Goal: Task Accomplishment & Management: Complete application form

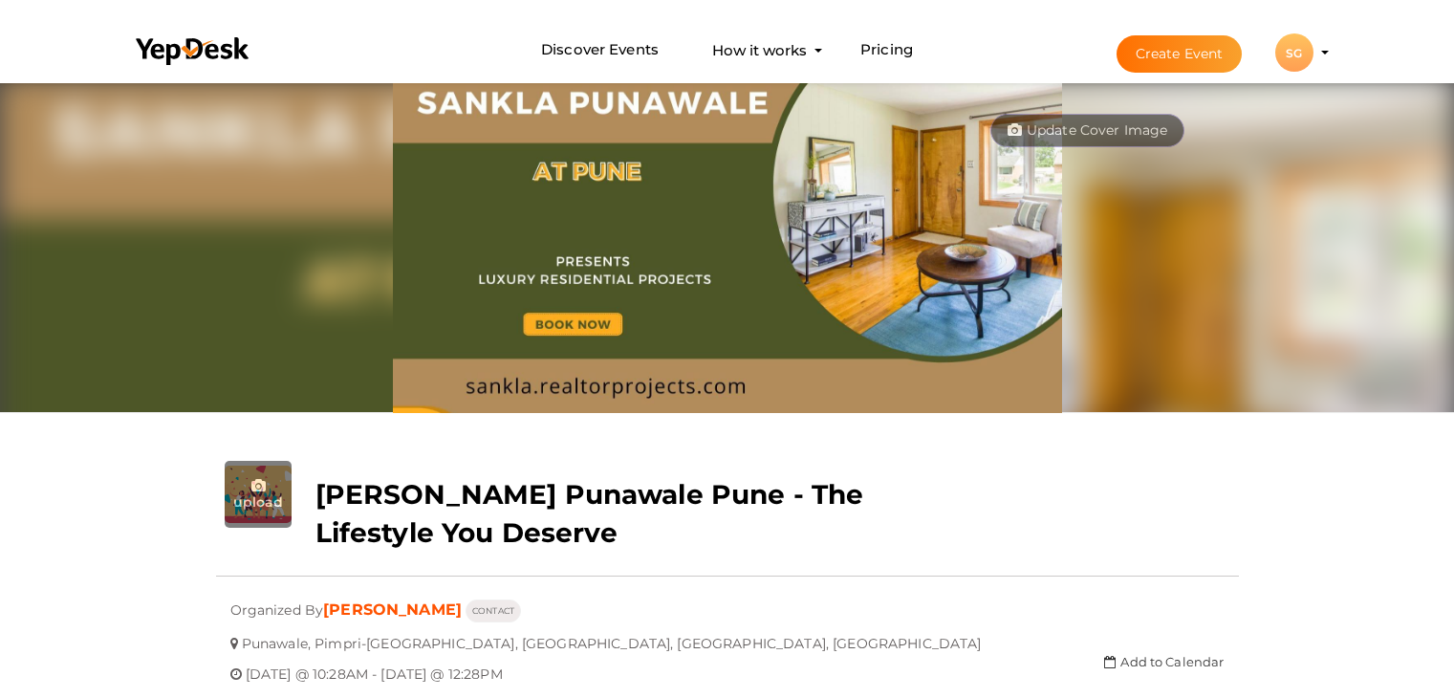
scroll to position [61, 0]
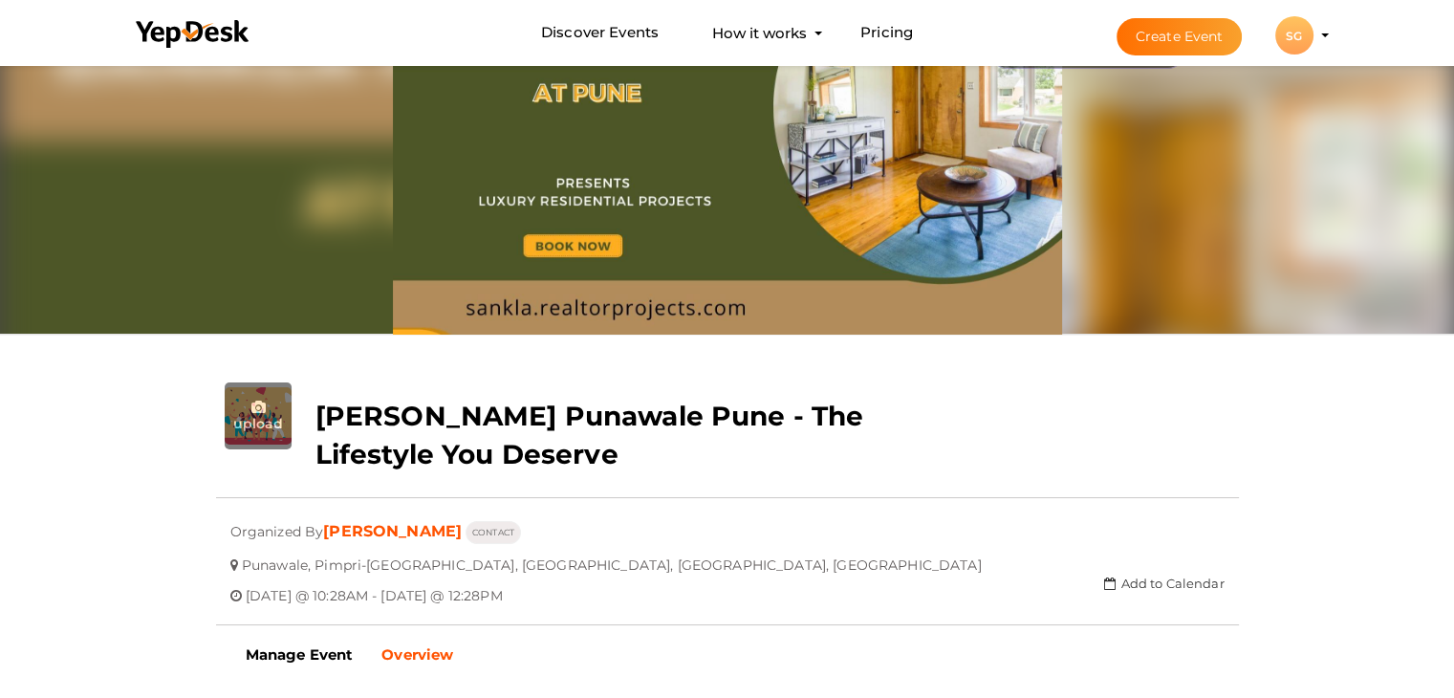
click at [1188, 32] on button "Create Event" at bounding box center [1179, 36] width 126 height 37
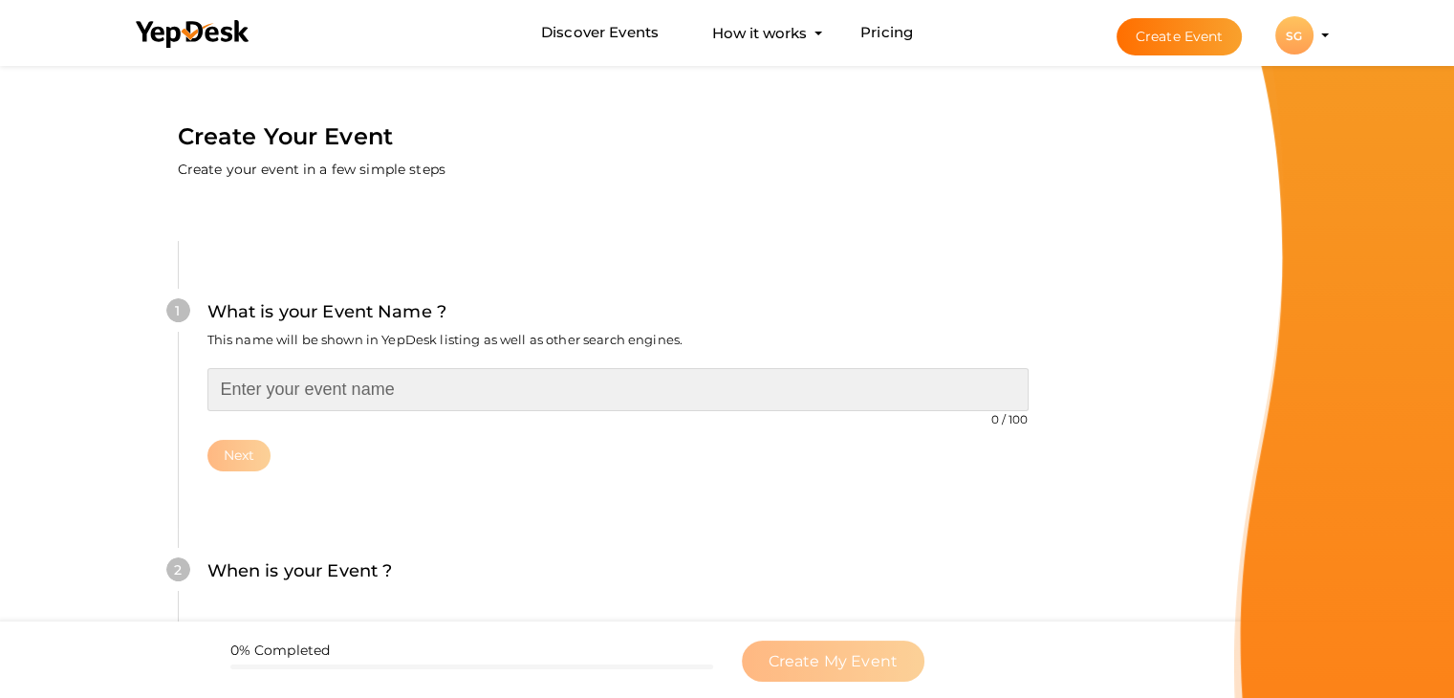
click at [392, 397] on input "text" at bounding box center [617, 389] width 821 height 43
paste input "[PERSON_NAME] Pune – A Premium Lifestyle in the Heart of the IT Hub"
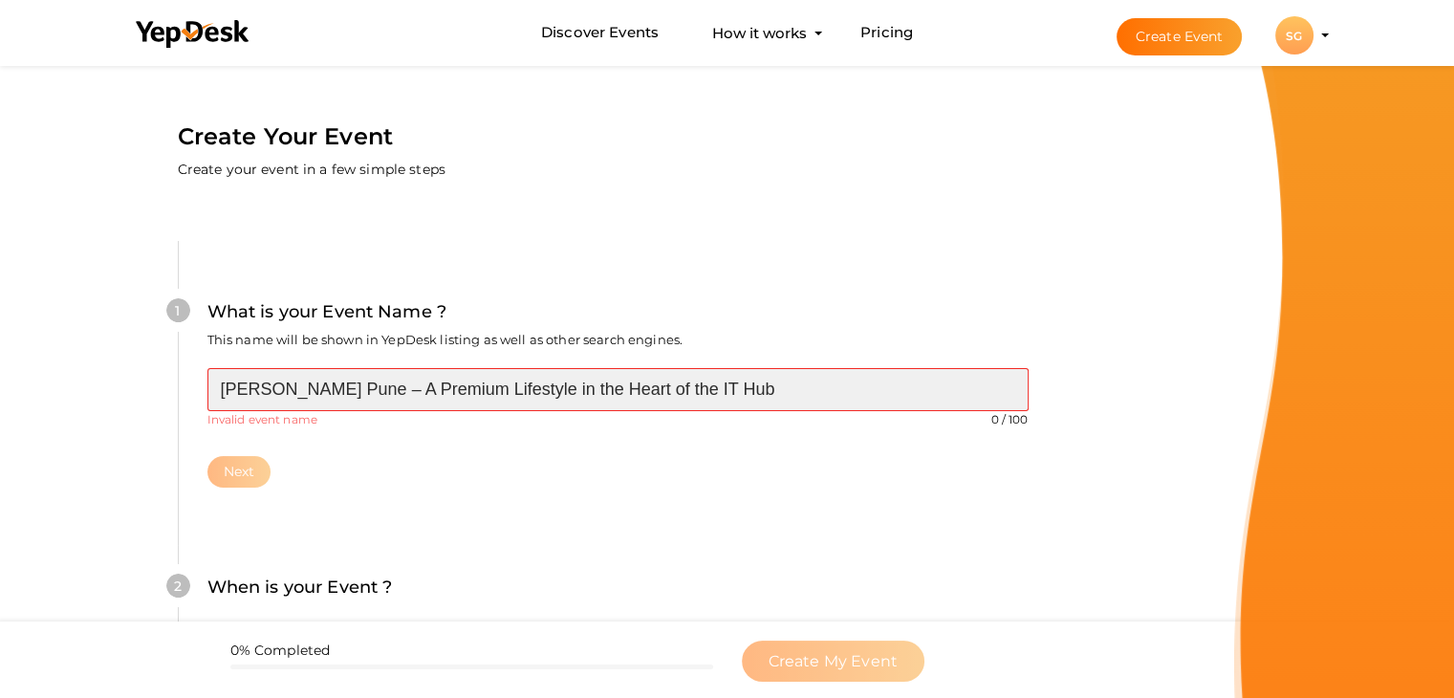
click at [412, 393] on input "[PERSON_NAME] Pune – A Premium Lifestyle in the Heart of the IT Hub" at bounding box center [617, 389] width 821 height 43
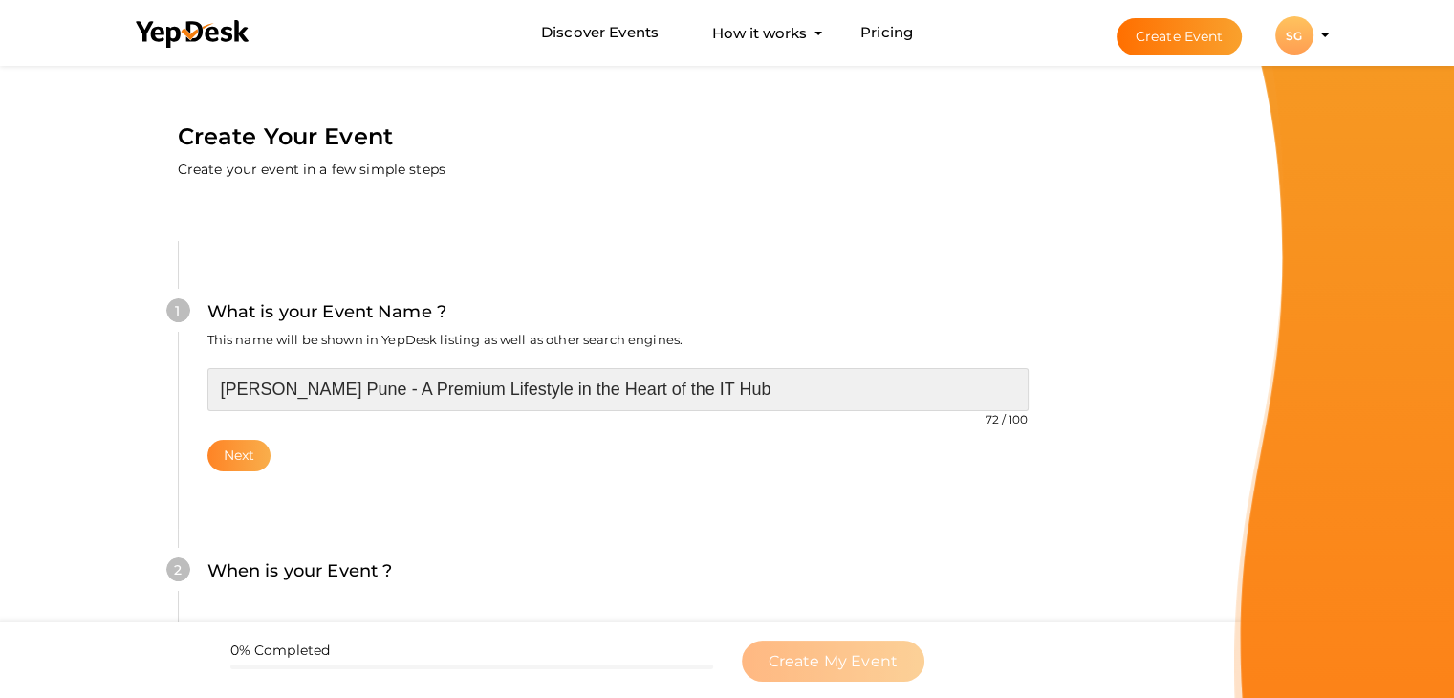
type input "[PERSON_NAME] Pune - A Premium Lifestyle in the Heart of the IT Hub"
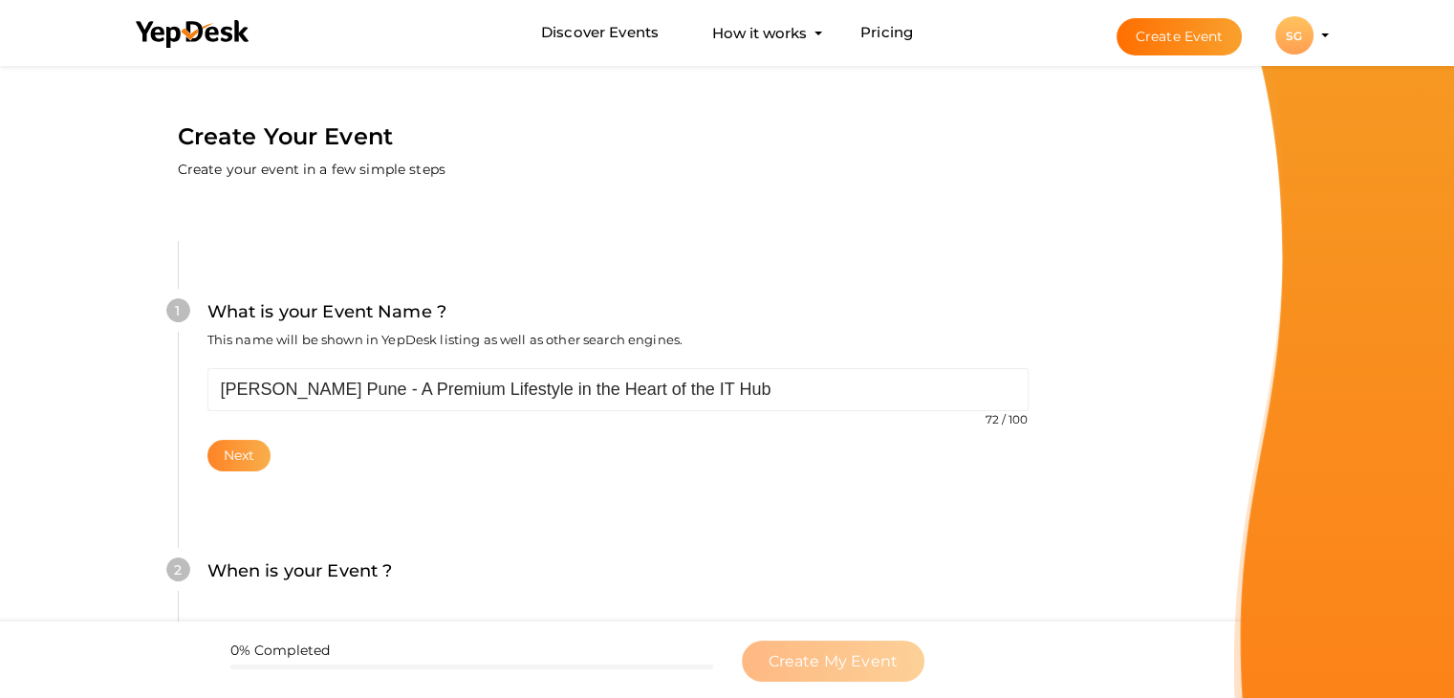
click at [255, 446] on button "Next" at bounding box center [239, 456] width 64 height 32
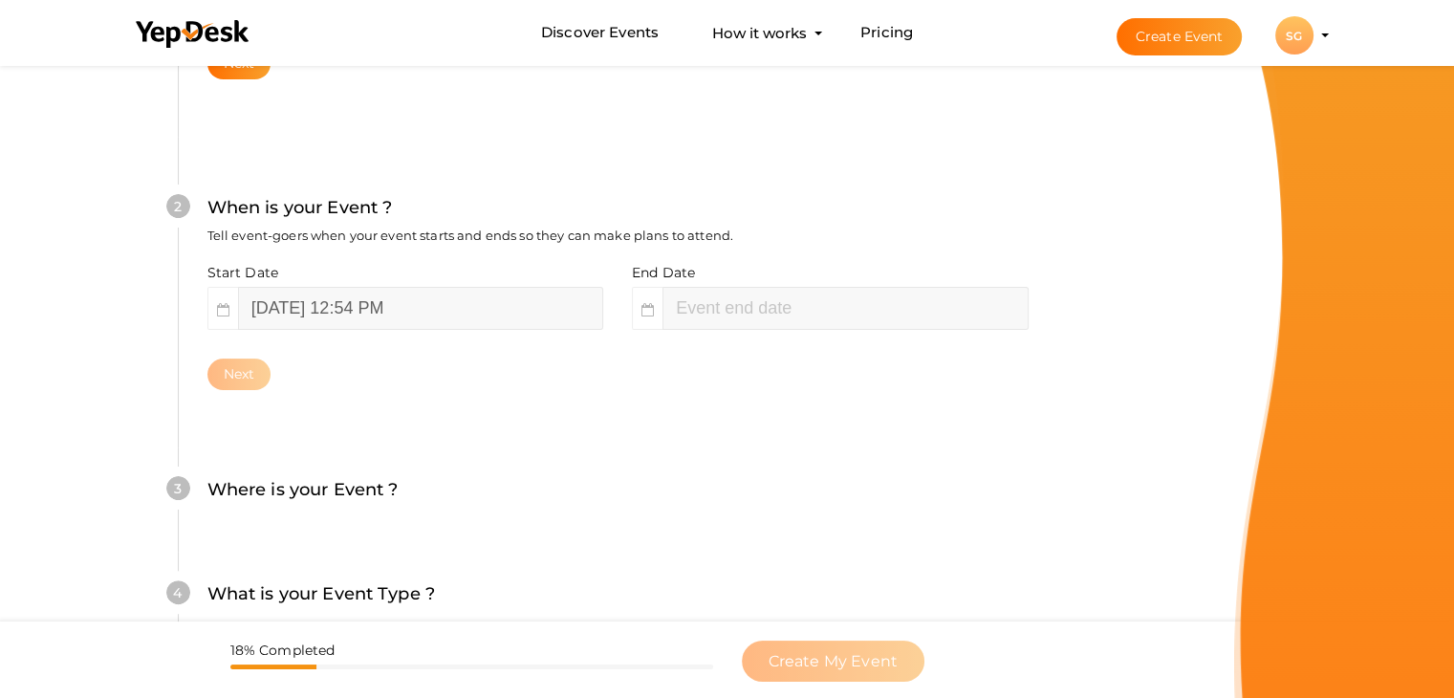
scroll to position [393, 0]
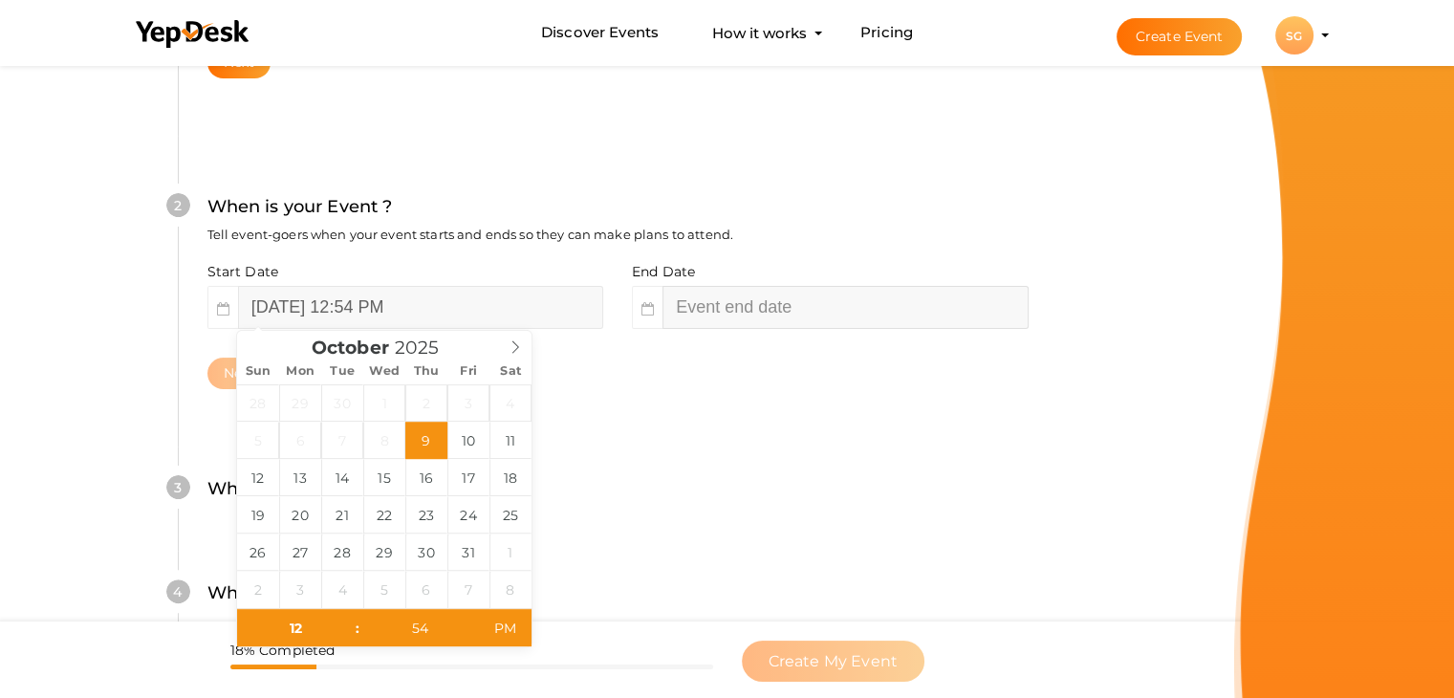
type input "02"
type input "54"
type input "[DATE] 2:54 PM"
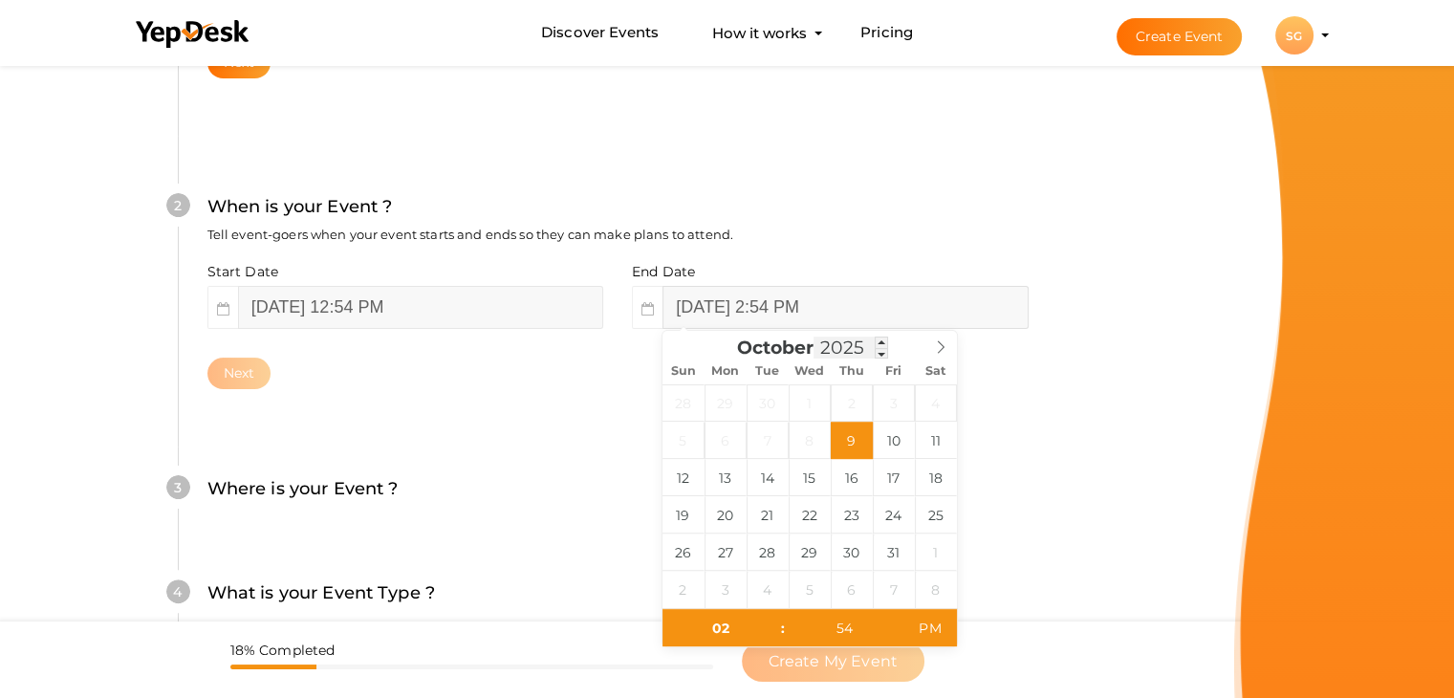
drag, startPoint x: 738, startPoint y: 313, endPoint x: 820, endPoint y: 347, distance: 89.1
click at [739, 313] on input "[DATE] 2:54 PM" at bounding box center [844, 307] width 365 height 43
click at [948, 347] on span at bounding box center [940, 344] width 32 height 27
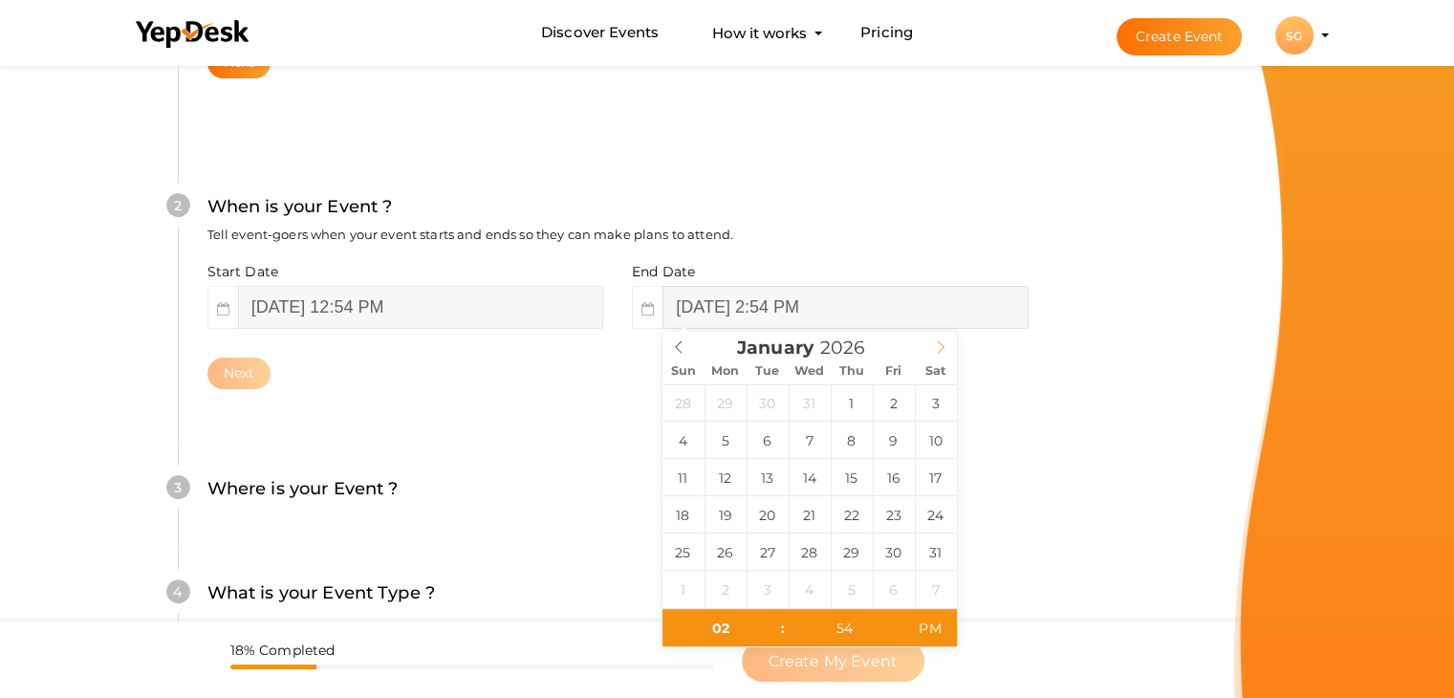
click at [948, 347] on span at bounding box center [940, 344] width 32 height 27
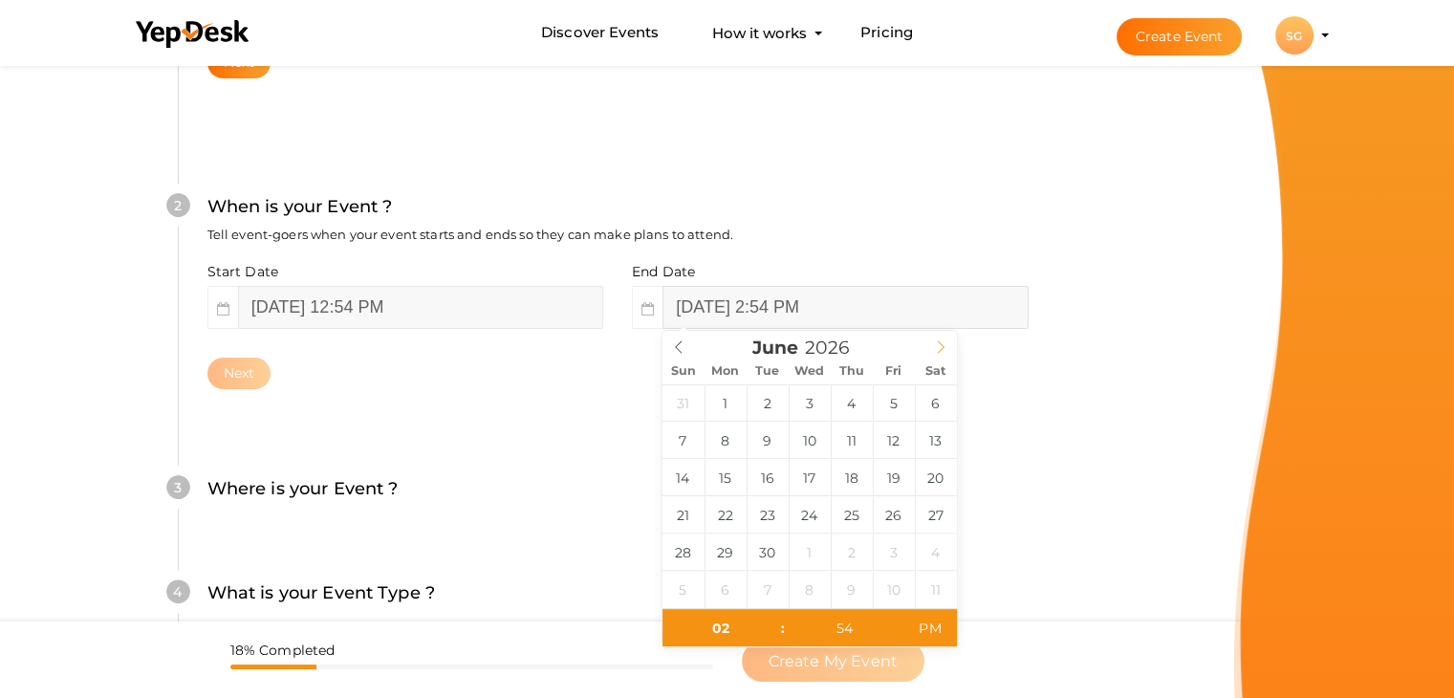
click at [948, 347] on span at bounding box center [940, 344] width 32 height 27
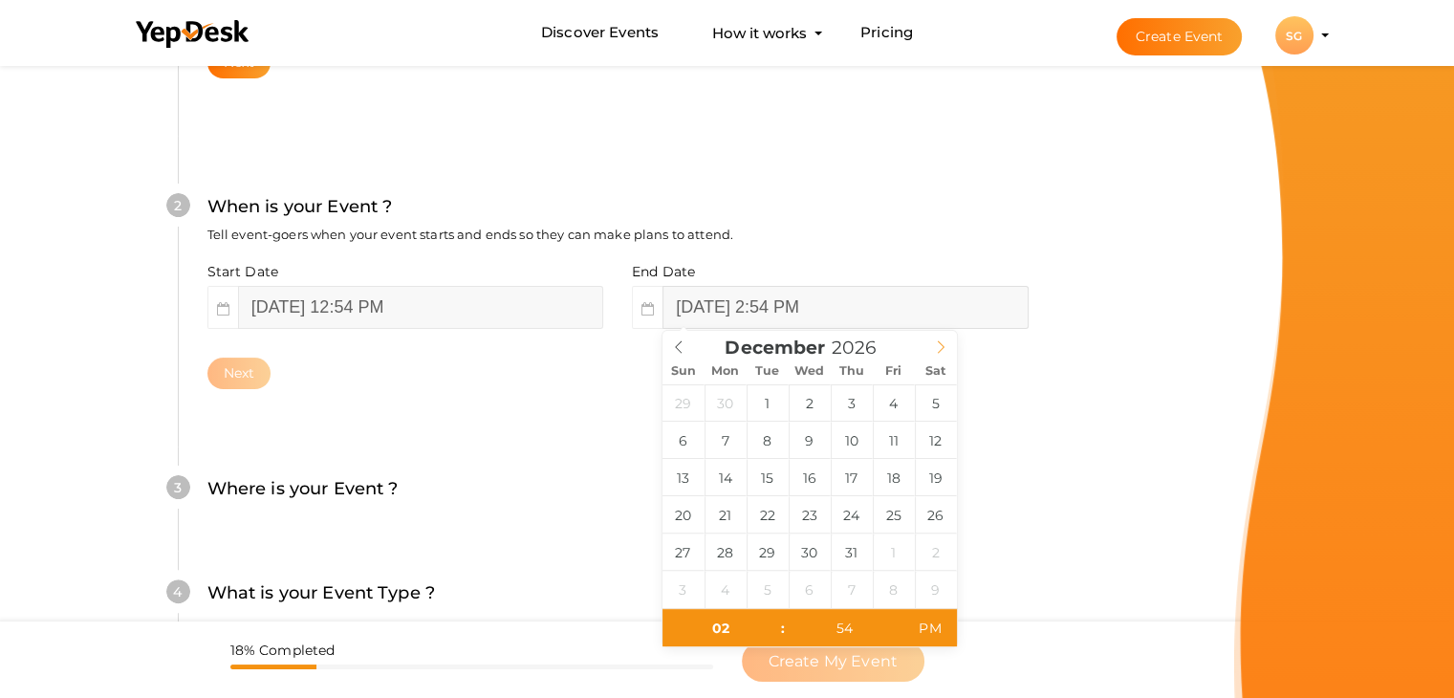
click at [948, 347] on span at bounding box center [940, 344] width 32 height 27
type input "2027"
click at [948, 347] on span at bounding box center [940, 344] width 32 height 27
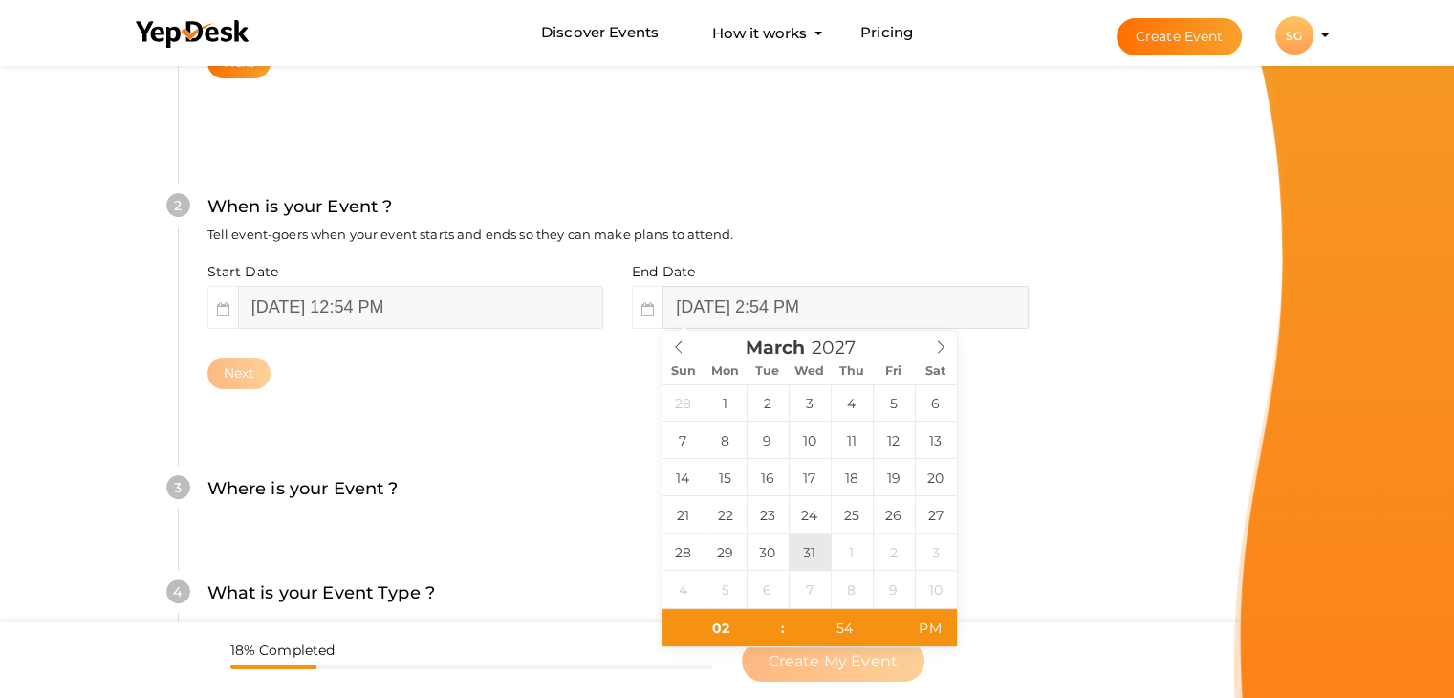
type input "[DATE] 2:54 PM"
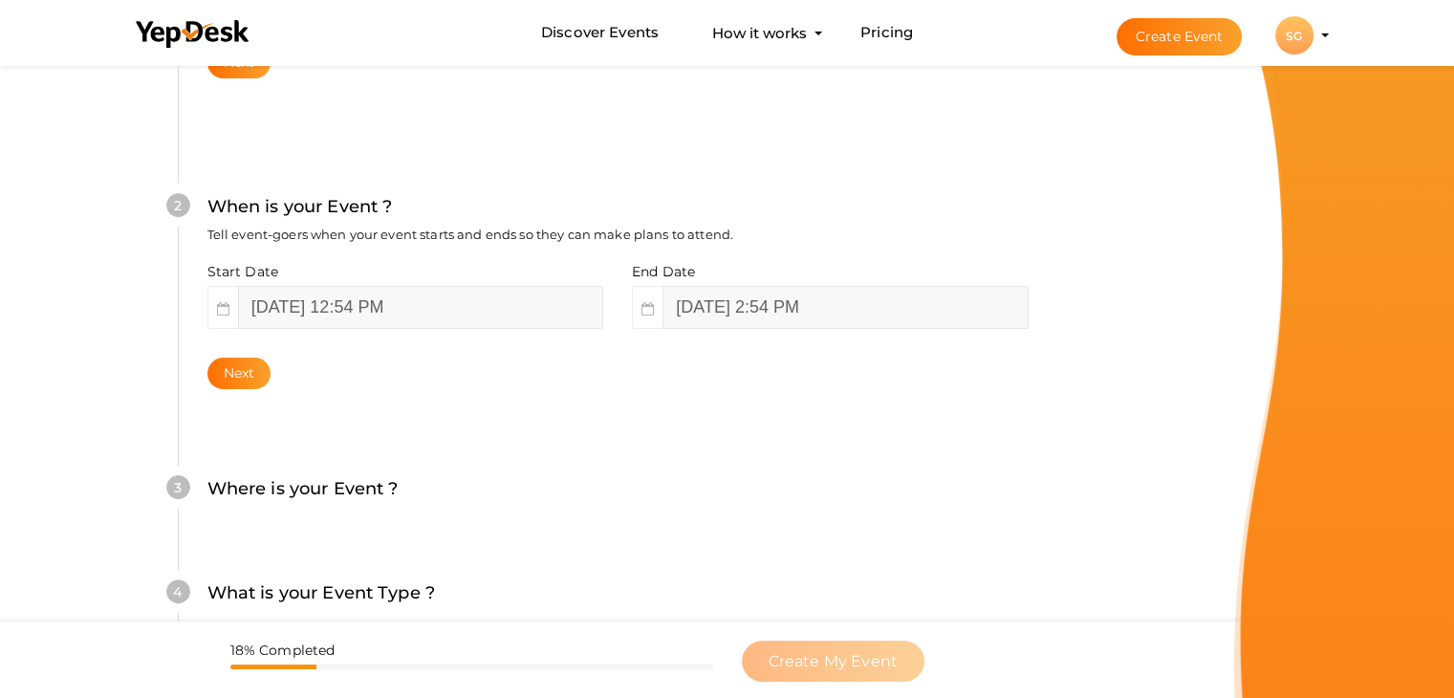
click at [582, 517] on div "Where is your Event ? Tell event-goers where your event location is." at bounding box center [617, 498] width 821 height 47
click at [244, 365] on button "Next" at bounding box center [239, 373] width 64 height 32
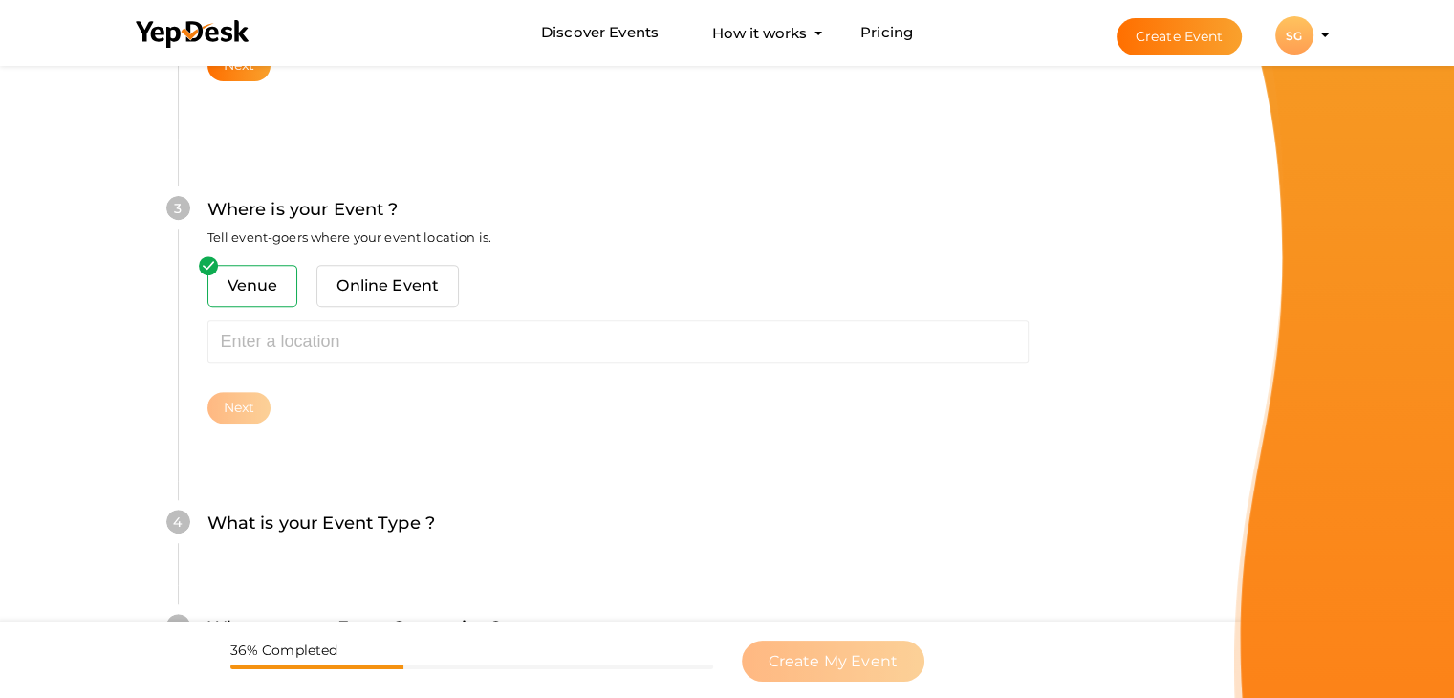
scroll to position [703, 0]
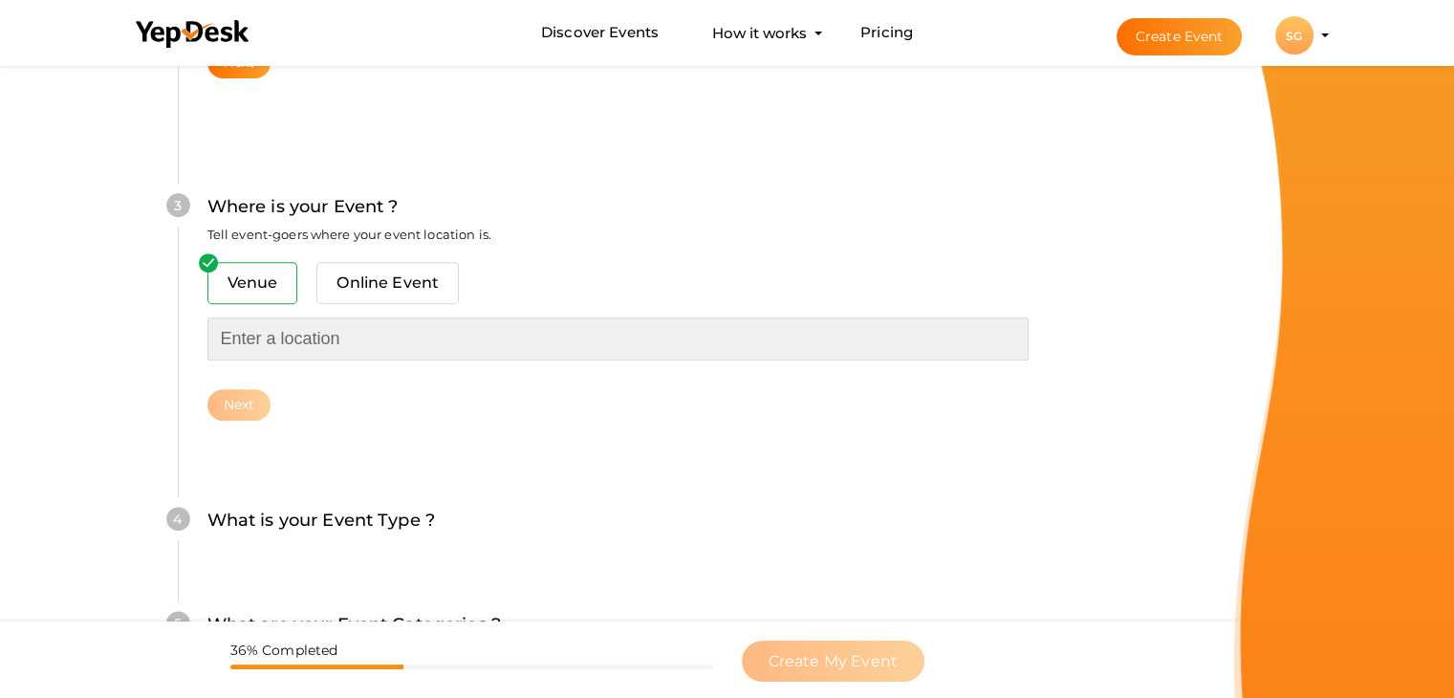
click at [309, 330] on input "text" at bounding box center [617, 338] width 821 height 43
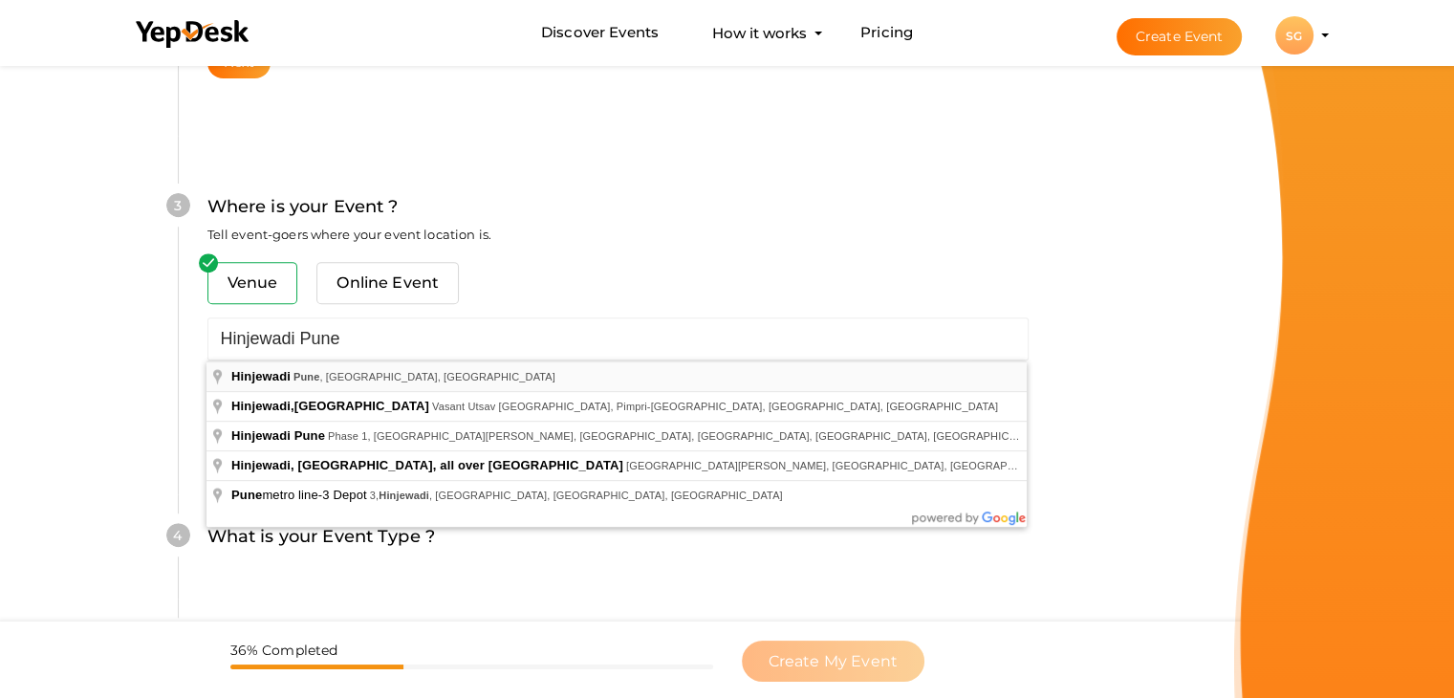
type input "Hinjewadi, [GEOGRAPHIC_DATA], [GEOGRAPHIC_DATA], [GEOGRAPHIC_DATA]"
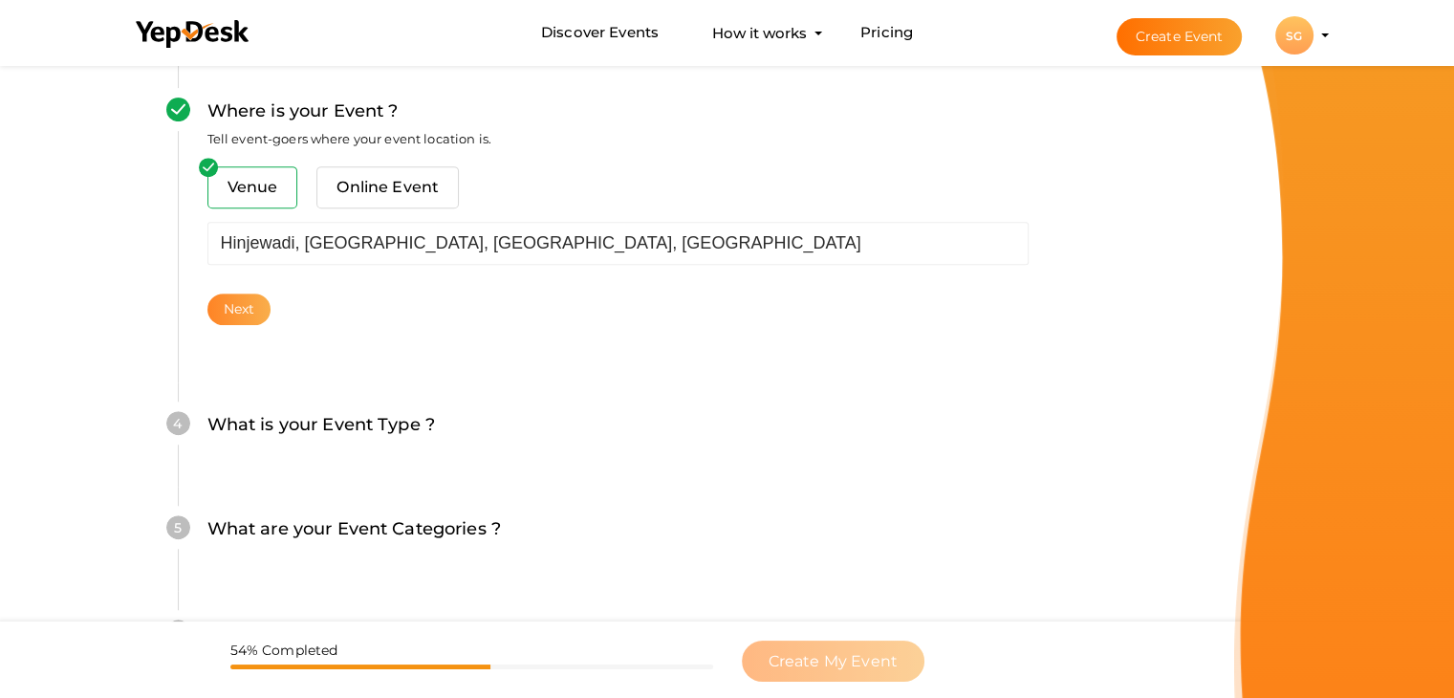
click at [242, 314] on button "Next" at bounding box center [239, 309] width 64 height 32
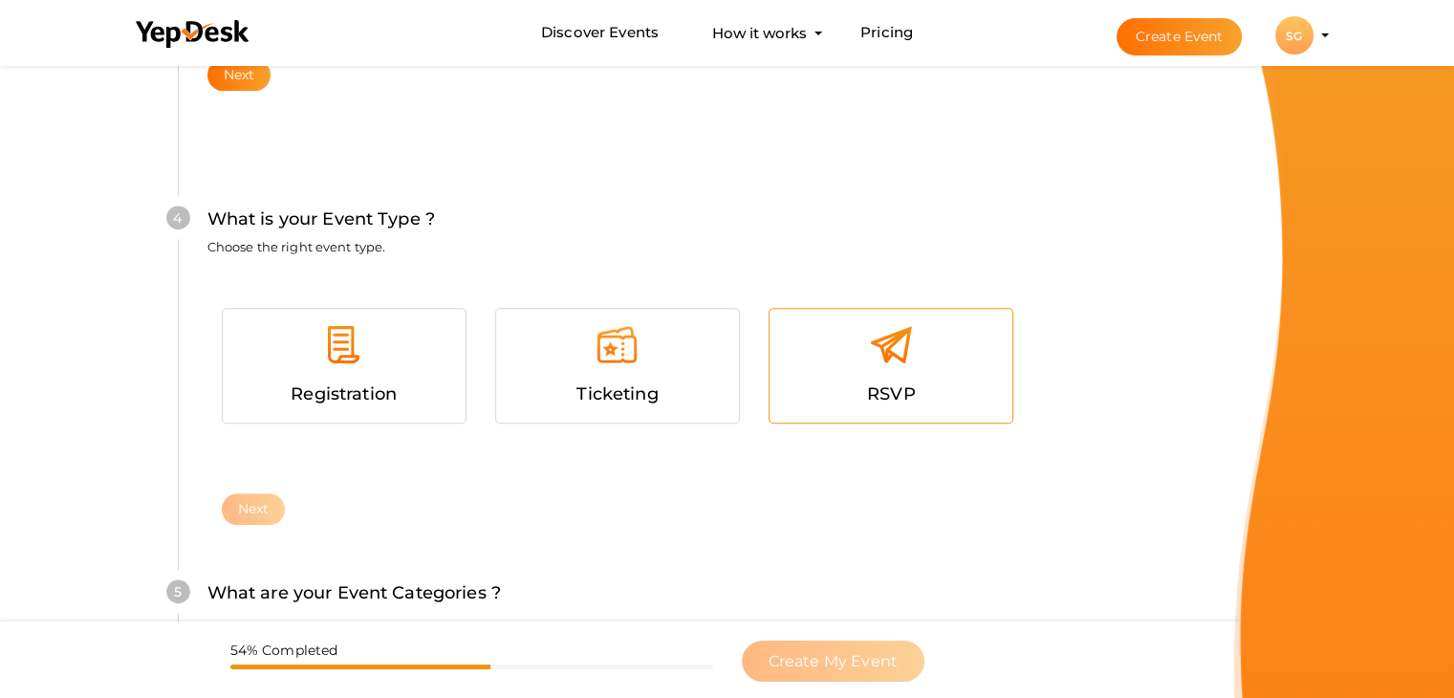
scroll to position [1046, 0]
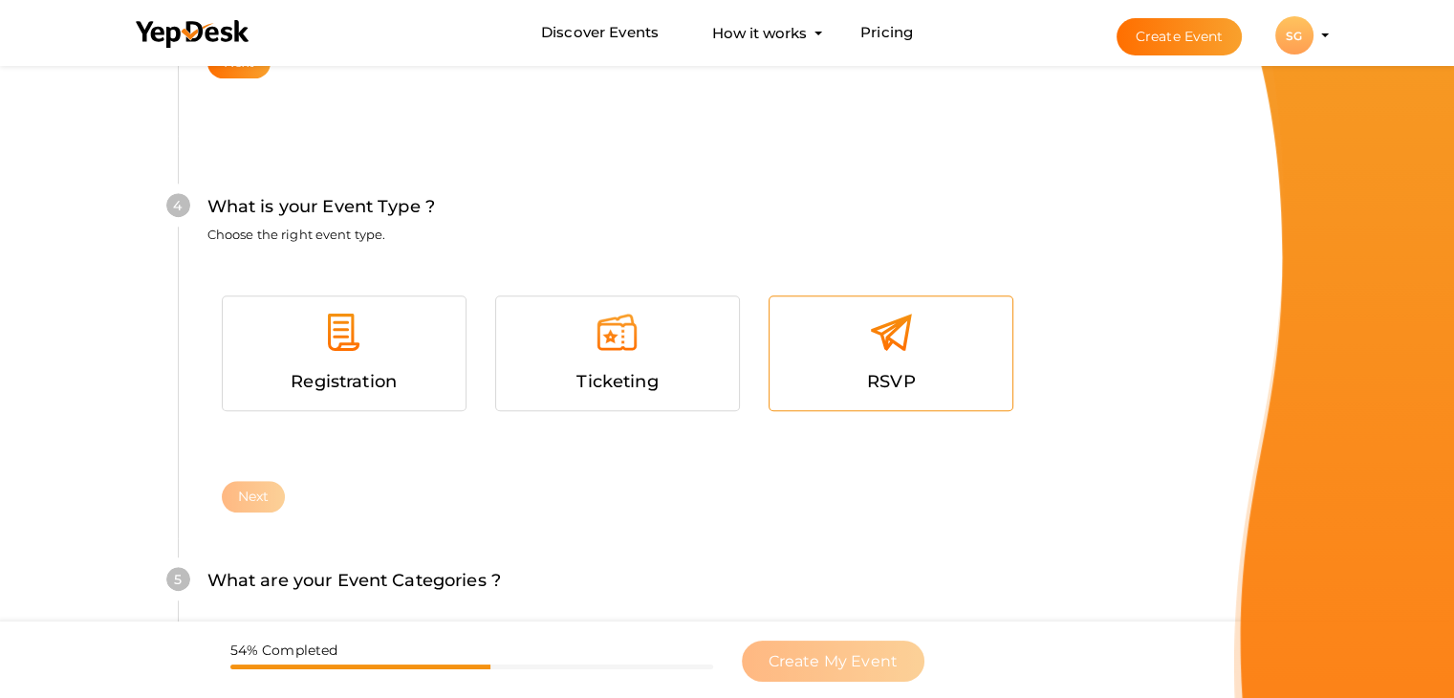
click at [791, 379] on div "RSVP" at bounding box center [891, 382] width 214 height 28
click at [271, 487] on button "Next" at bounding box center [254, 497] width 64 height 32
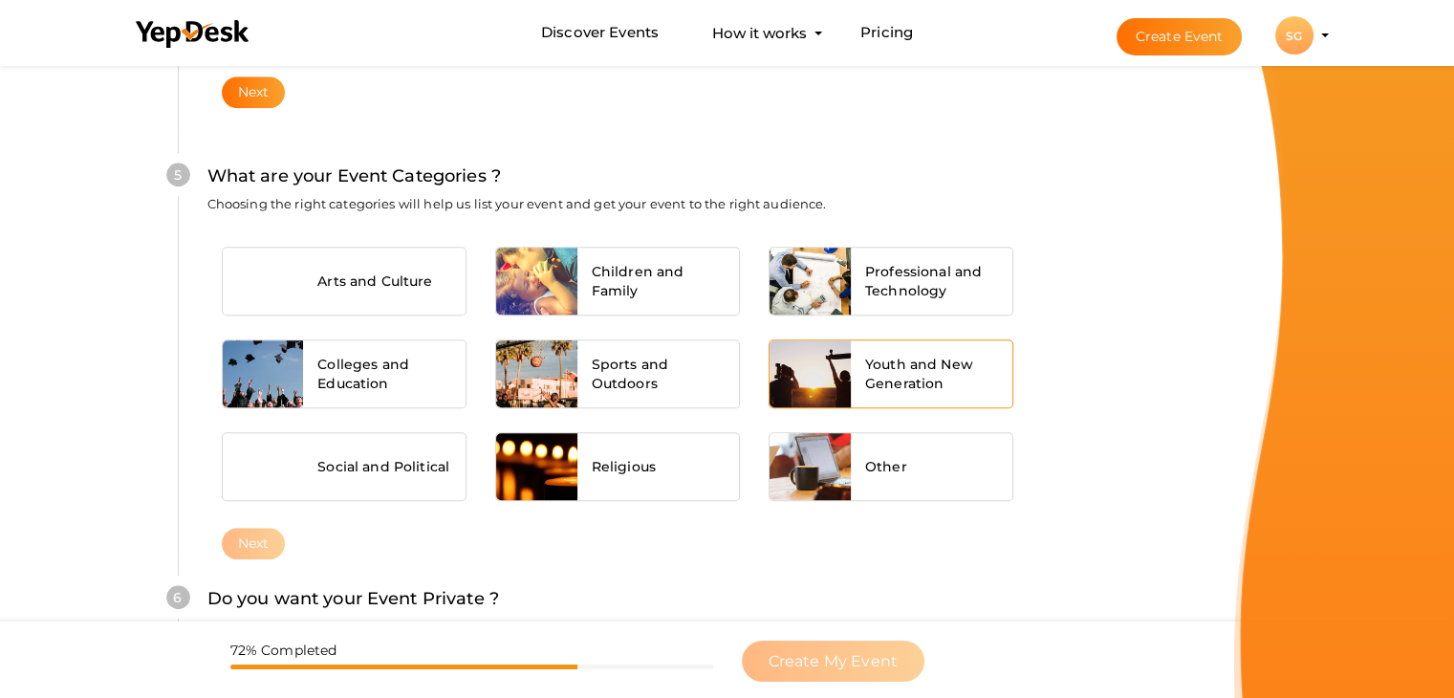
scroll to position [1451, 0]
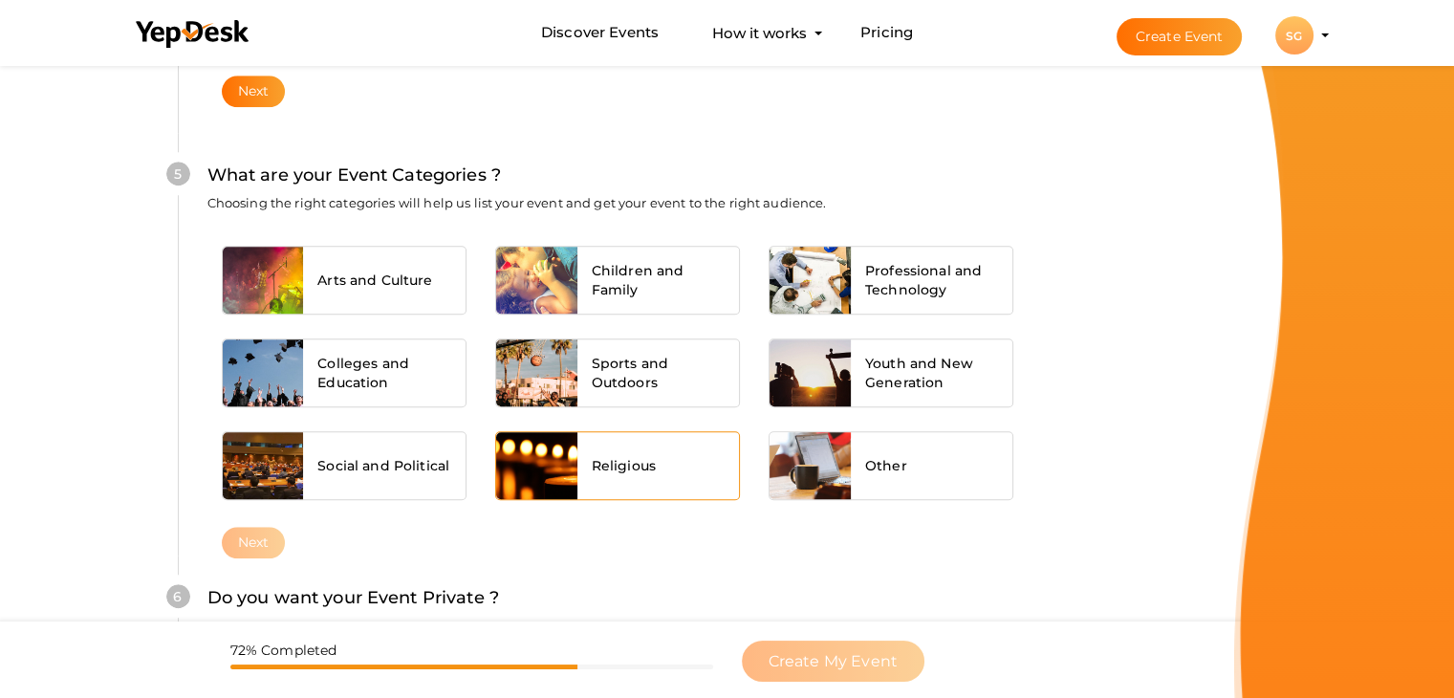
drag, startPoint x: 927, startPoint y: 456, endPoint x: 681, endPoint y: 476, distance: 247.4
click at [921, 456] on div "Other" at bounding box center [932, 465] width 162 height 67
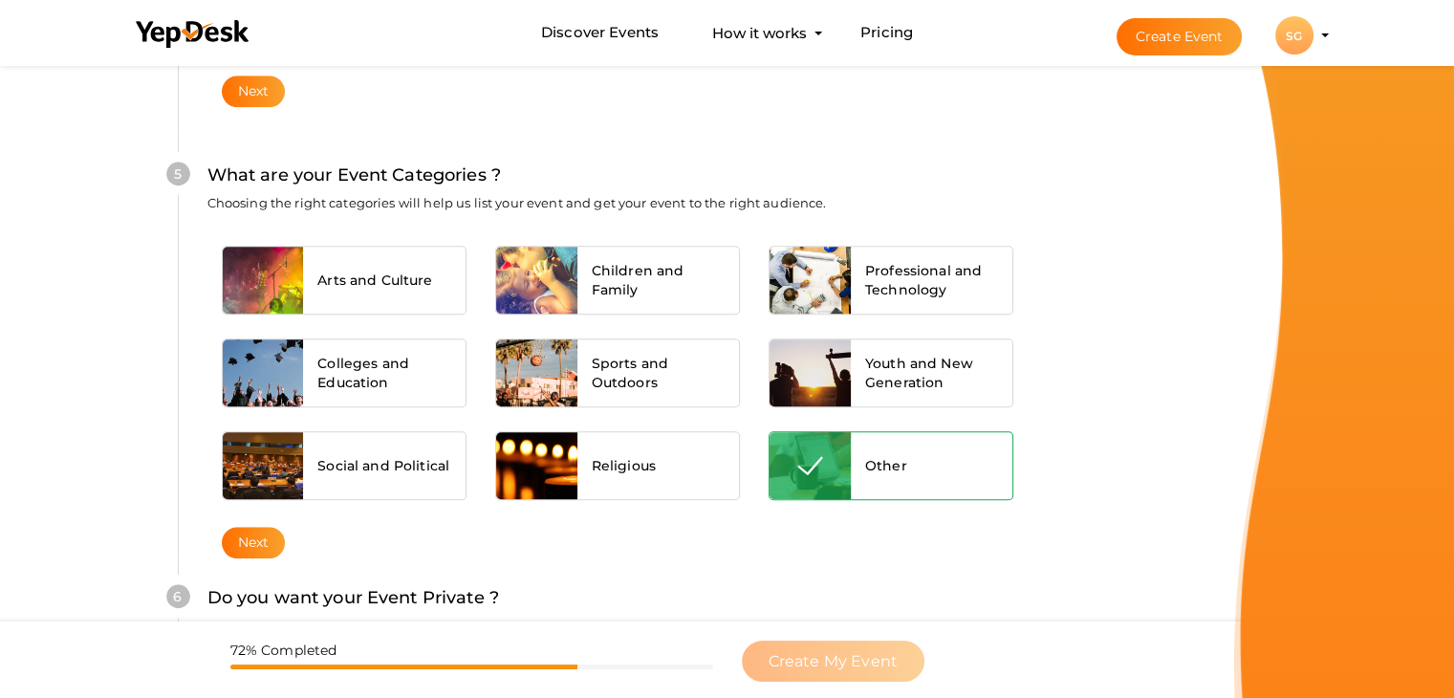
click at [234, 536] on button "Next" at bounding box center [254, 543] width 64 height 32
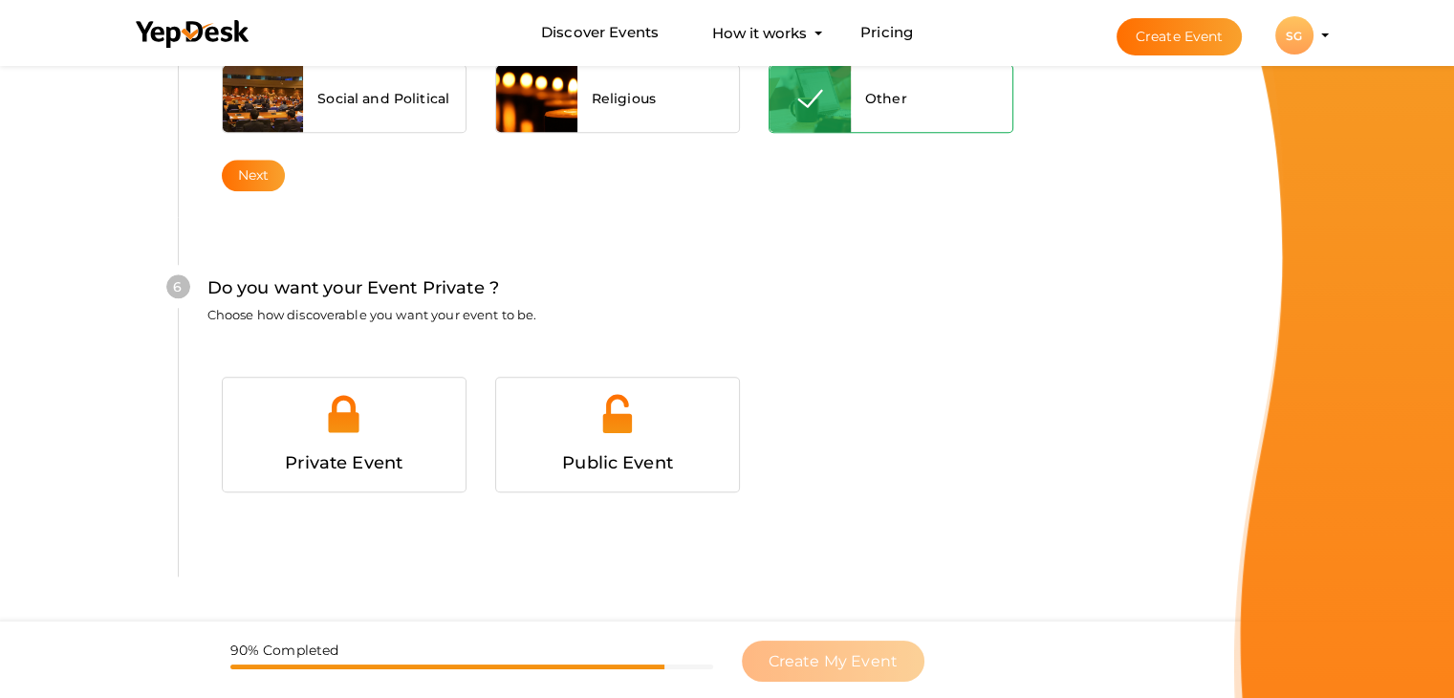
scroll to position [1866, 0]
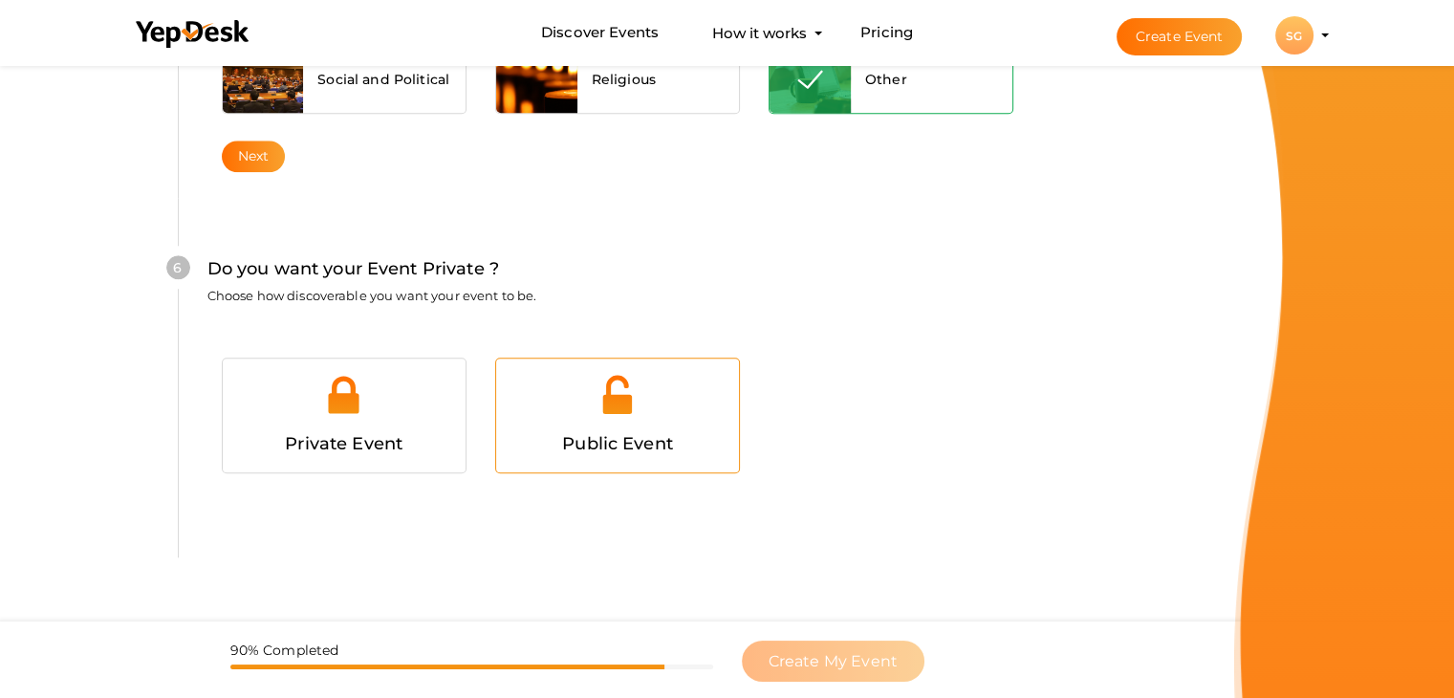
click at [566, 449] on div "Public Event" at bounding box center [617, 444] width 214 height 28
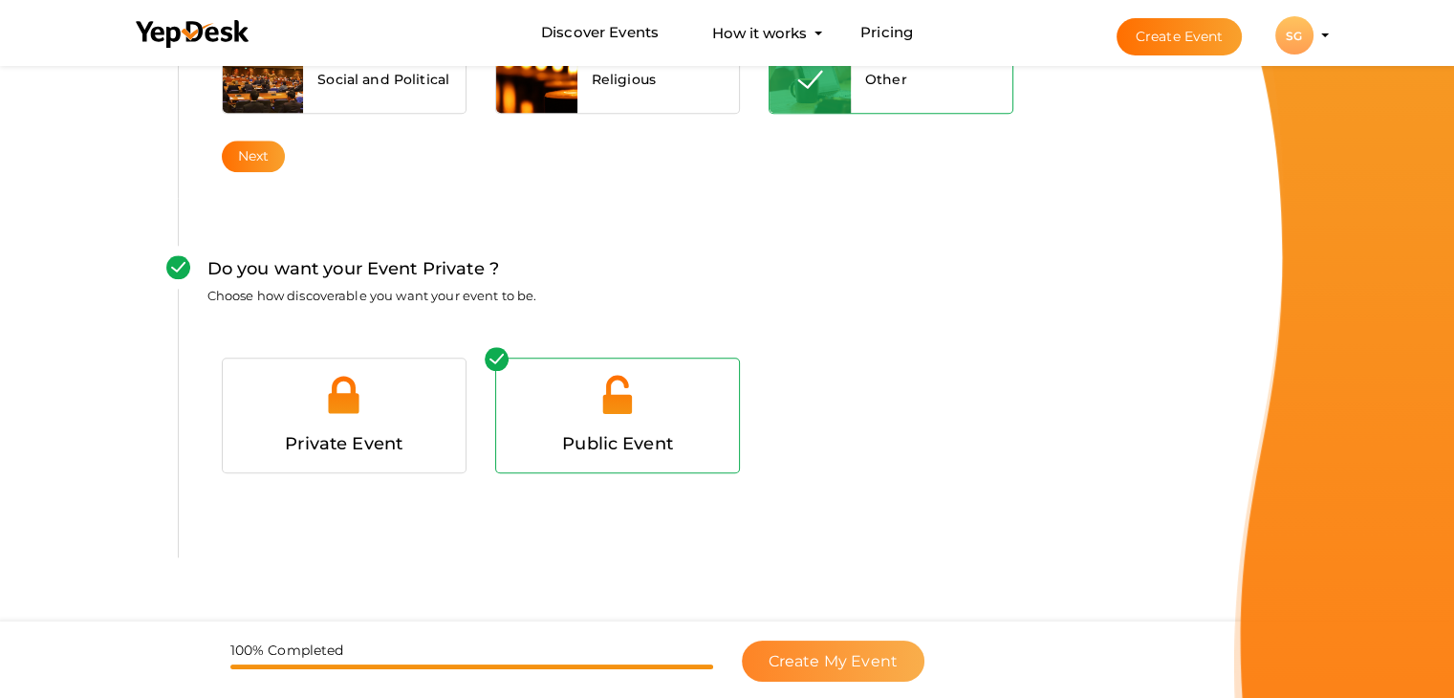
click at [811, 663] on span "Create My Event" at bounding box center [832, 661] width 129 height 18
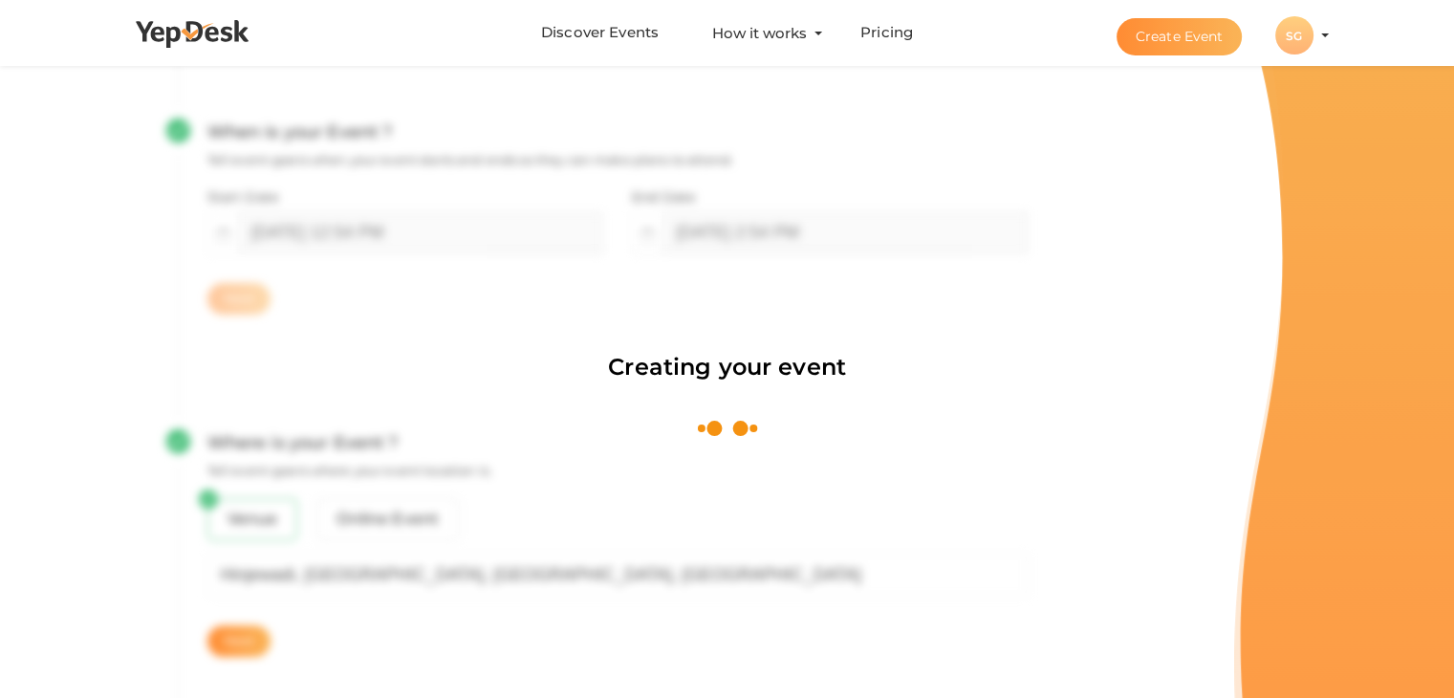
scroll to position [287, 0]
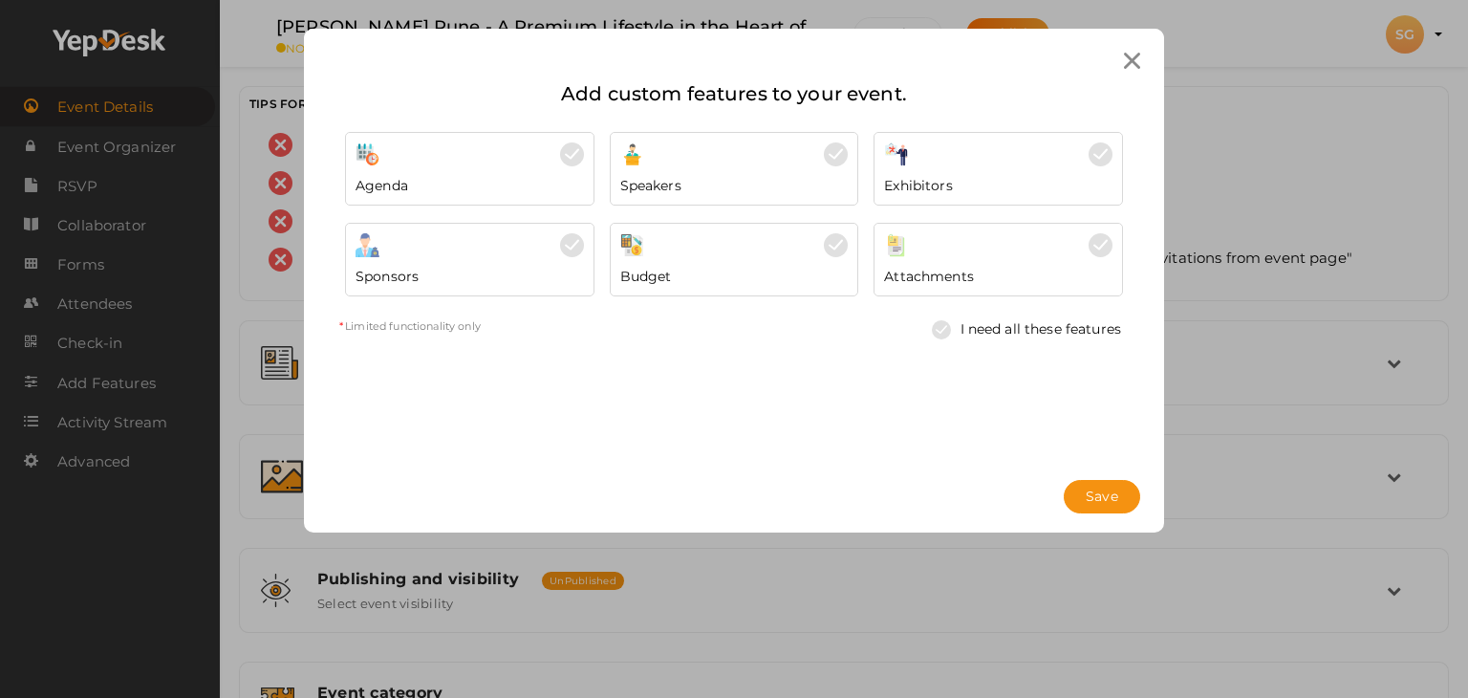
click at [1002, 268] on div "Attachments" at bounding box center [998, 271] width 228 height 29
click at [1096, 502] on span "Save" at bounding box center [1102, 497] width 32 height 20
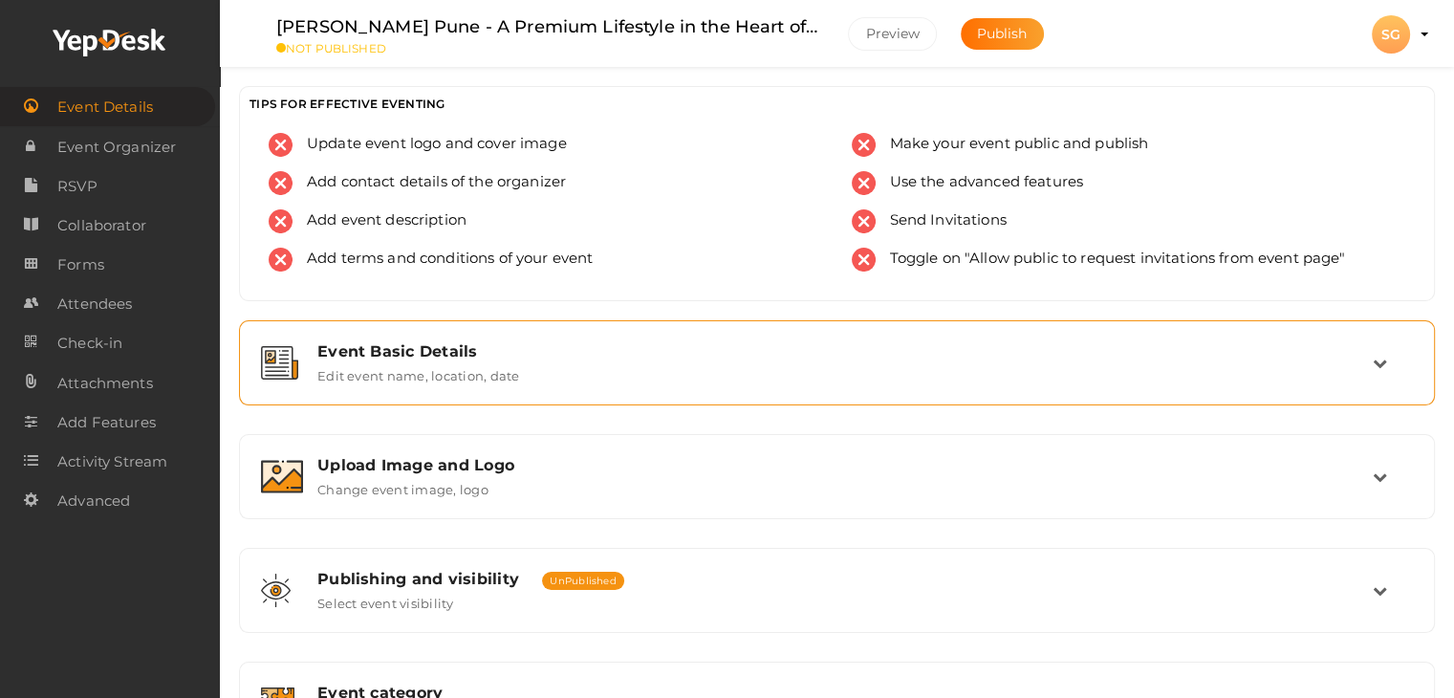
click at [524, 371] on div "Event Basic Details Edit event name, location, date" at bounding box center [838, 362] width 1070 height 41
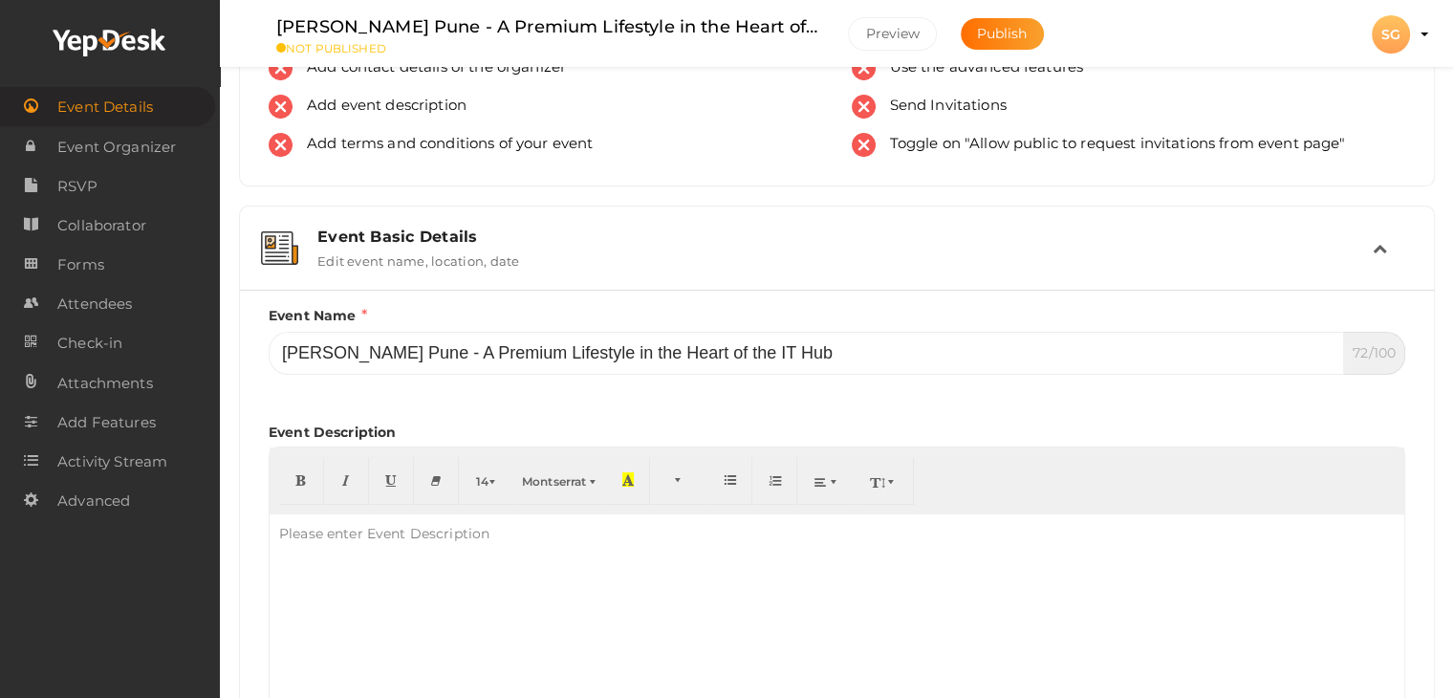
scroll to position [191, 0]
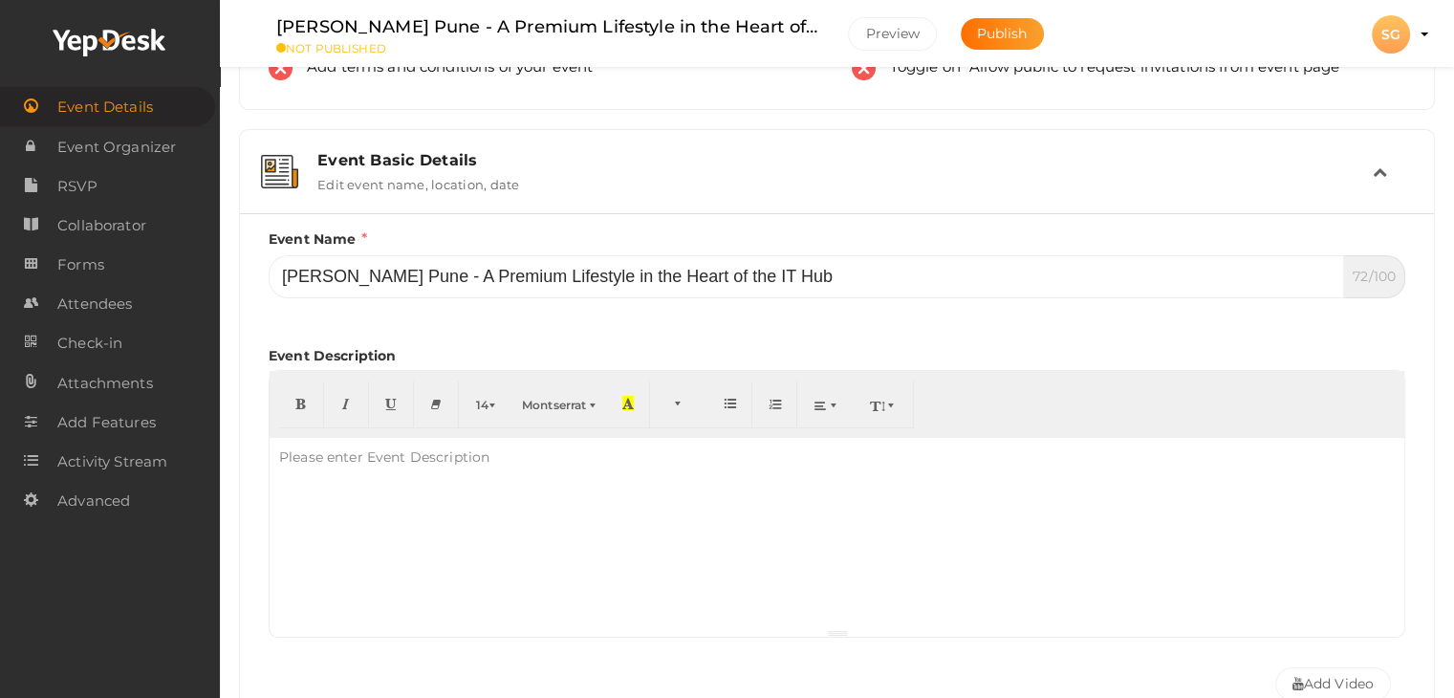
click at [326, 480] on div at bounding box center [837, 533] width 1135 height 191
paste div "To enrich screen reader interactions, please activate Accessibility in Grammarl…"
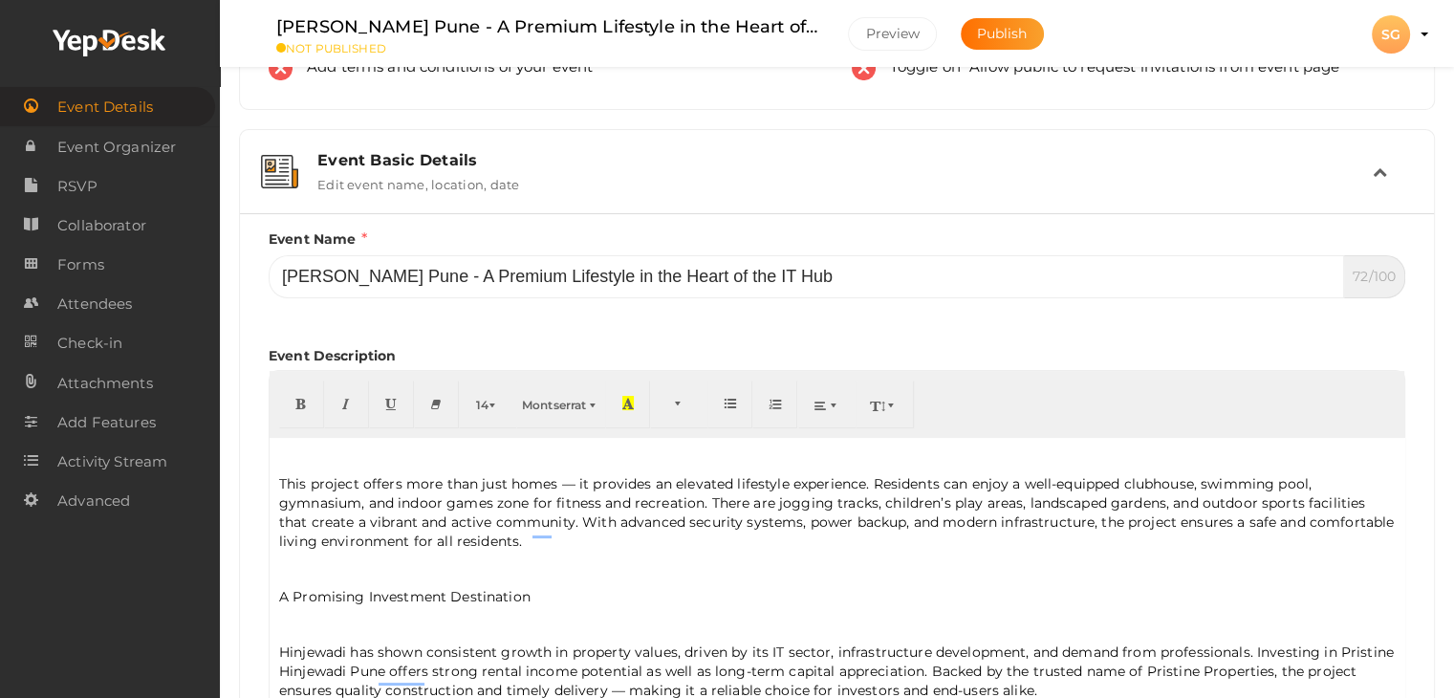
scroll to position [0, 0]
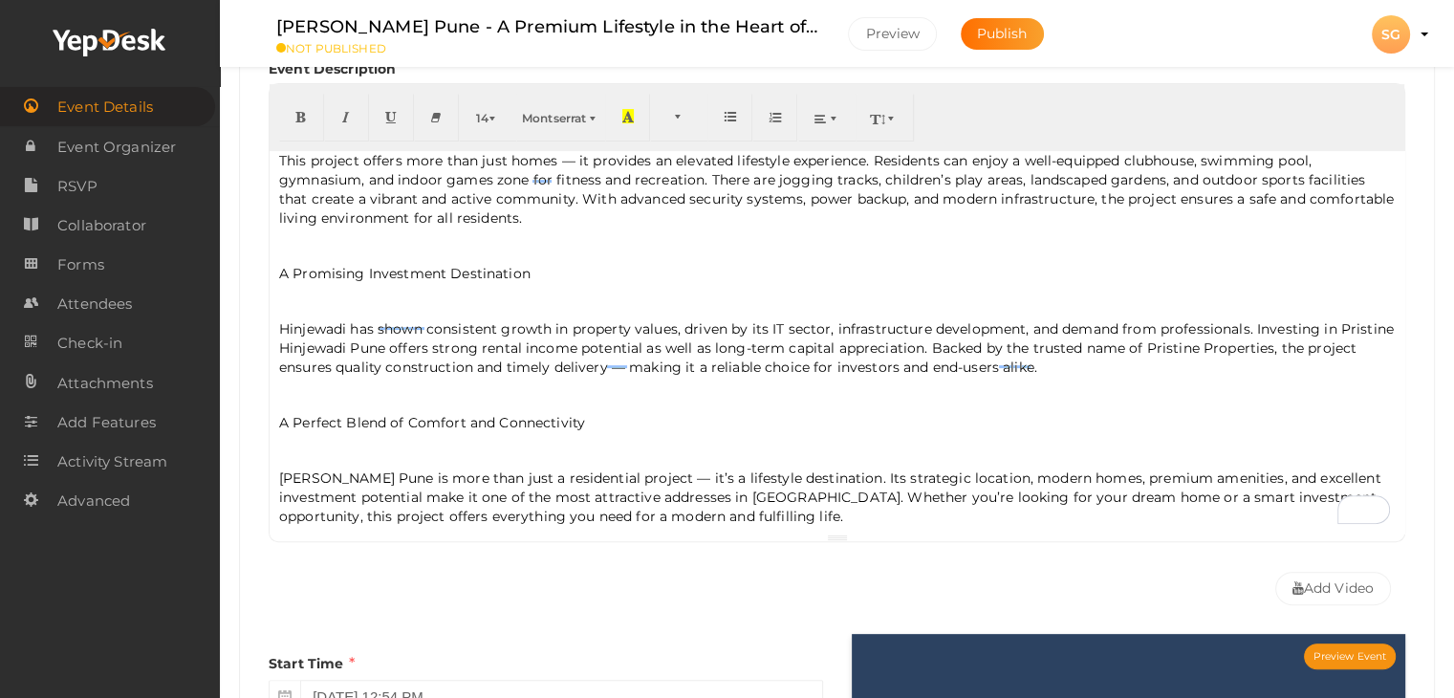
click at [734, 498] on p "[PERSON_NAME] Pune is more than just a residential project — it’s a lifestyle d…" at bounding box center [836, 496] width 1115 height 57
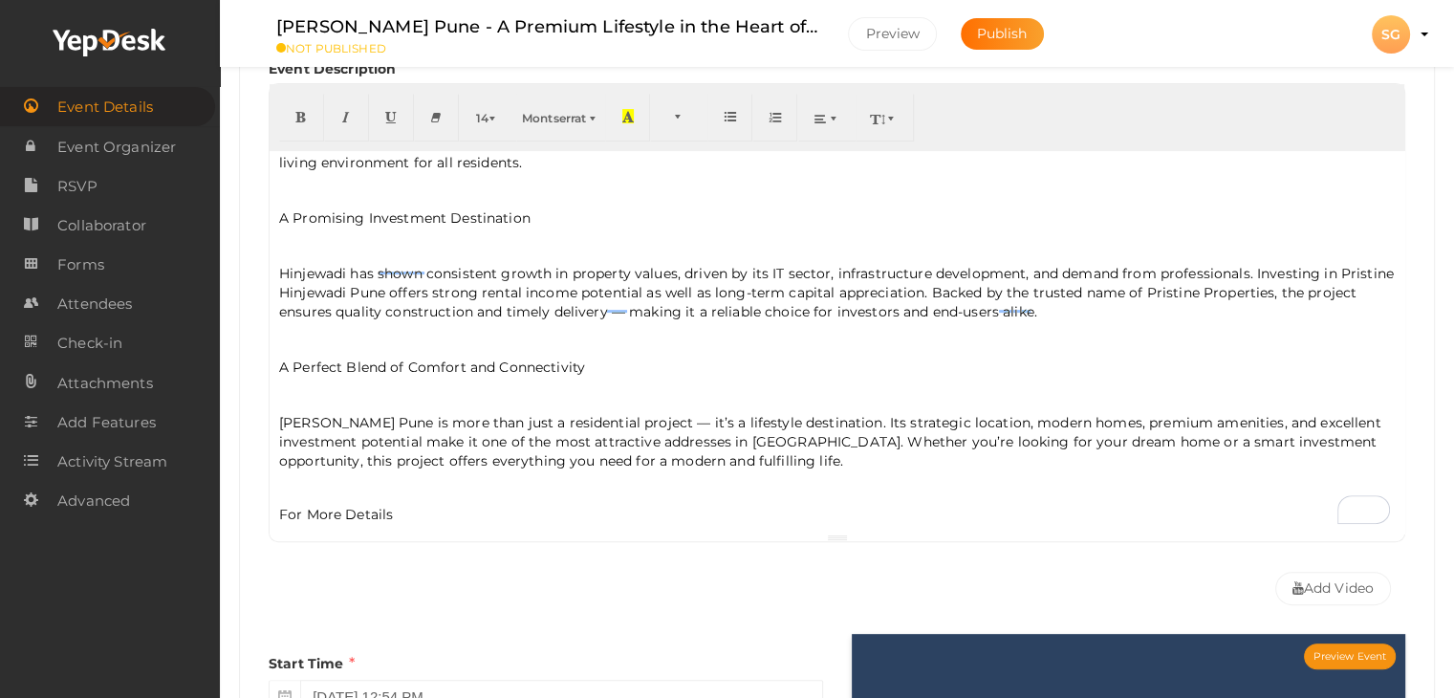
scroll to position [594, 0]
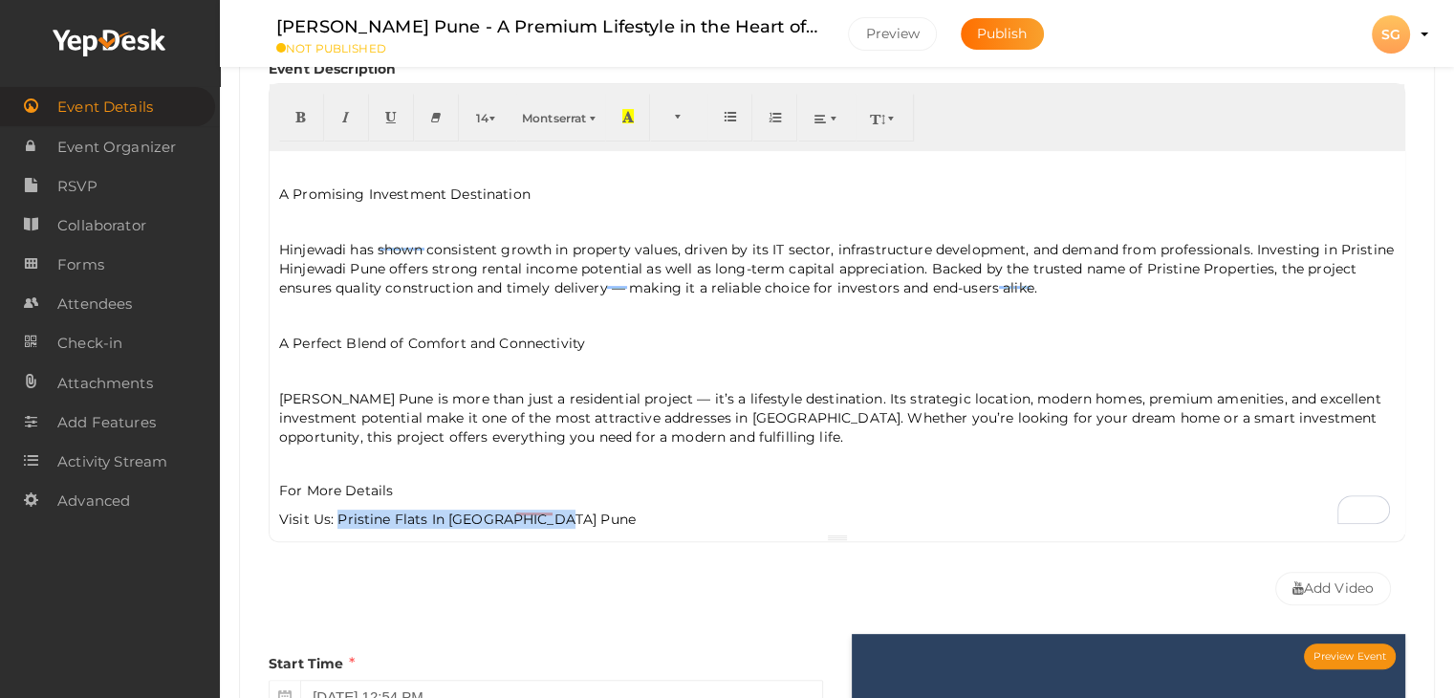
drag, startPoint x: 557, startPoint y: 498, endPoint x: 341, endPoint y: 508, distance: 216.3
click at [339, 509] on p "Visit Us: Pristine Flats In [GEOGRAPHIC_DATA] Pune" at bounding box center [836, 518] width 1115 height 19
click at [309, 119] on button "button" at bounding box center [301, 118] width 45 height 48
type input "Pristine Flats In Hinjewadi Pune"
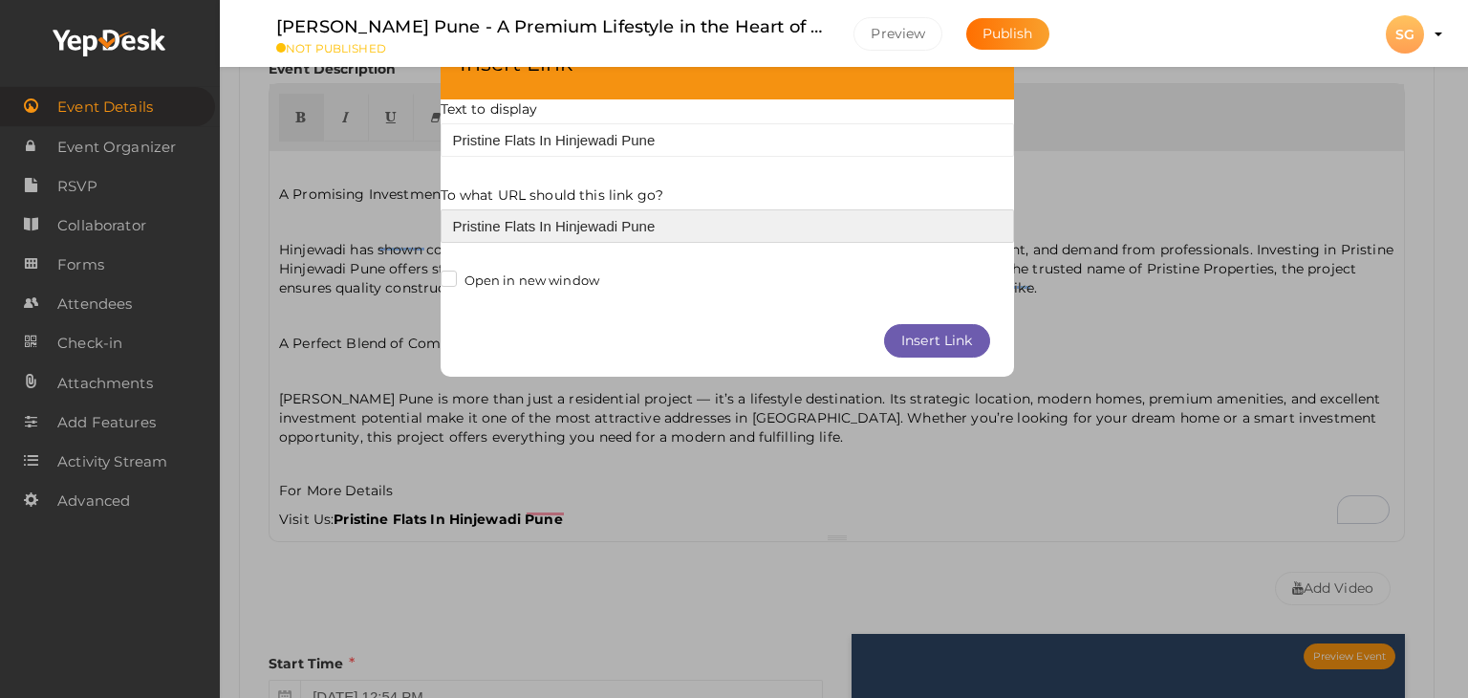
click at [532, 222] on input "Pristine Flats In Hinjewadi Pune" at bounding box center [727, 225] width 573 height 33
paste input "[URL][DOMAIN_NAME]"
type input "[URL][DOMAIN_NAME]"
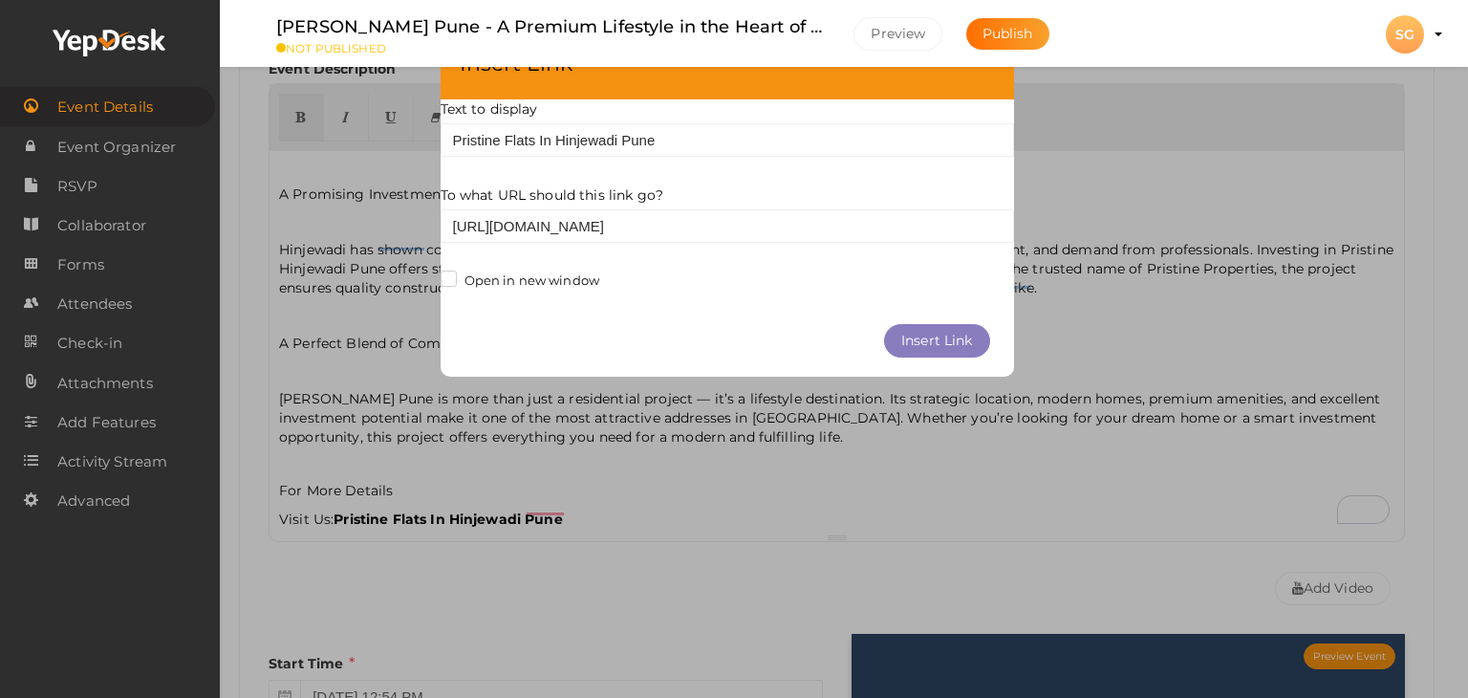
click at [909, 338] on button "Insert Link" at bounding box center [937, 340] width 106 height 33
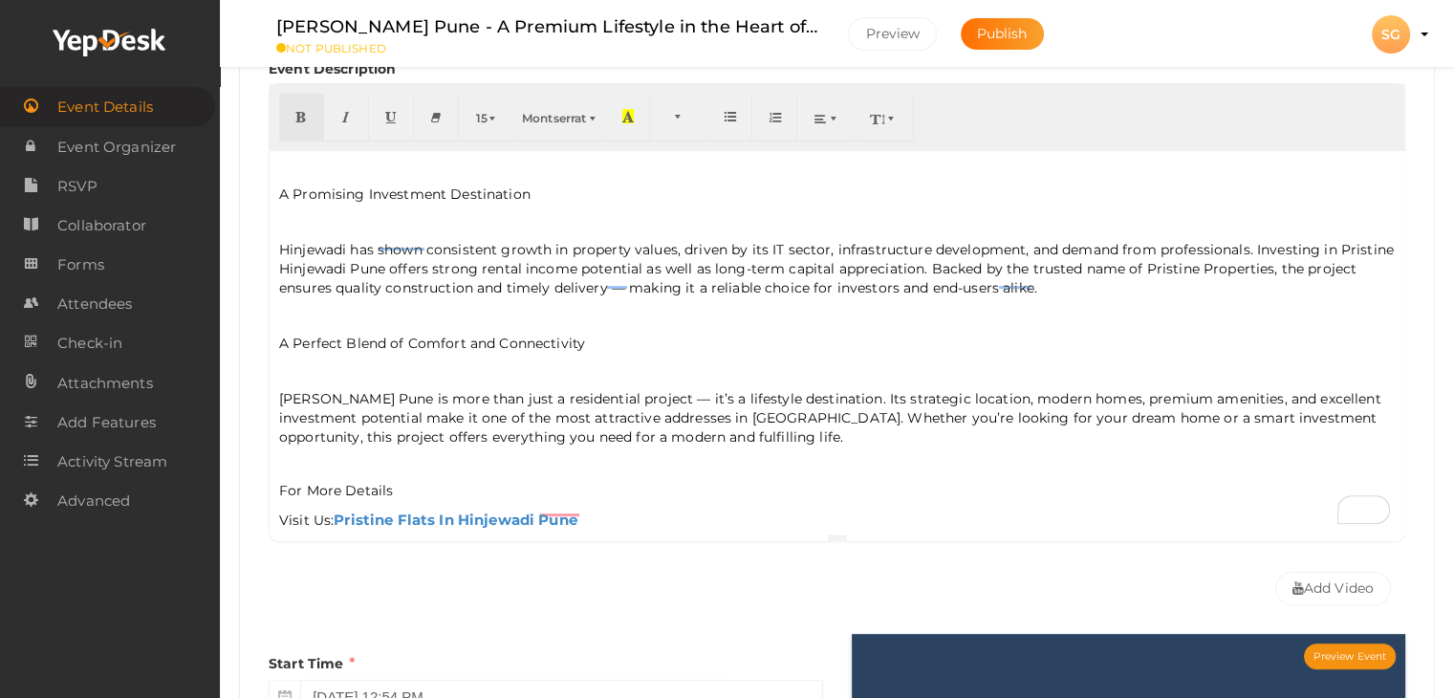
drag, startPoint x: 541, startPoint y: 486, endPoint x: 442, endPoint y: 483, distance: 99.4
click at [540, 486] on div "Pune has evolved into one of India’s fastest-growing cities, with Hinjewadi sta…" at bounding box center [837, 342] width 1135 height 382
click at [333, 509] on p "Visit Us: Pristine Flats In [GEOGRAPHIC_DATA] Pune" at bounding box center [836, 519] width 1115 height 20
drag, startPoint x: 276, startPoint y: 474, endPoint x: 335, endPoint y: 501, distance: 64.2
click at [335, 501] on div "Pune has evolved into one of India’s fastest-growing cities, with Hinjewadi sta…" at bounding box center [837, 342] width 1135 height 382
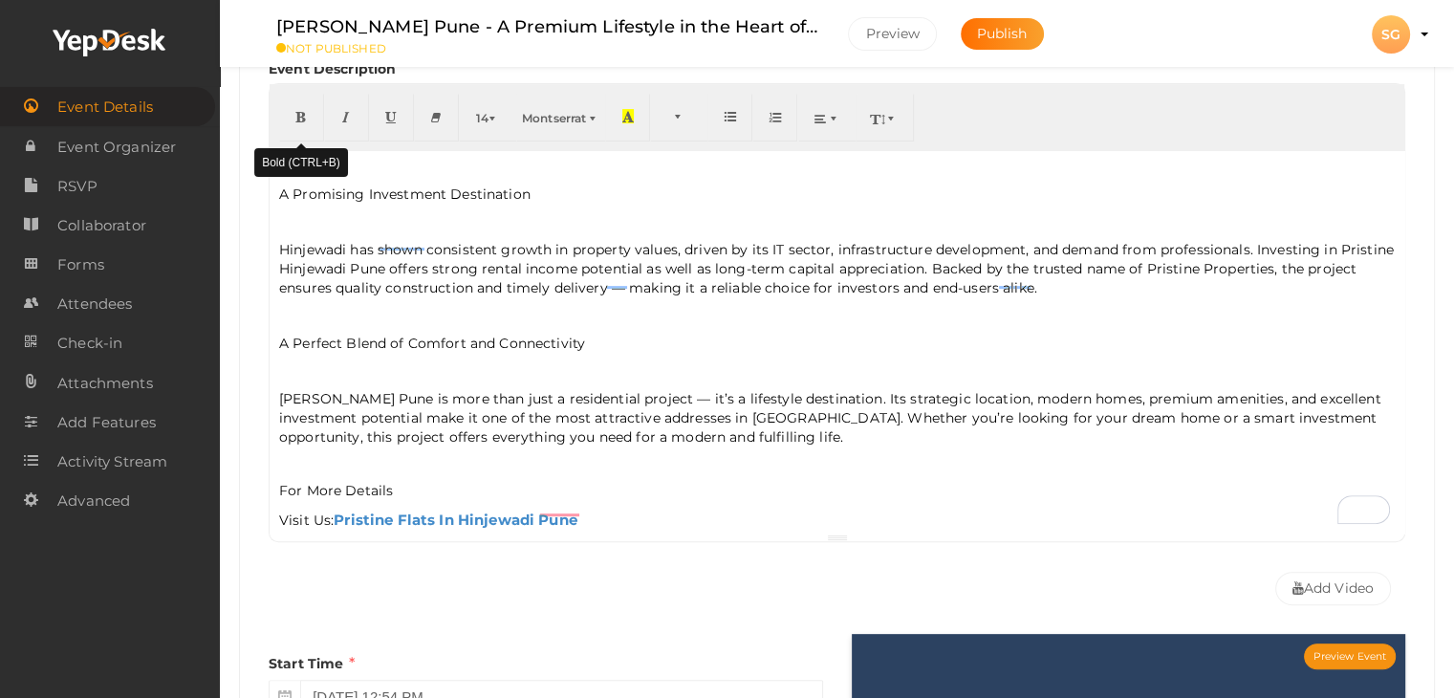
click at [305, 109] on icon "button" at bounding box center [300, 116] width 11 height 14
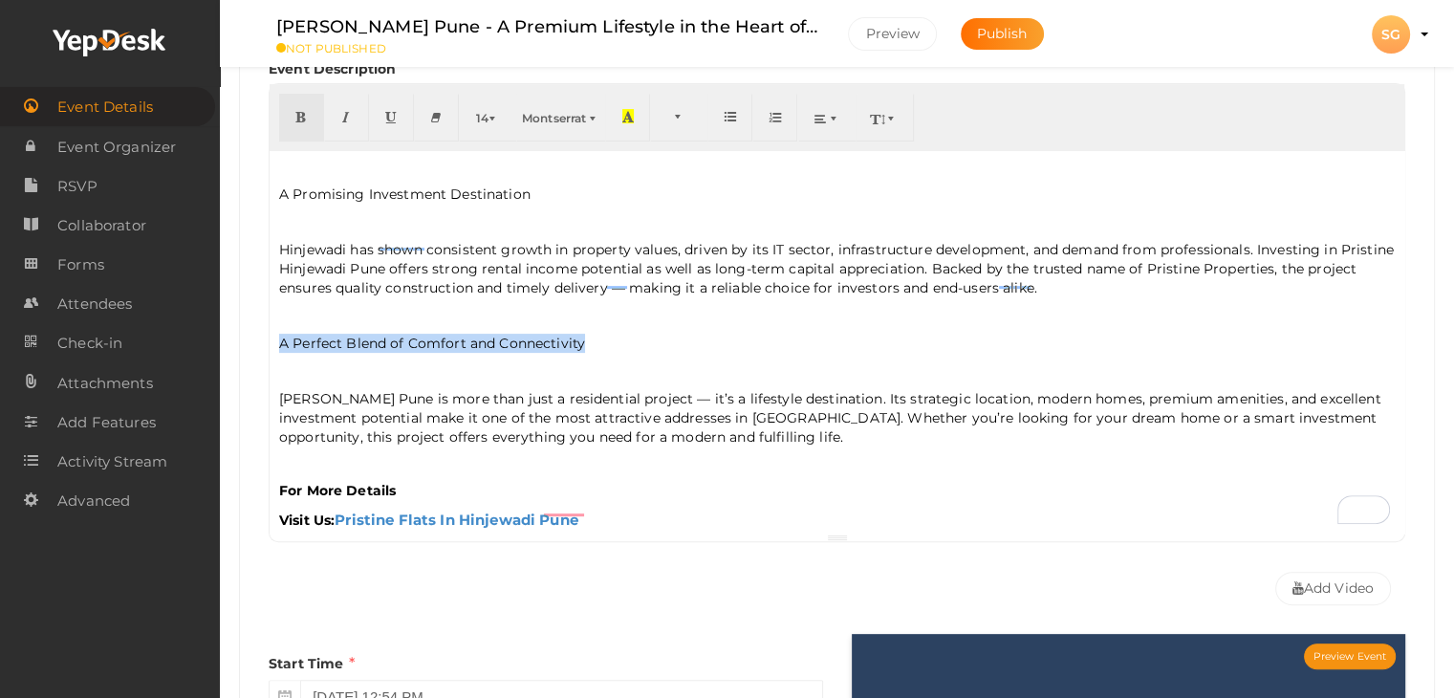
click at [268, 326] on div "Event Basic Details Edit event name, location, date Event Name Pristine Hinjewa…" at bounding box center [837, 495] width 1196 height 1306
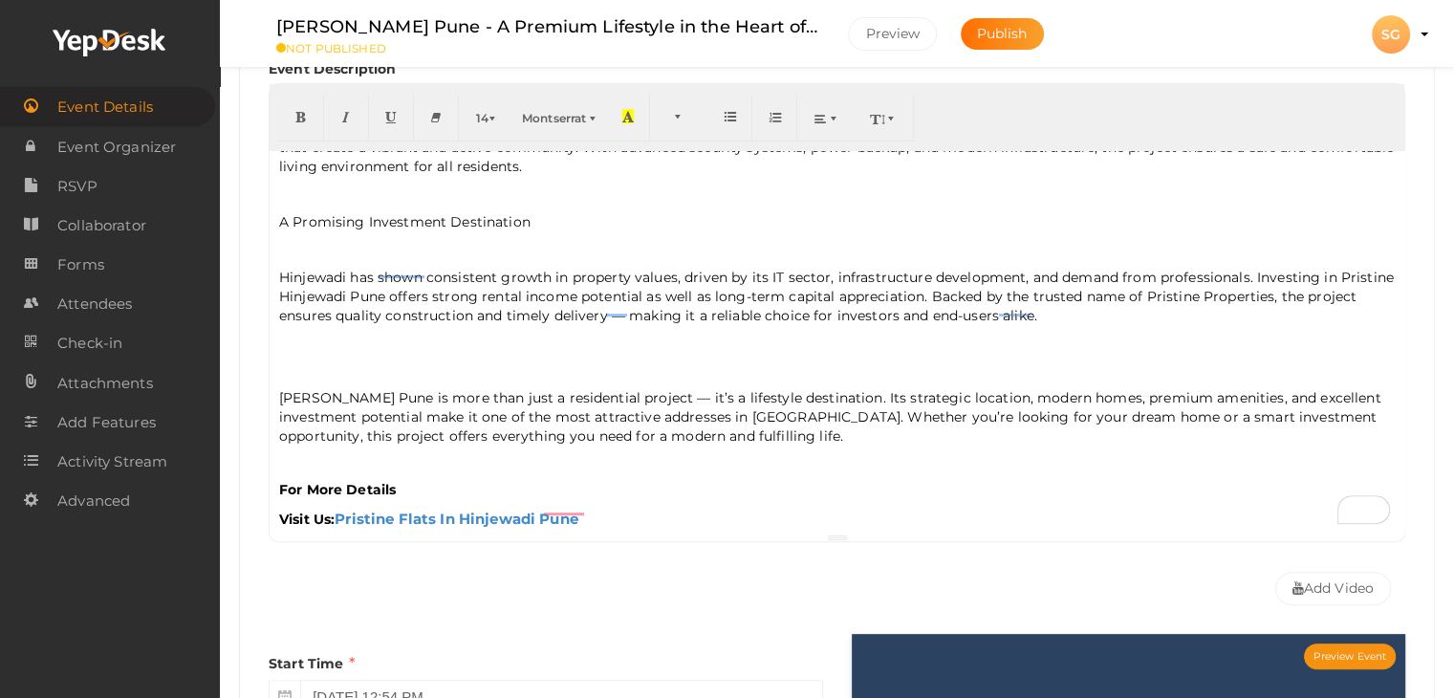
click at [279, 388] on p "[PERSON_NAME] Pune is more than just a residential project — it’s a lifestyle d…" at bounding box center [836, 443] width 1115 height 111
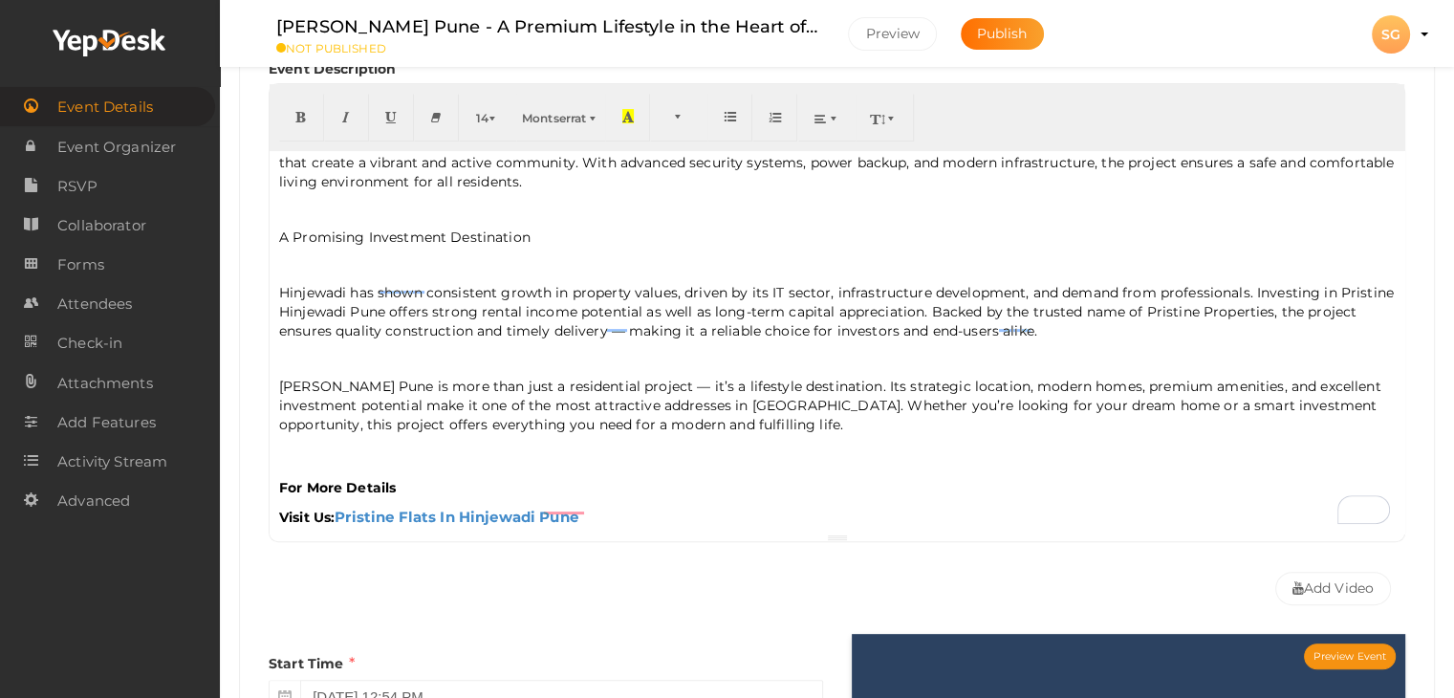
click at [297, 380] on span "[PERSON_NAME] Pune is more than just a residential project — it’s a lifestyle d…" at bounding box center [830, 405] width 1102 height 55
click at [327, 378] on span "[PERSON_NAME] Pune is more than just a residential project — it’s a lifestyle d…" at bounding box center [830, 405] width 1102 height 55
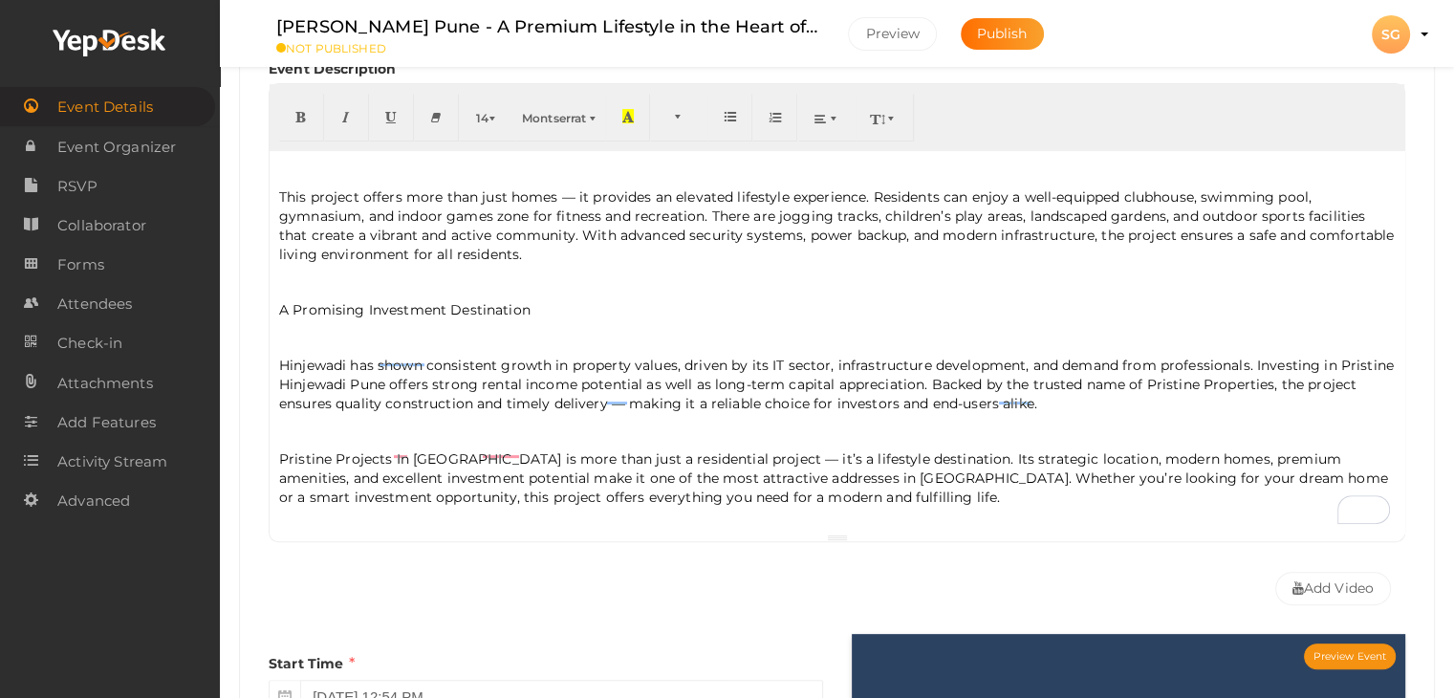
scroll to position [455, 0]
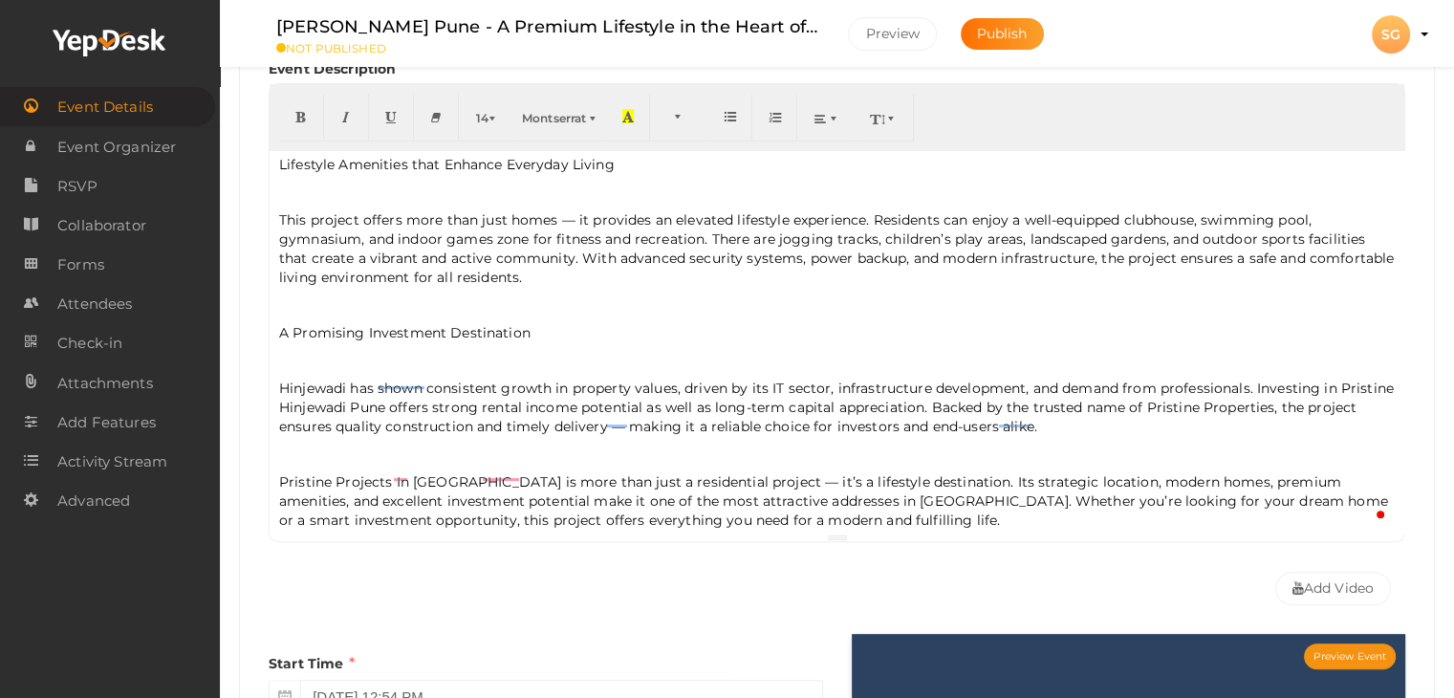
click at [329, 323] on p "A Promising Investment Destination" at bounding box center [836, 332] width 1115 height 19
click at [292, 119] on button "button" at bounding box center [301, 118] width 45 height 48
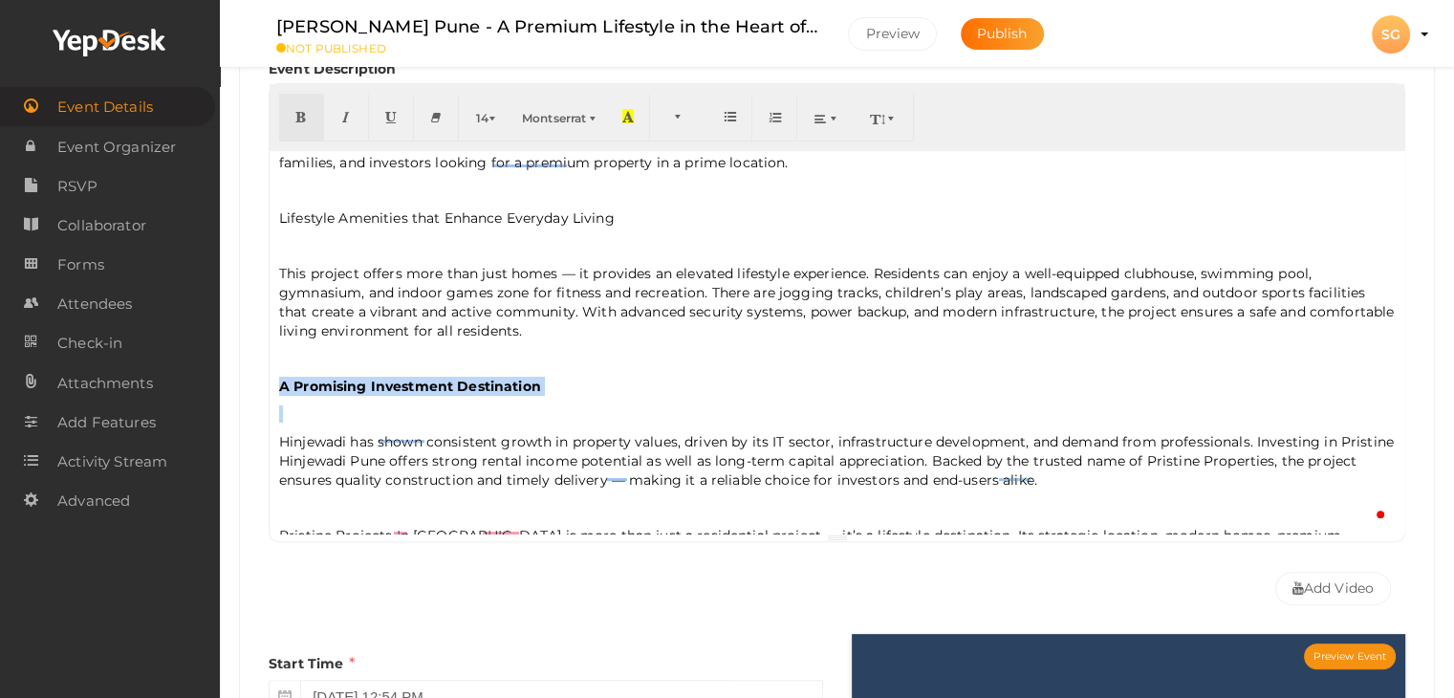
scroll to position [359, 0]
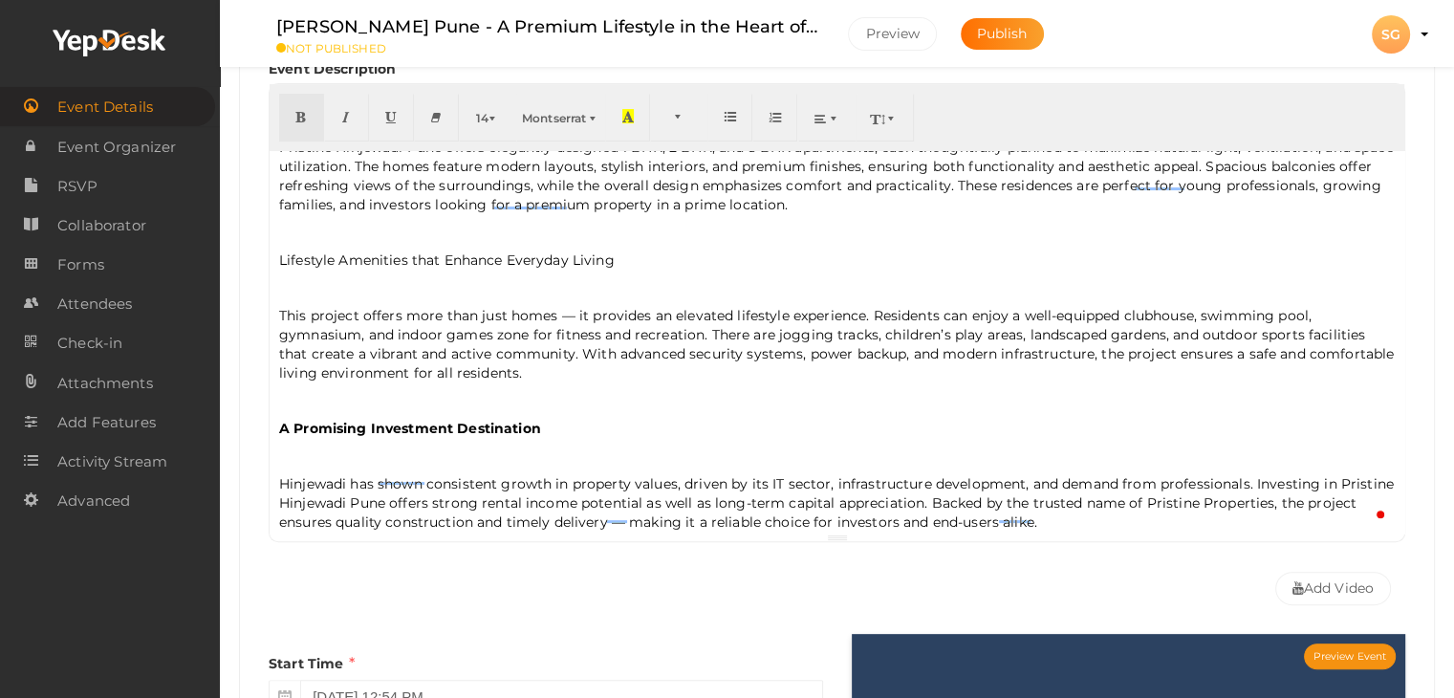
click at [371, 261] on p "Lifestyle Amenities that Enhance Everyday Living" at bounding box center [836, 259] width 1115 height 19
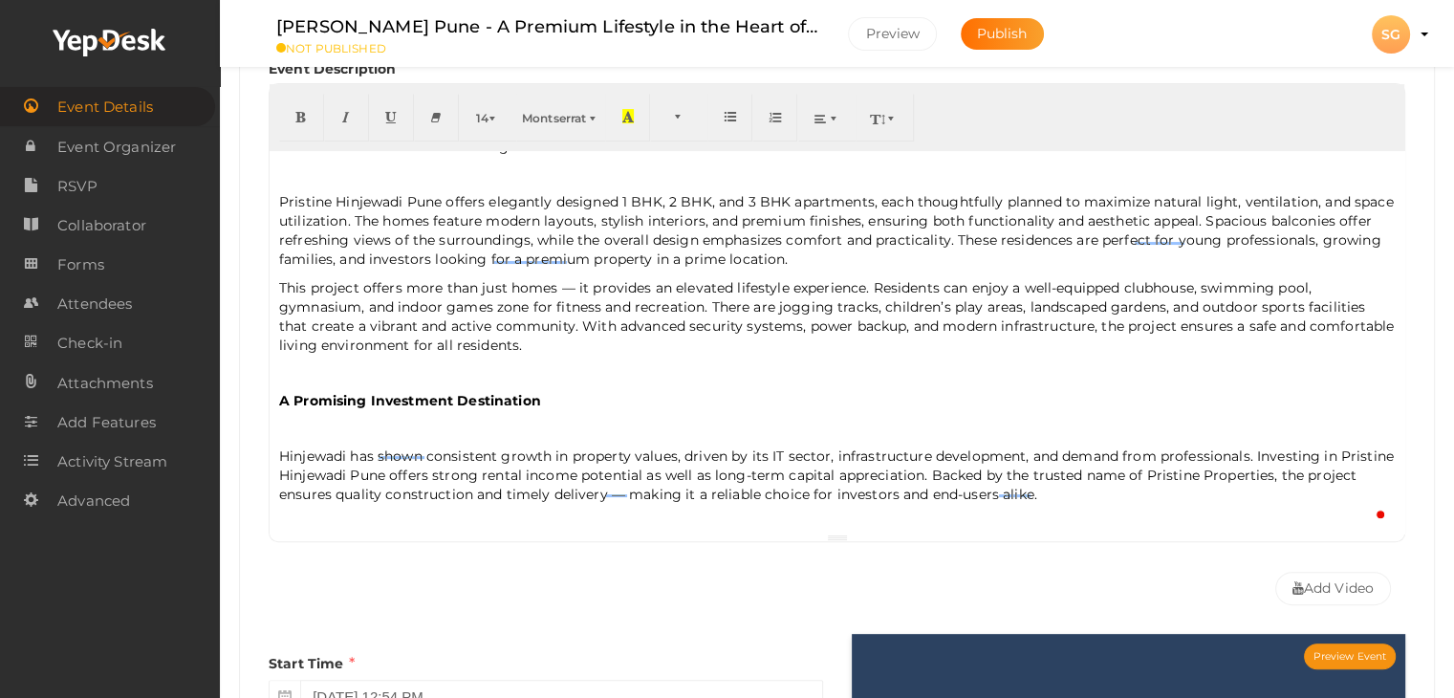
scroll to position [264, 0]
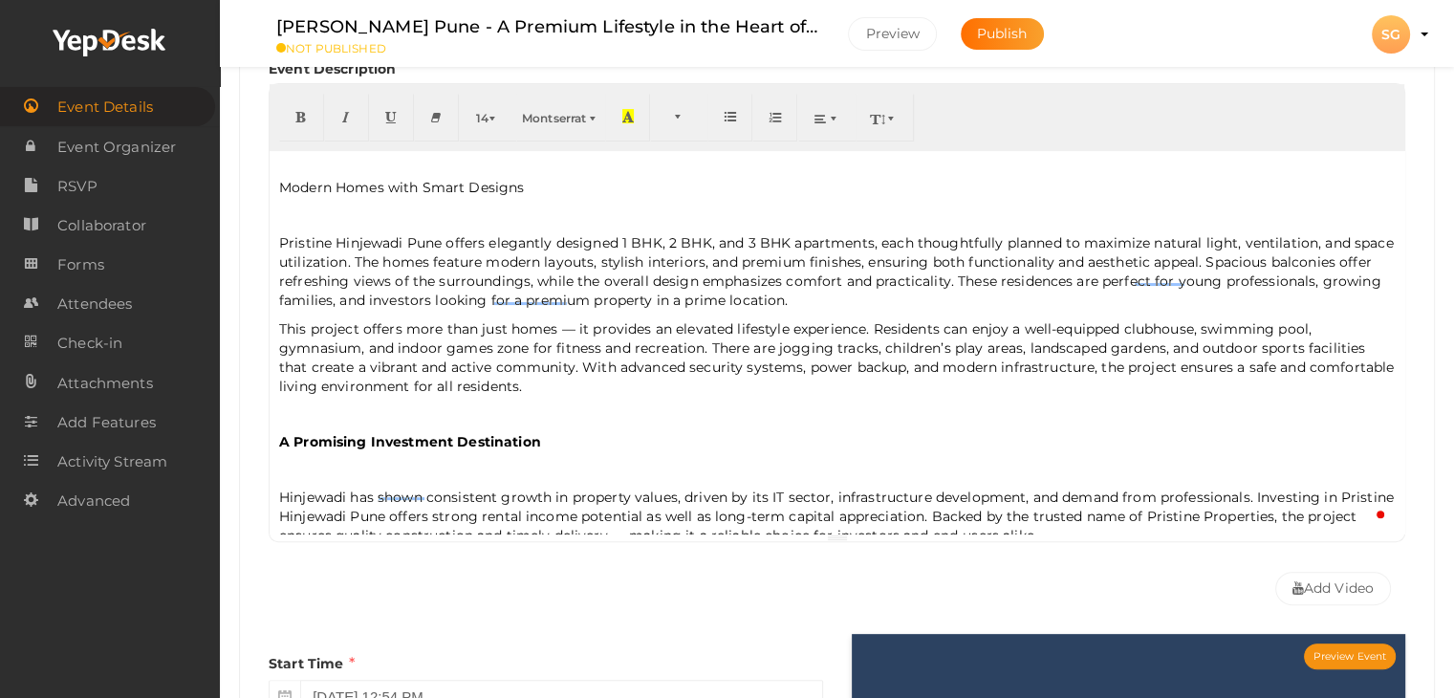
click at [366, 178] on p "Modern Homes with Smart Designs" at bounding box center [836, 187] width 1115 height 19
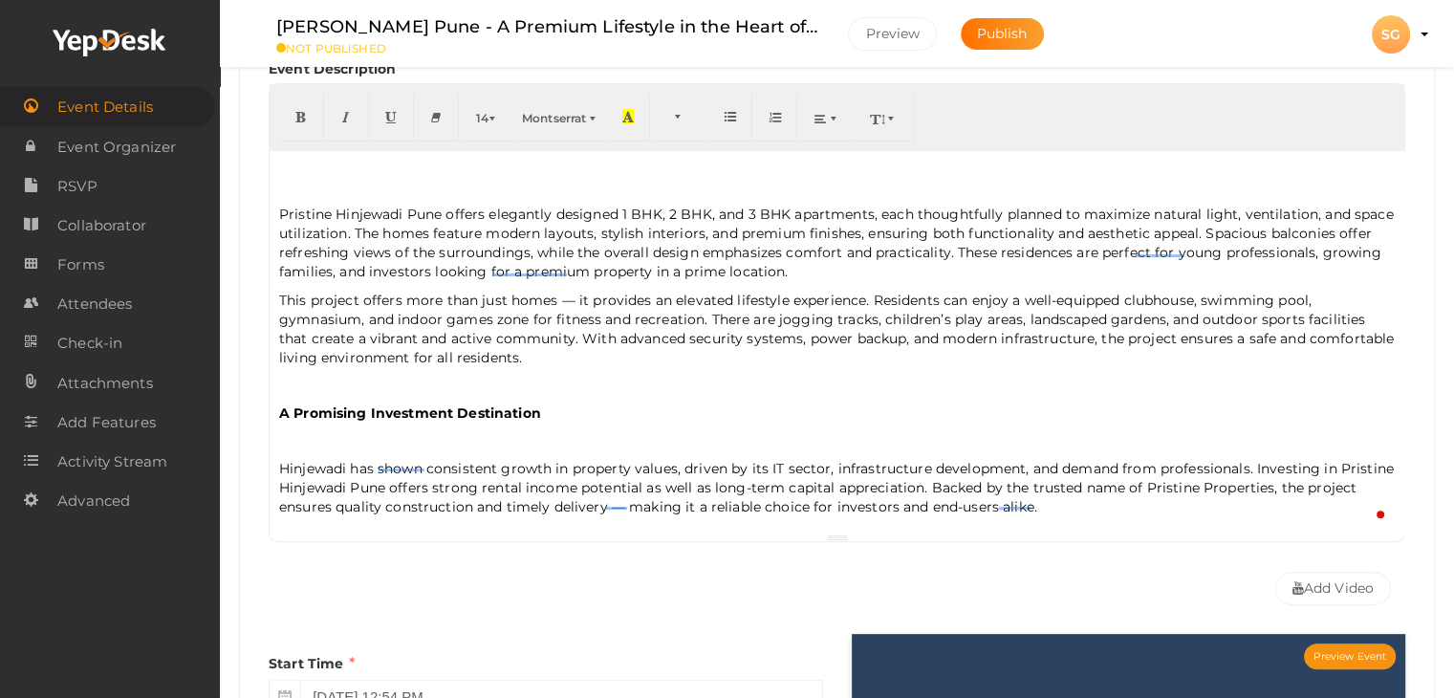
scroll to position [261, 0]
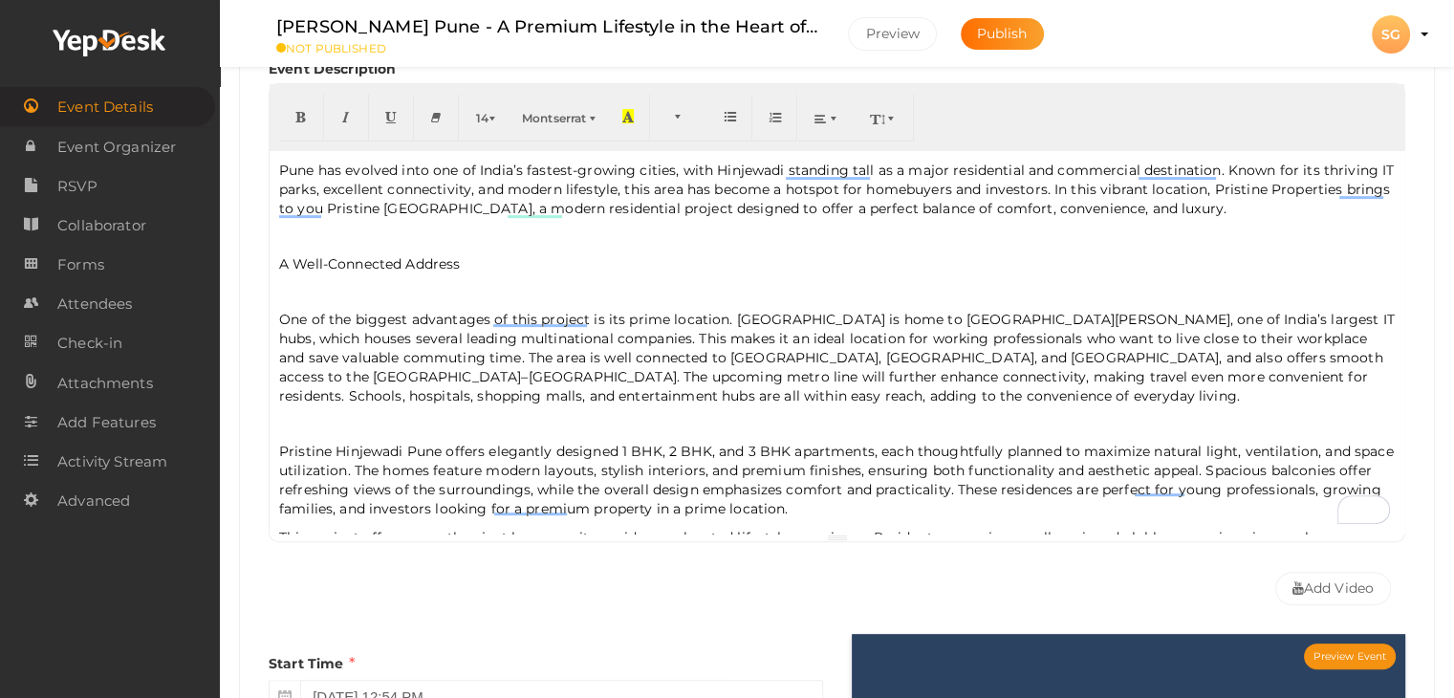
click at [304, 267] on p "A Well-Connected Address" at bounding box center [836, 263] width 1115 height 19
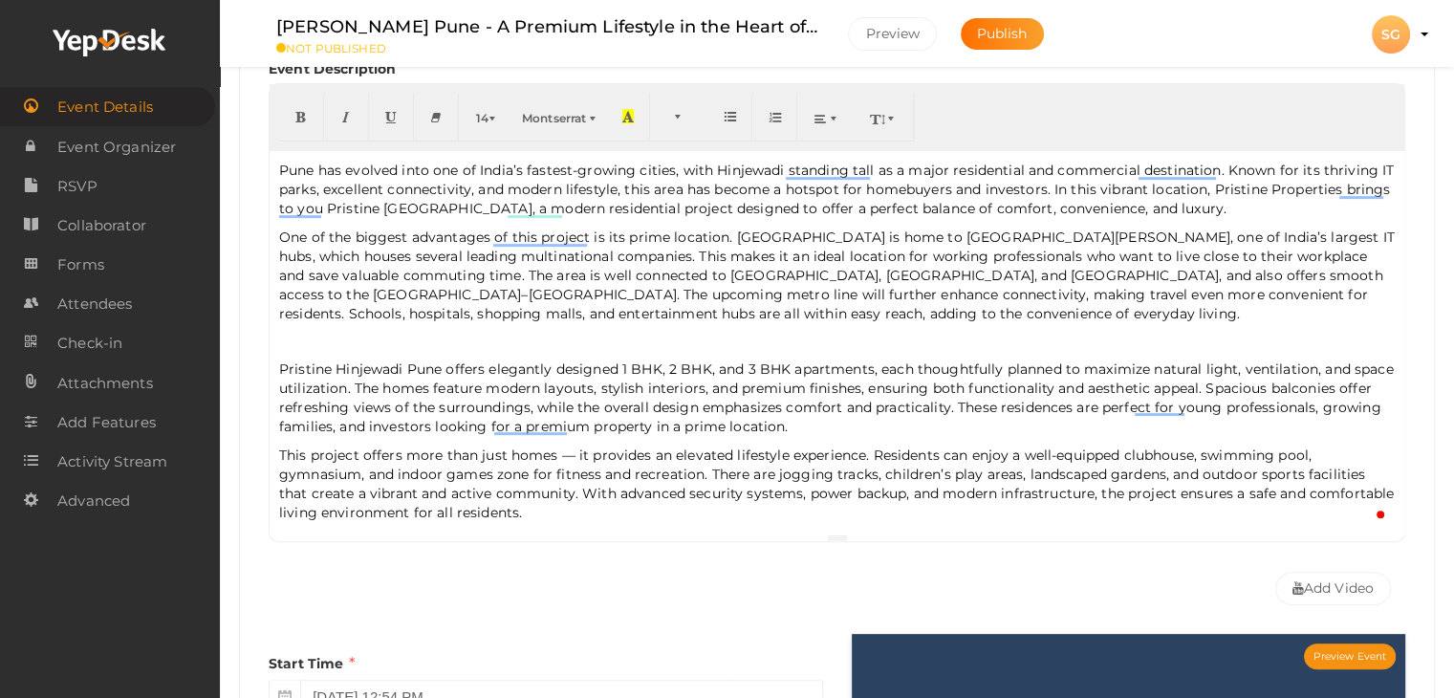
click at [276, 340] on div "Pune has evolved into one of India’s fastest-growing cities, with Hinjewadi sta…" at bounding box center [837, 342] width 1135 height 382
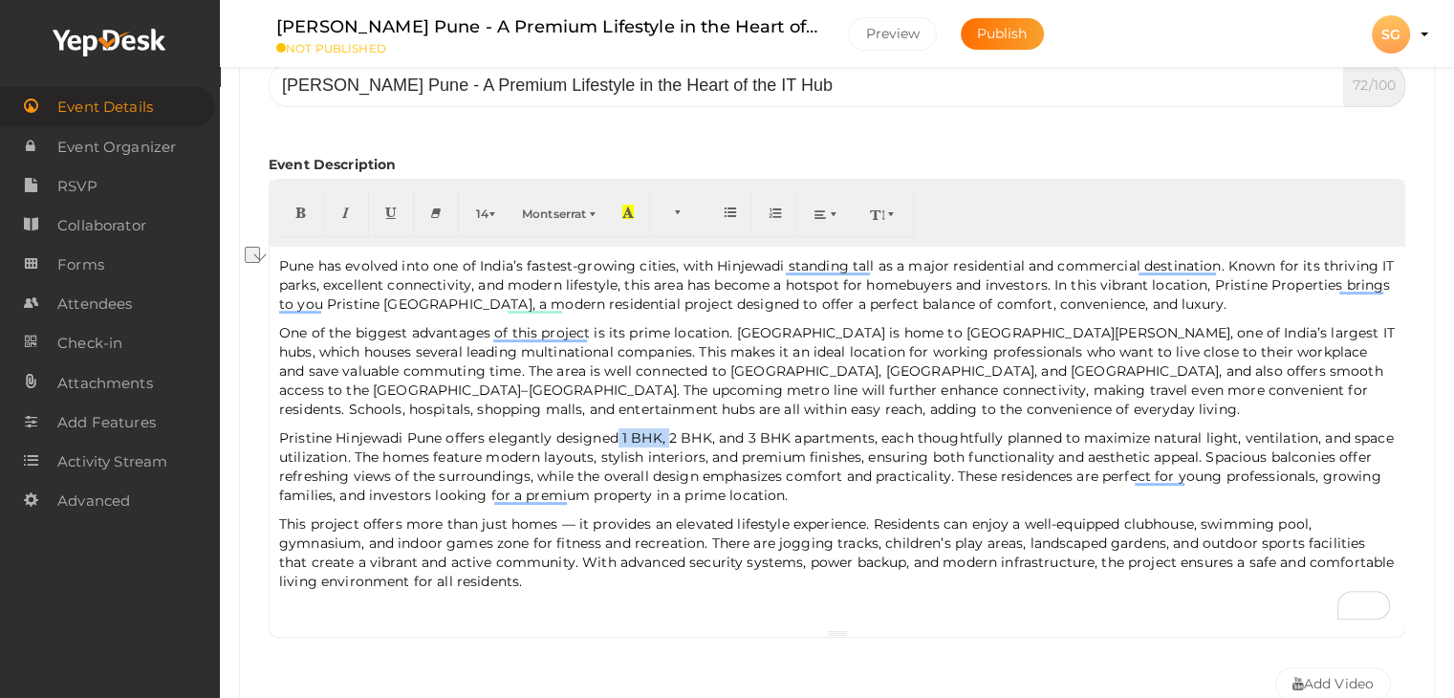
drag, startPoint x: 668, startPoint y: 438, endPoint x: 620, endPoint y: 440, distance: 47.8
click at [620, 440] on p "Pristine Hinjewadi Pune offers elegantly designed 1 BHK, 2 BHK, and 3 BHK apart…" at bounding box center [836, 466] width 1115 height 76
click at [335, 436] on p "Pristine Hinjewadi Pune offers elegantly designed 2 BHK, and 3 BHK apartments, …" at bounding box center [836, 466] width 1115 height 76
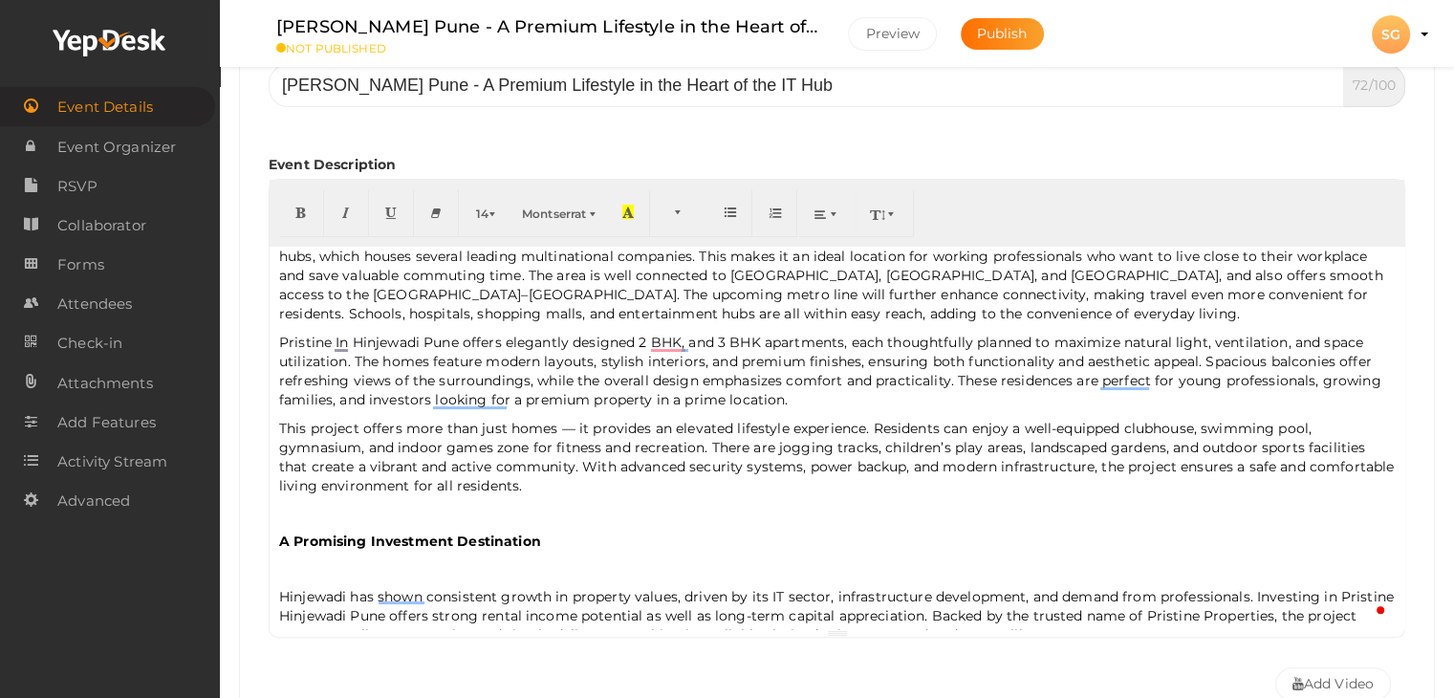
click at [275, 509] on div "Pune has evolved into one of India’s fastest-growing cities, with Hinjewadi sta…" at bounding box center [837, 438] width 1135 height 382
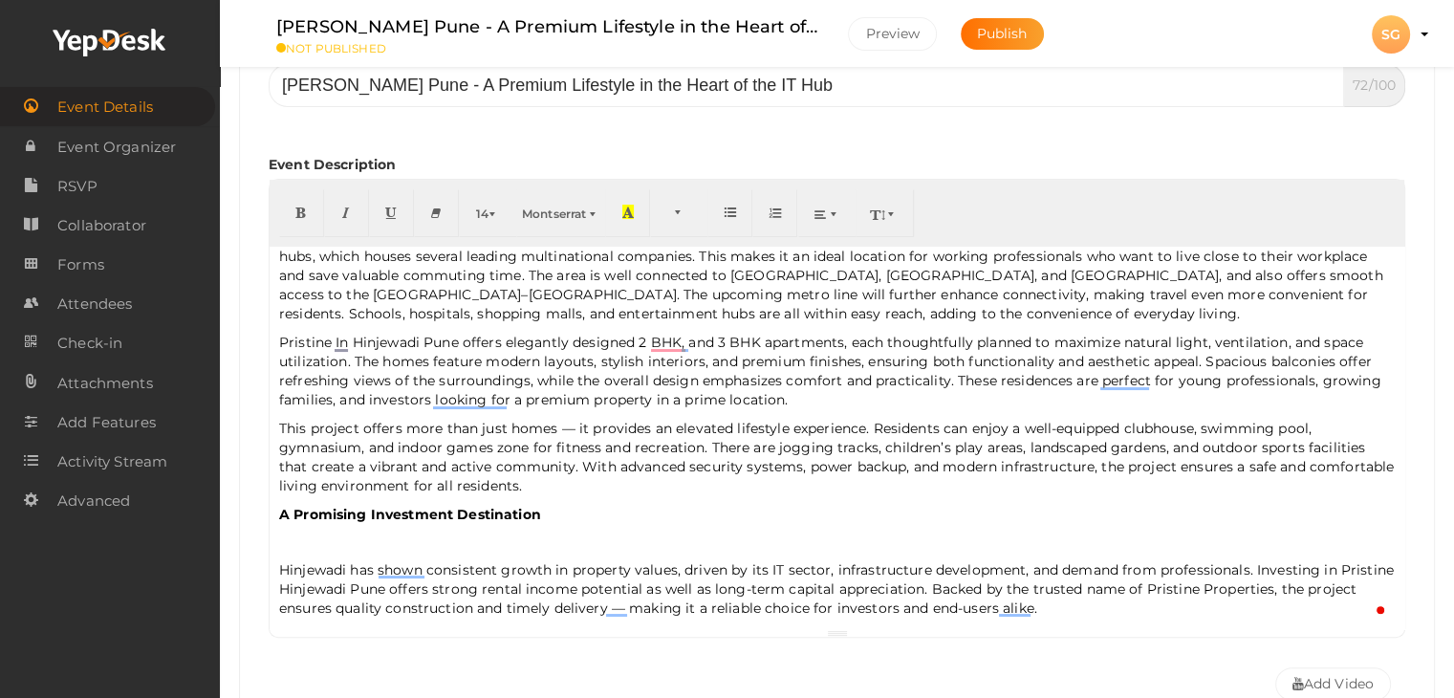
click at [273, 543] on div "Pune has evolved into one of India’s fastest-growing cities, with Hinjewadi sta…" at bounding box center [837, 438] width 1135 height 382
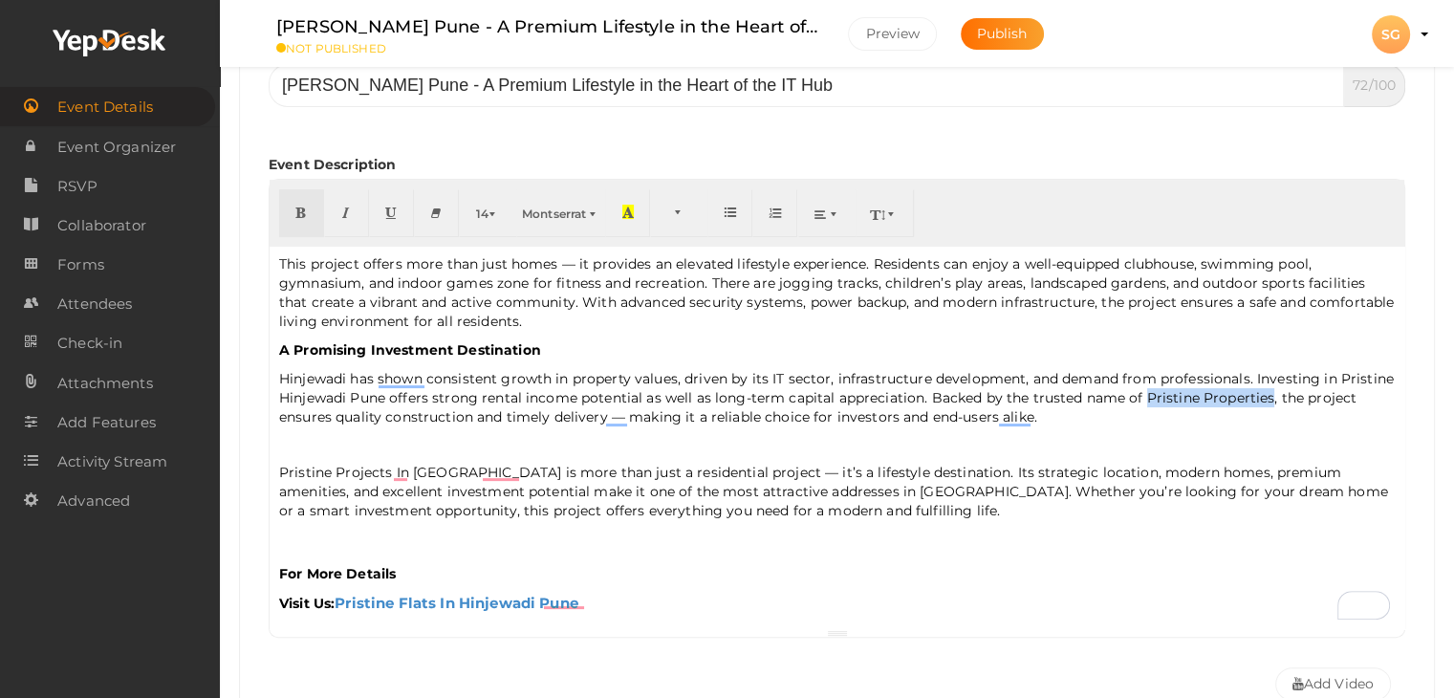
drag, startPoint x: 1141, startPoint y: 395, endPoint x: 1266, endPoint y: 395, distance: 125.2
click at [1266, 395] on p "Hinjewadi has shown consistent growth in property values, driven by its IT sect…" at bounding box center [836, 397] width 1115 height 57
click at [308, 218] on button "button" at bounding box center [301, 213] width 45 height 48
type input "Pristine Properties"
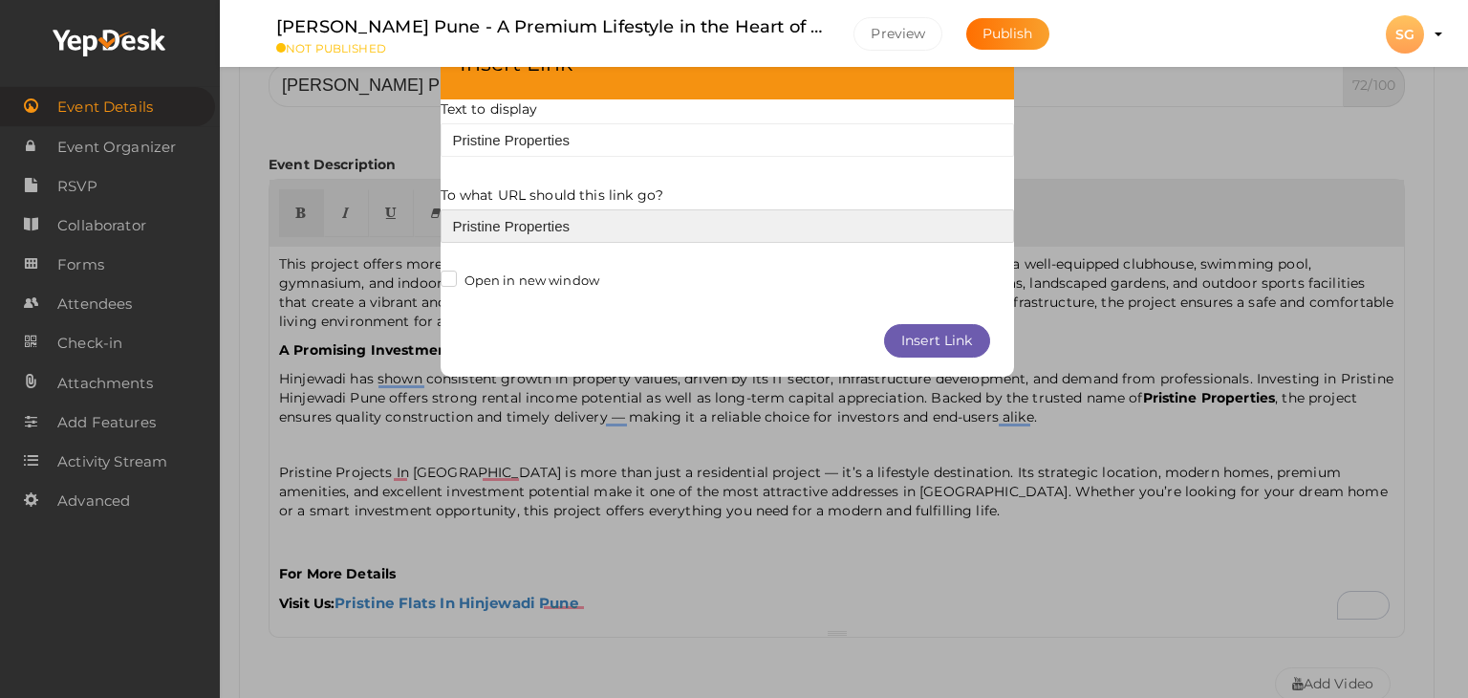
drag, startPoint x: 633, startPoint y: 223, endPoint x: 336, endPoint y: 239, distance: 296.7
click at [336, 239] on div "× Insert Link Text to display Pristine Properties To what URL should this link …" at bounding box center [734, 349] width 1468 height 698
paste input "[URL][DOMAIN_NAME]"
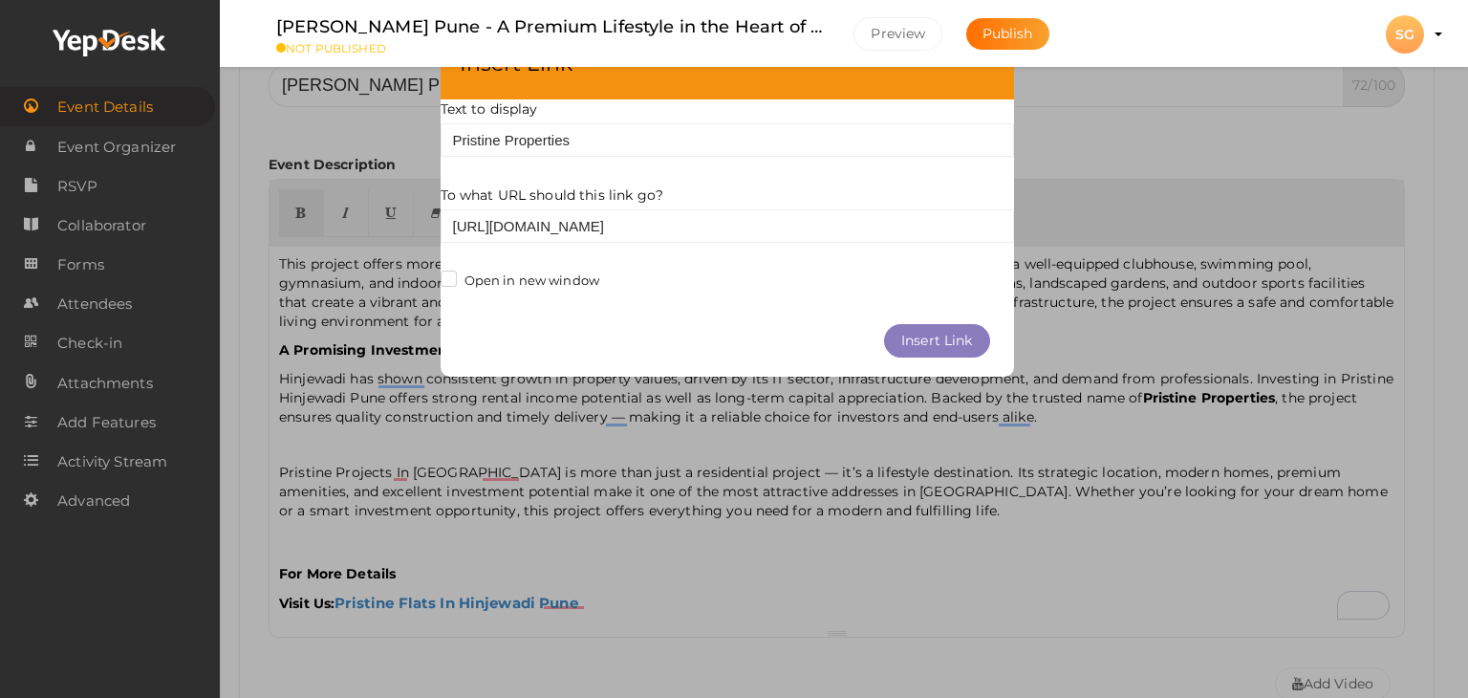
click at [921, 342] on button "Insert Link" at bounding box center [937, 340] width 106 height 33
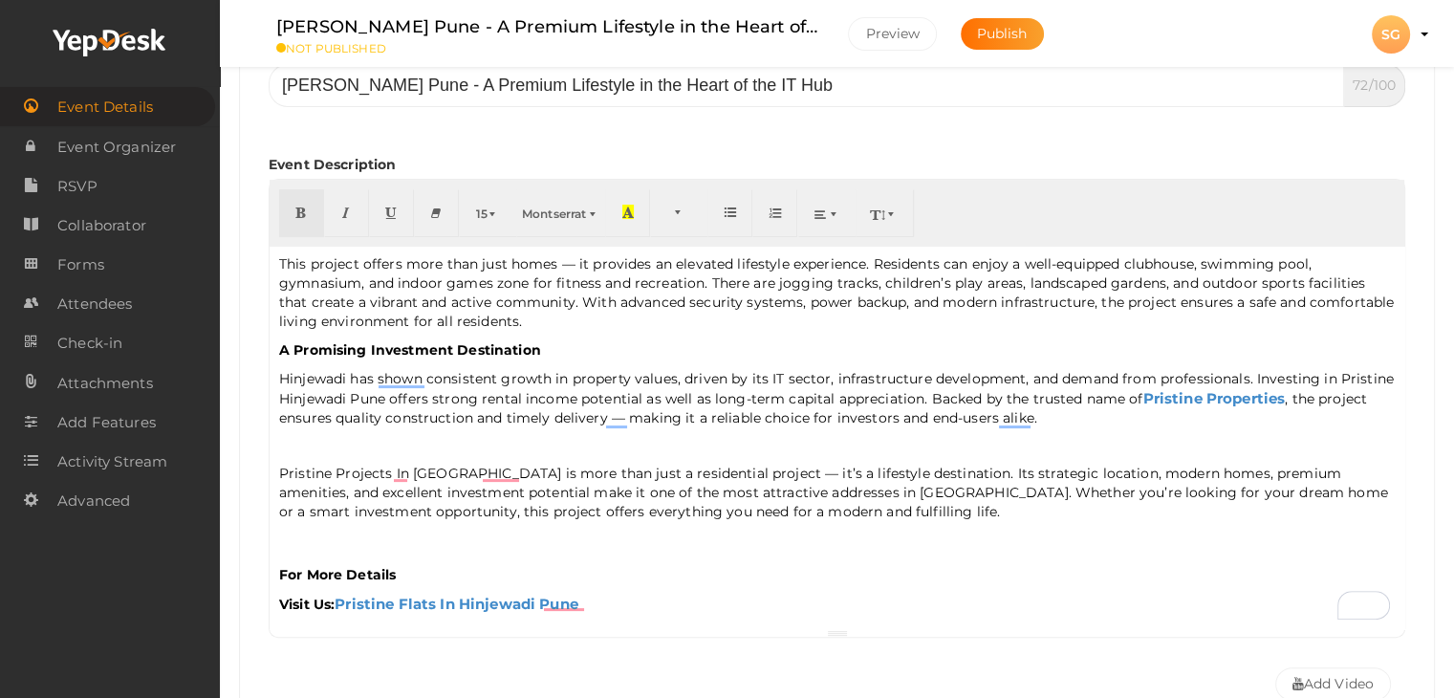
drag, startPoint x: 1231, startPoint y: 425, endPoint x: 1222, endPoint y: 420, distance: 11.1
click at [1231, 426] on div "Pune has evolved into one of India’s fastest-growing cities, with Hinjewadi sta…" at bounding box center [837, 438] width 1135 height 382
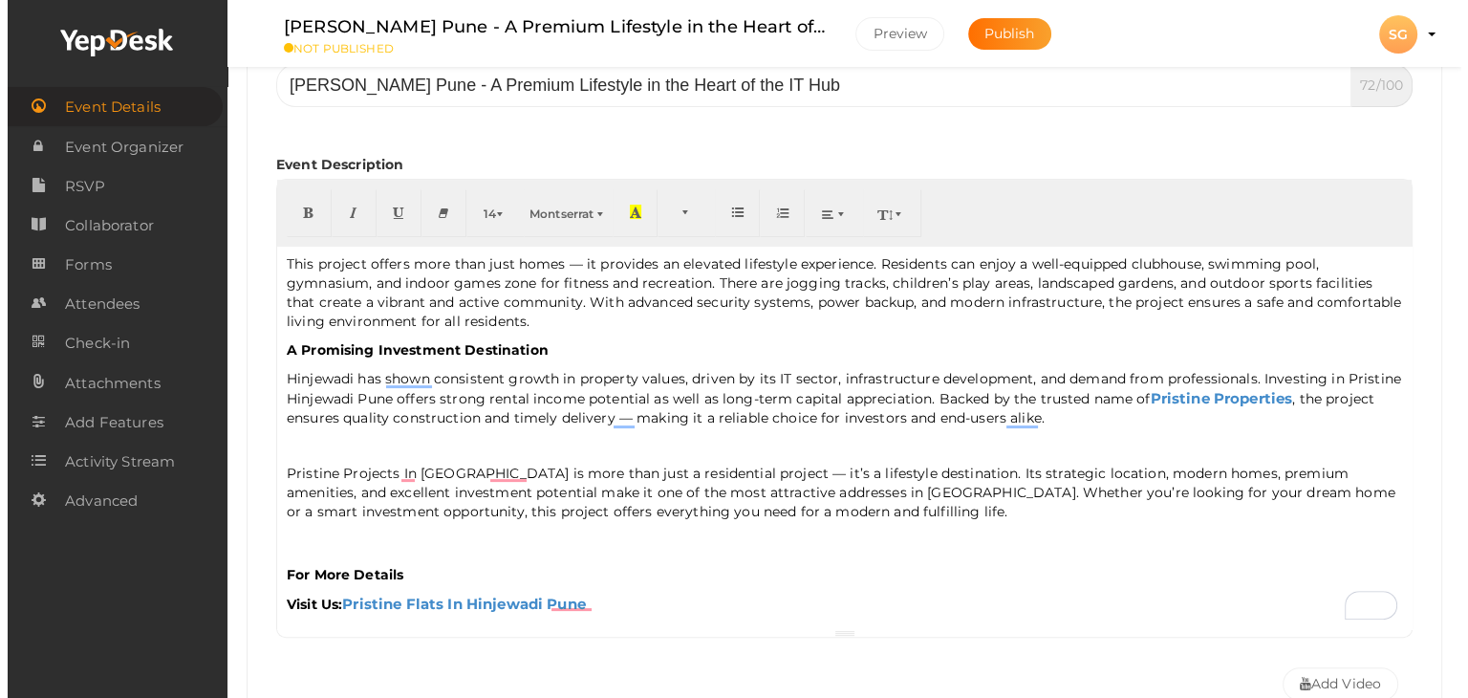
scroll to position [0, 0]
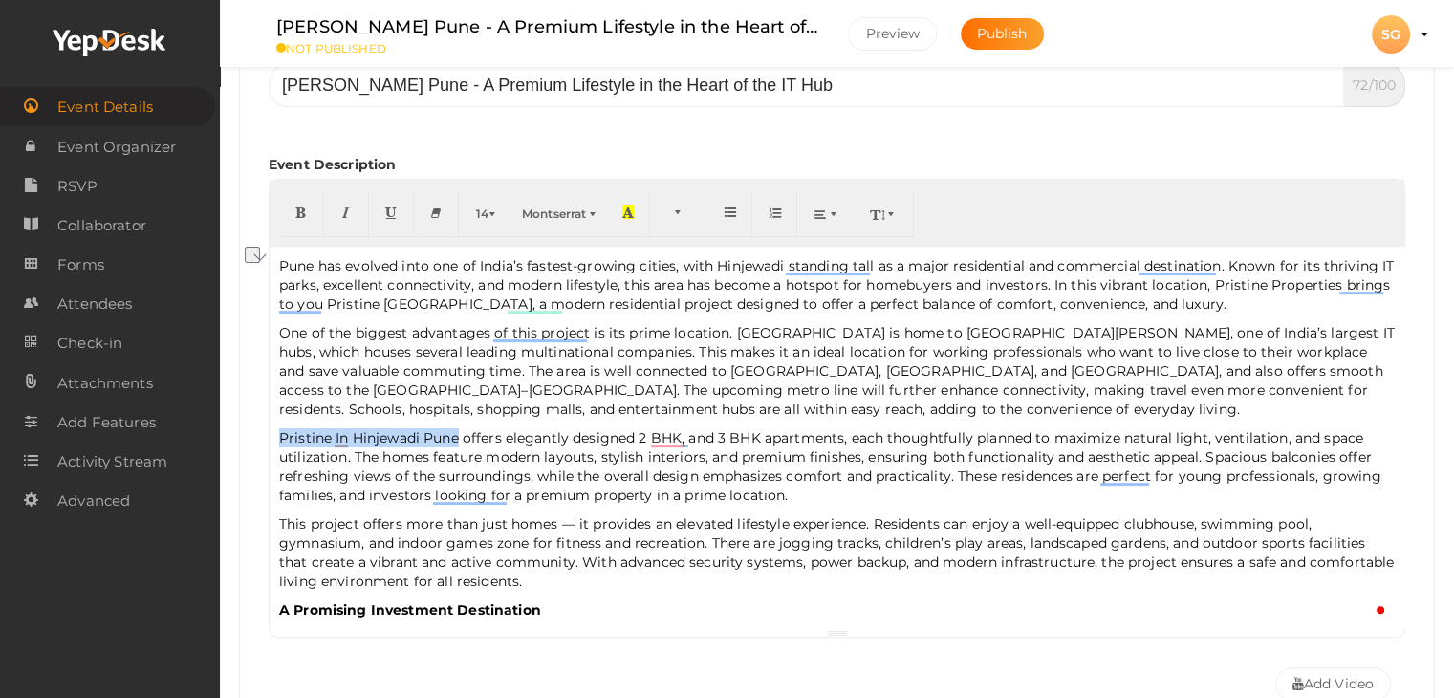
drag, startPoint x: 461, startPoint y: 440, endPoint x: 276, endPoint y: 437, distance: 184.5
click at [276, 437] on div "Event Basic Details Edit event name, location, date Event Name Pristine Hinjewa…" at bounding box center [837, 591] width 1196 height 1306
click at [297, 201] on button "button" at bounding box center [301, 213] width 45 height 48
type input "Pristine In Hinjewadi Pune"
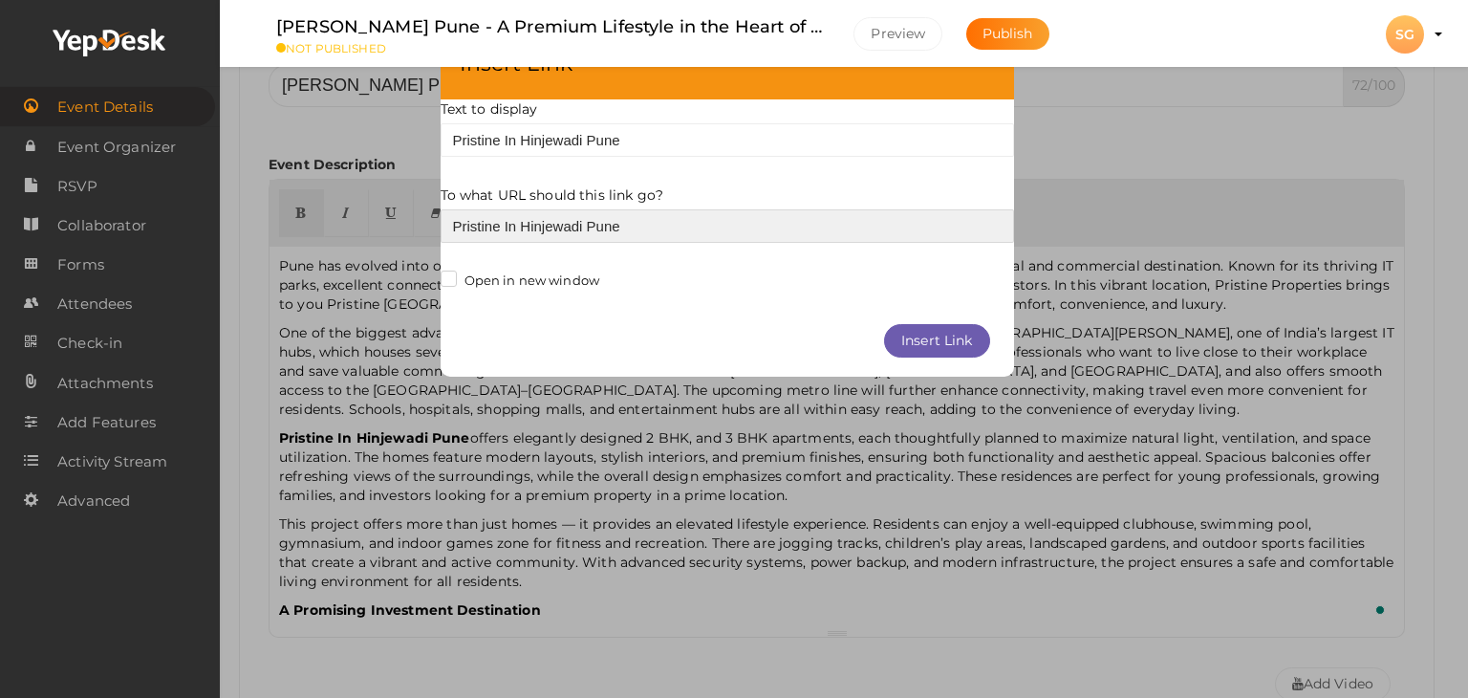
paste input "[URL][DOMAIN_NAME]"
click at [973, 344] on button "Insert Link" at bounding box center [937, 340] width 106 height 33
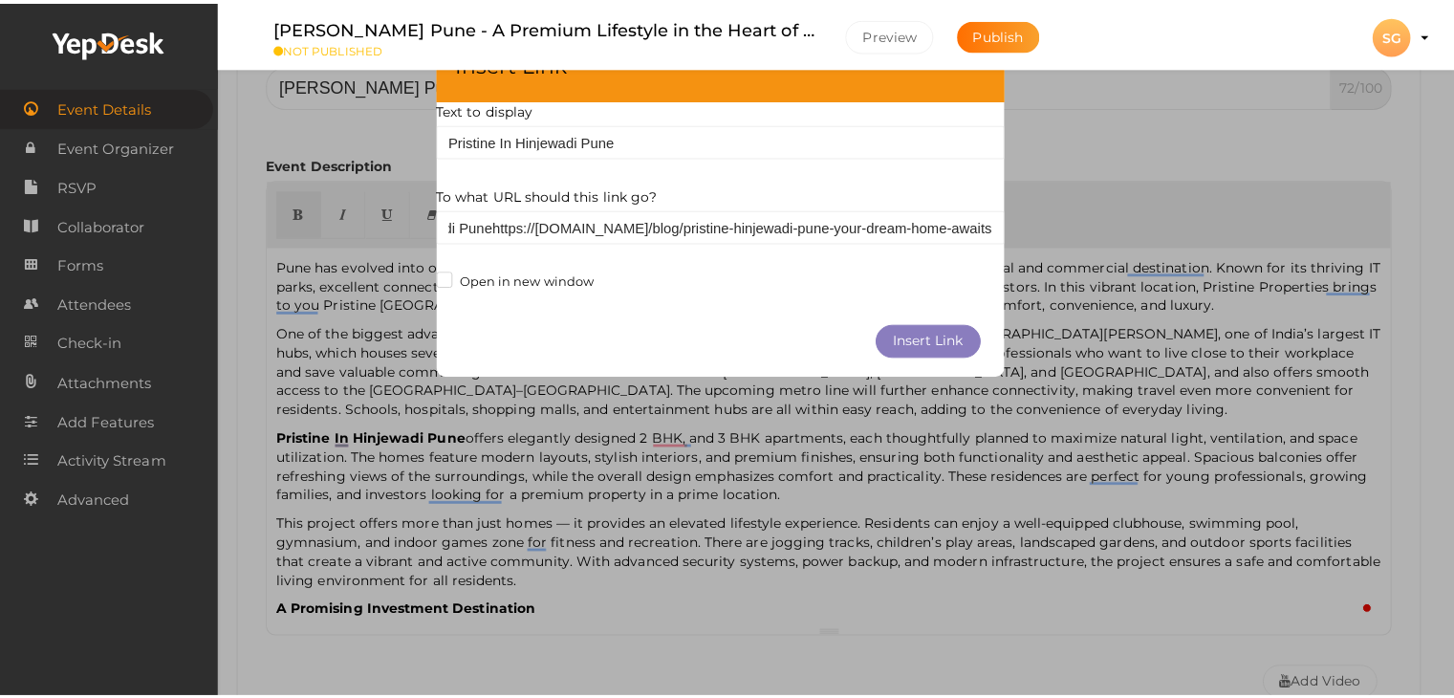
scroll to position [0, 0]
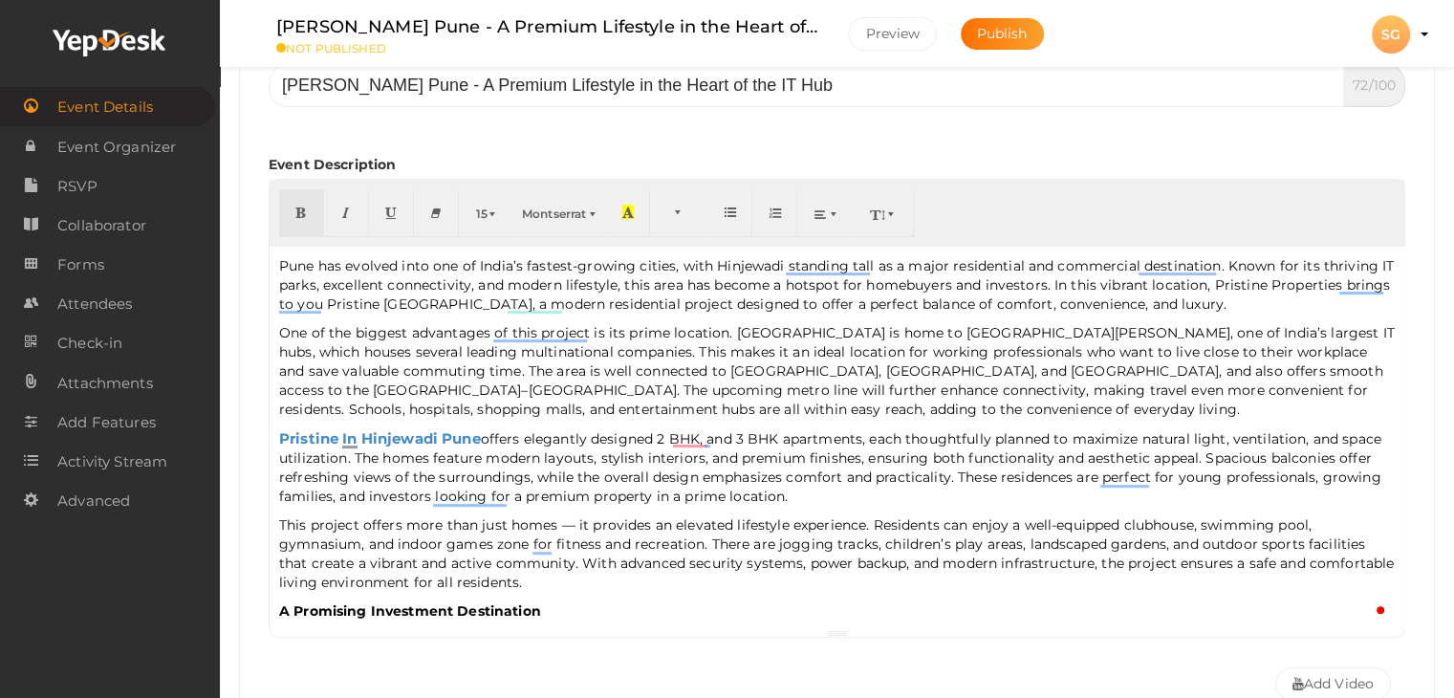
click at [903, 416] on p "One of the biggest advantages of this project is its prime location. [GEOGRAPHI…" at bounding box center [836, 371] width 1115 height 96
click at [448, 293] on p "Pune has evolved into one of India’s fastest-growing cities, with Hinjewadi sta…" at bounding box center [836, 284] width 1115 height 57
click at [461, 294] on p "Pune has evolved into one of India’s fastest-growing cities, with Hinjewadi sta…" at bounding box center [836, 284] width 1115 height 57
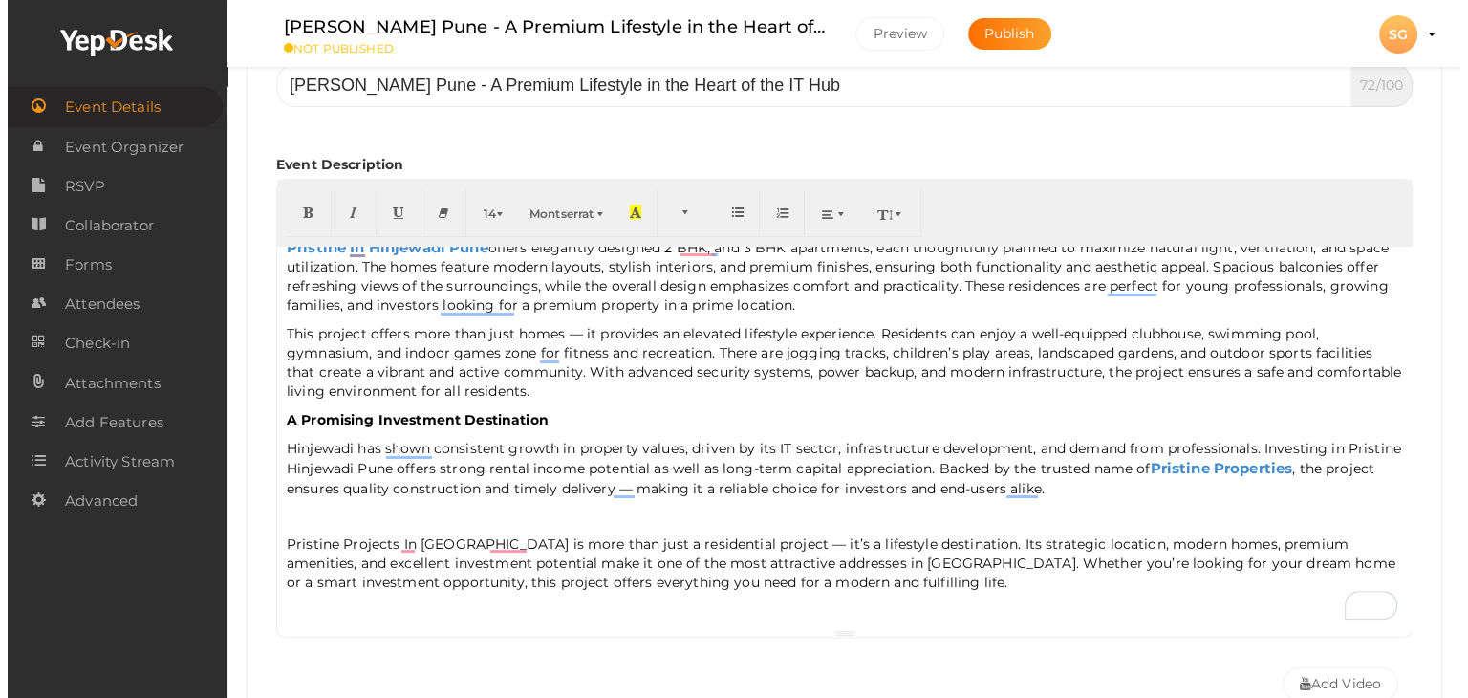
scroll to position [262, 0]
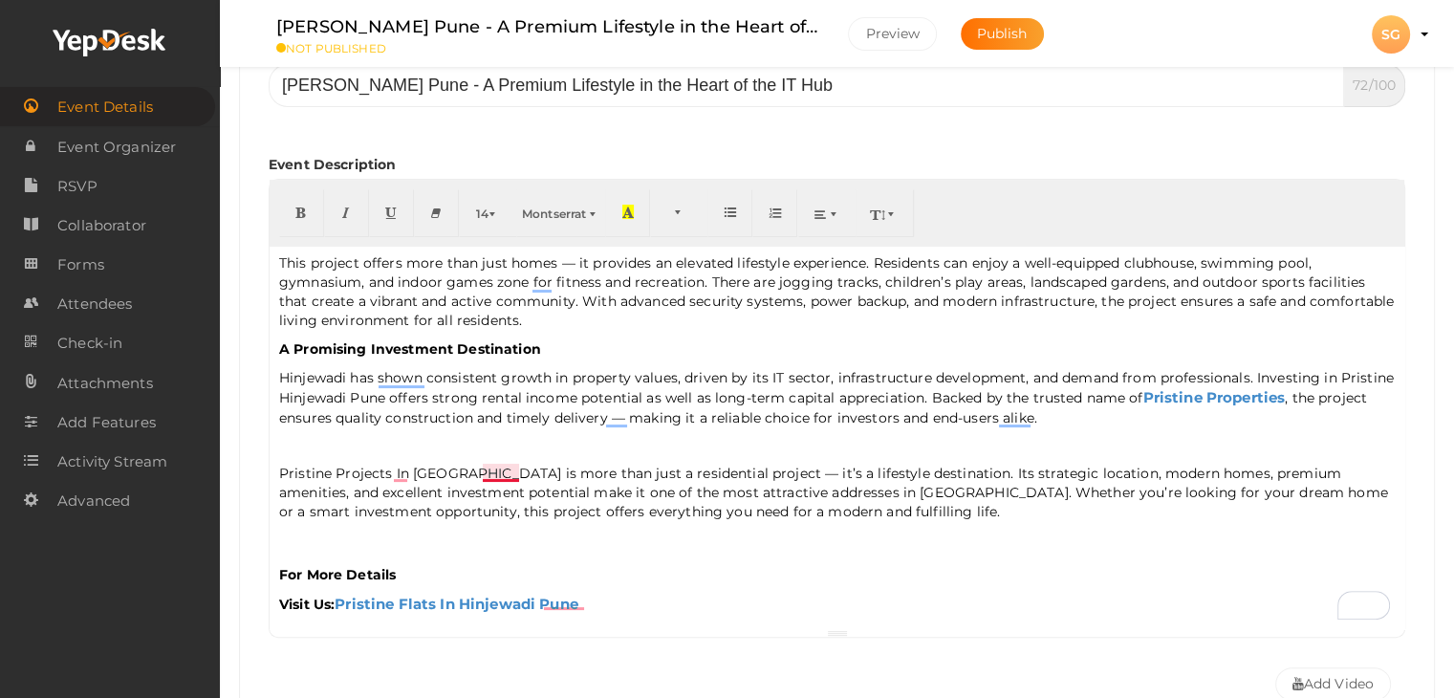
click at [492, 467] on span "Pristine Projects In [GEOGRAPHIC_DATA] is more than just a residential project …" at bounding box center [833, 492] width 1109 height 55
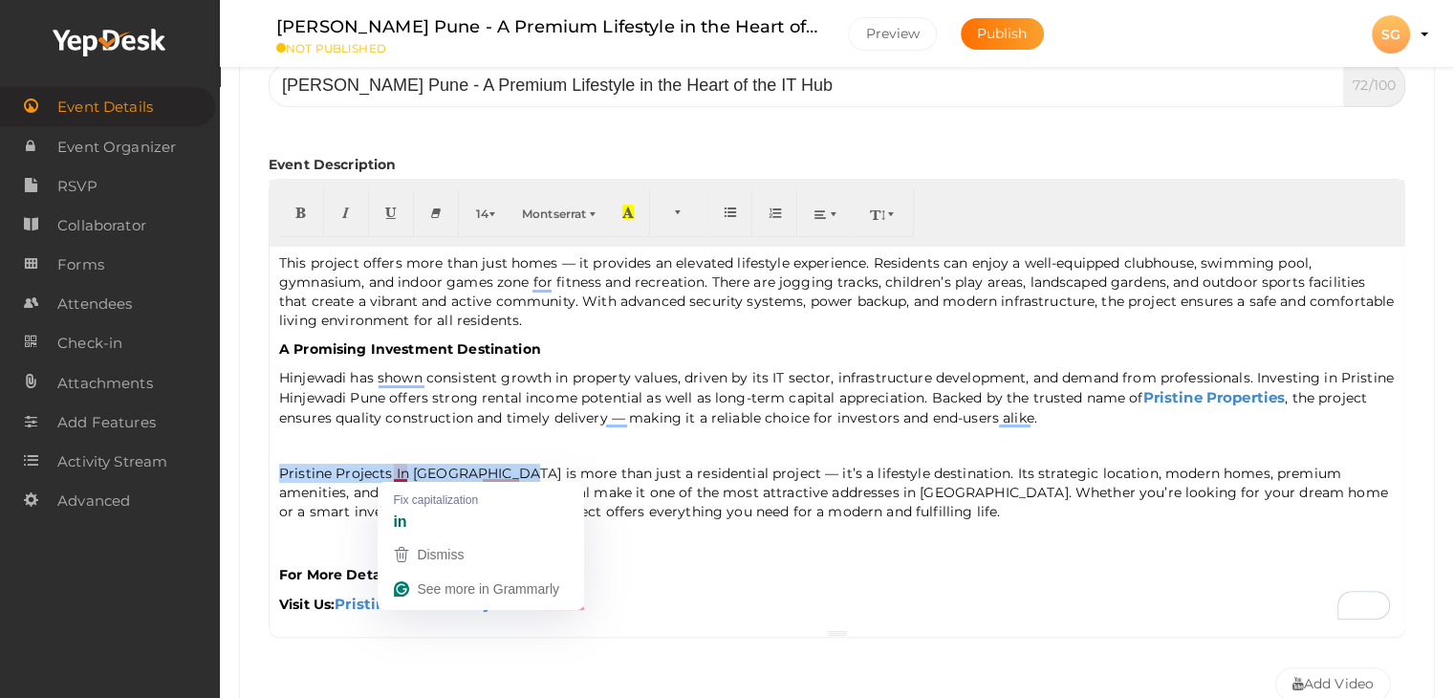
drag, startPoint x: 517, startPoint y: 469, endPoint x: 281, endPoint y: 457, distance: 236.4
click at [281, 457] on div "Pune has evolved into one of India’s fastest-growing cities, with Hinjewadi sta…" at bounding box center [837, 438] width 1135 height 382
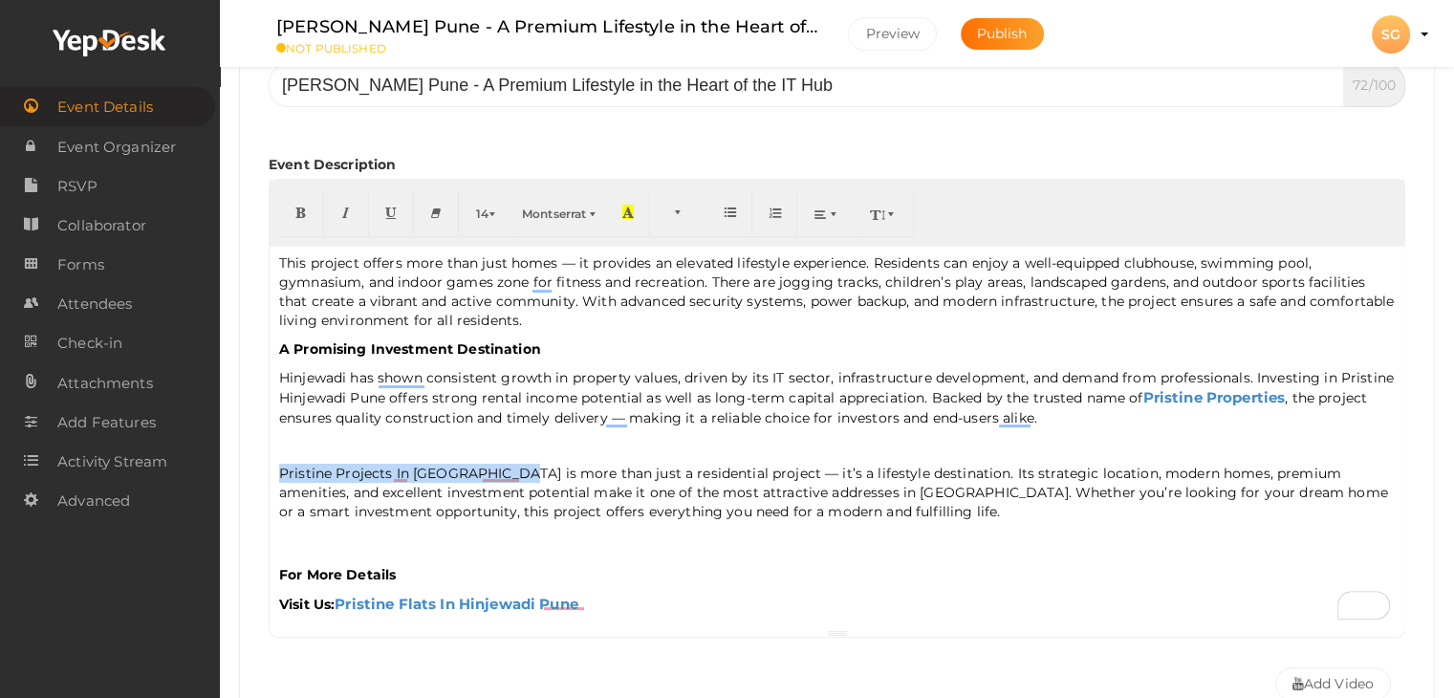
type input "Pristine Projects In Hinjewadi Pune"
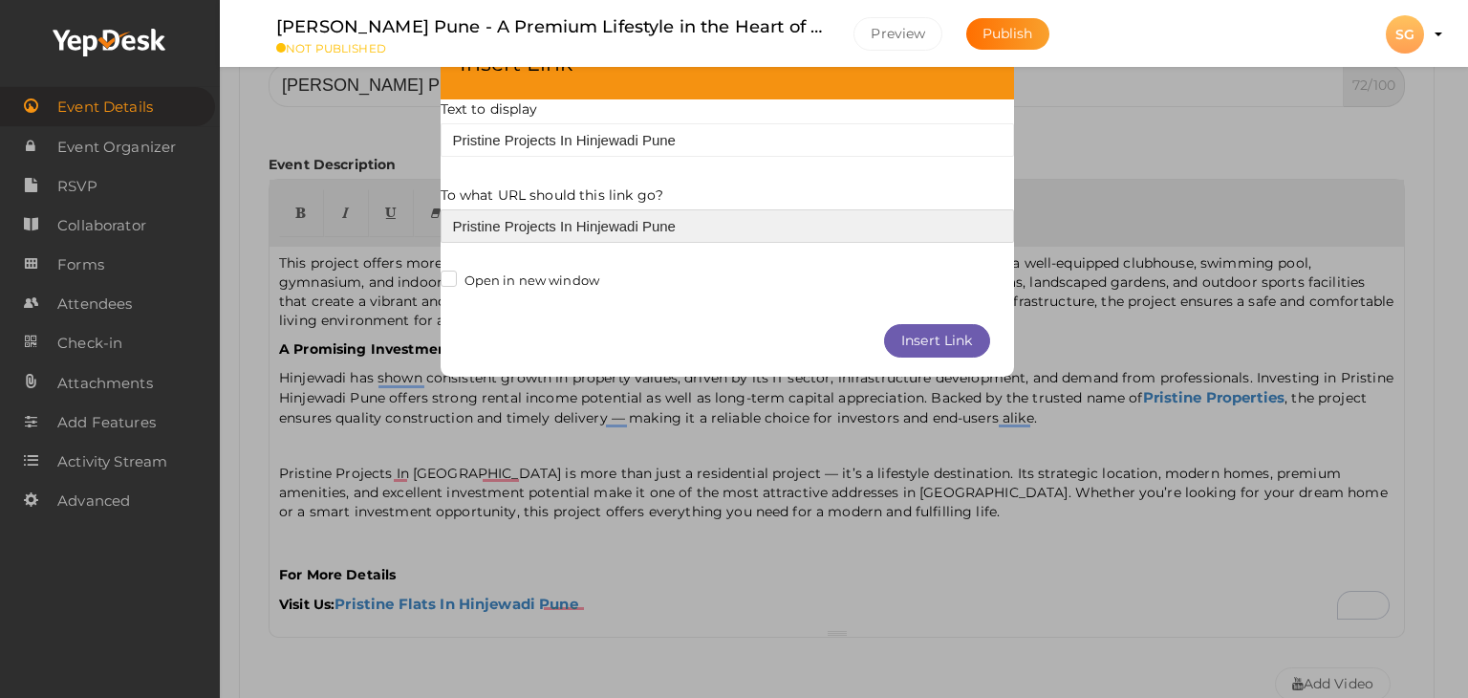
click at [581, 224] on input "Pristine Projects In Hinjewadi Pune" at bounding box center [727, 225] width 573 height 33
paste input "[URL][DOMAIN_NAME][PERSON_NAME]"
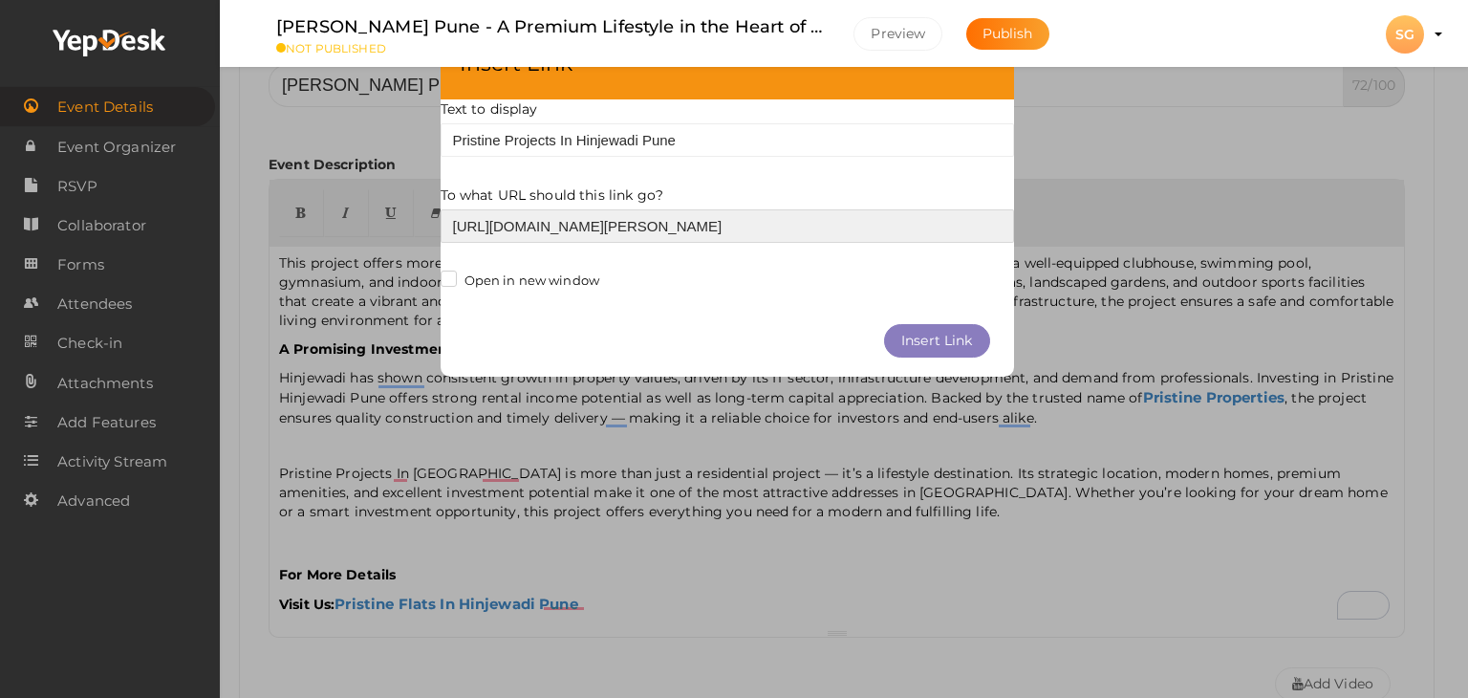
type input "[URL][DOMAIN_NAME][PERSON_NAME]"
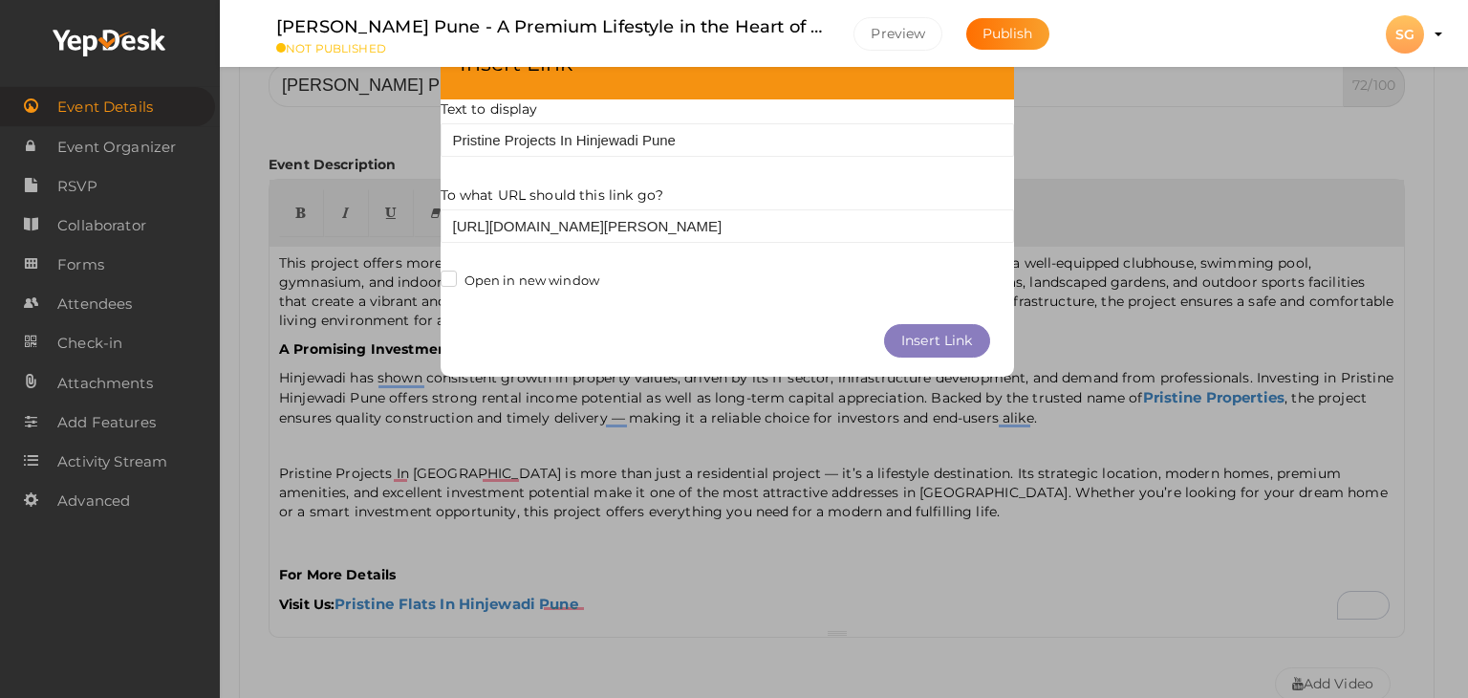
click at [941, 332] on button "Insert Link" at bounding box center [937, 340] width 106 height 33
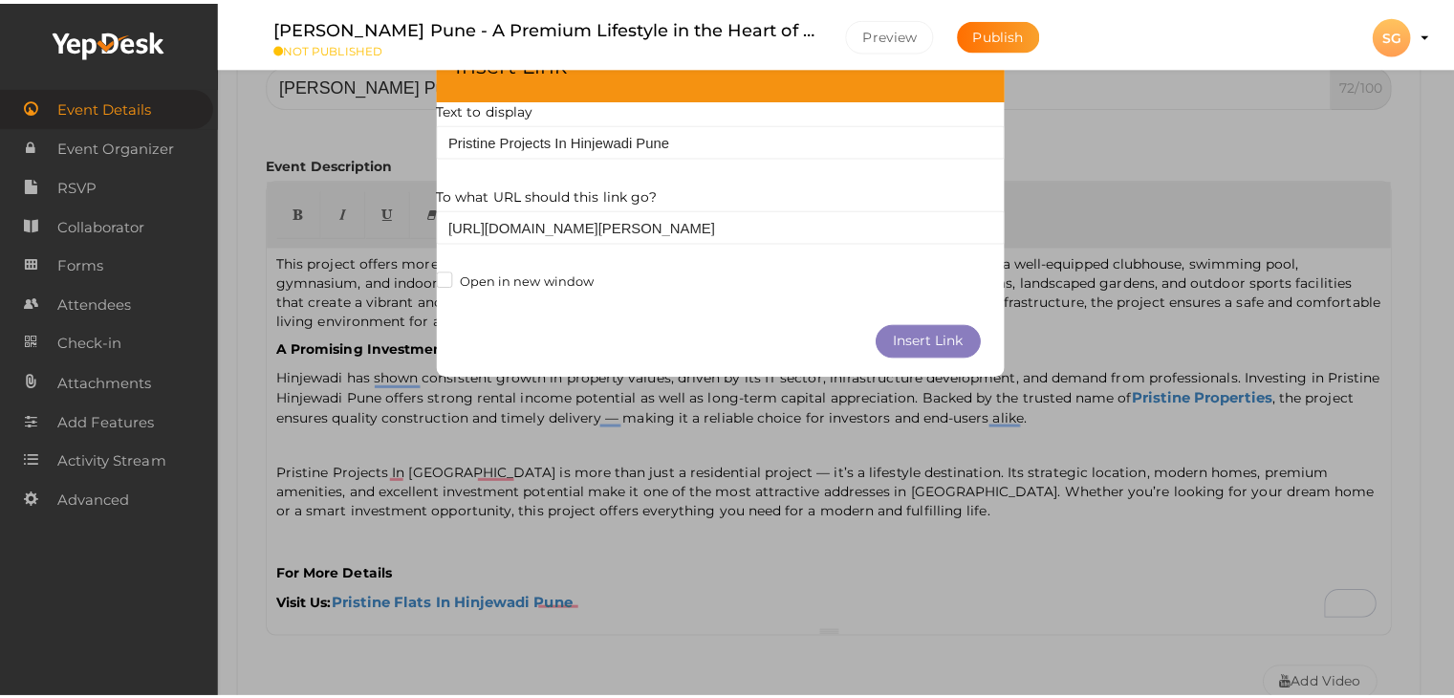
scroll to position [0, 0]
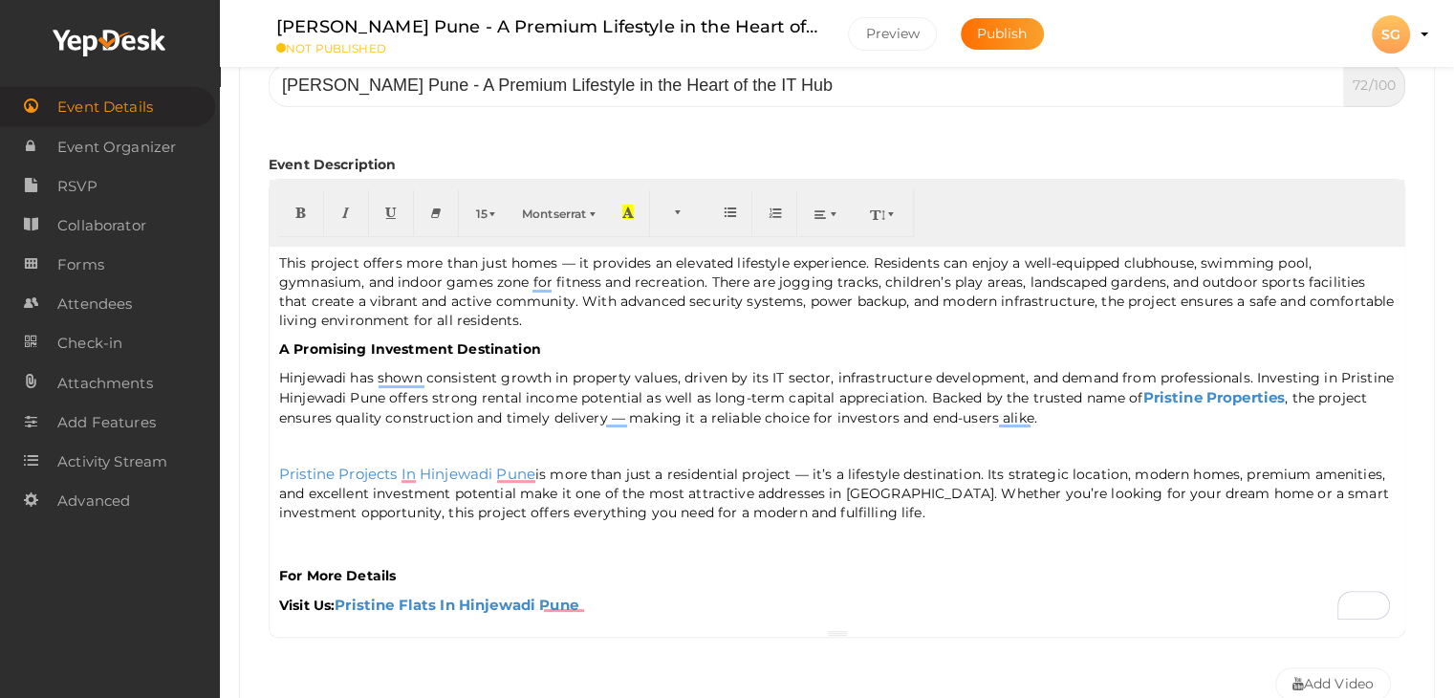
click at [396, 493] on span "Pristine Projects In [GEOGRAPHIC_DATA] is more than just a residential project …" at bounding box center [834, 492] width 1110 height 55
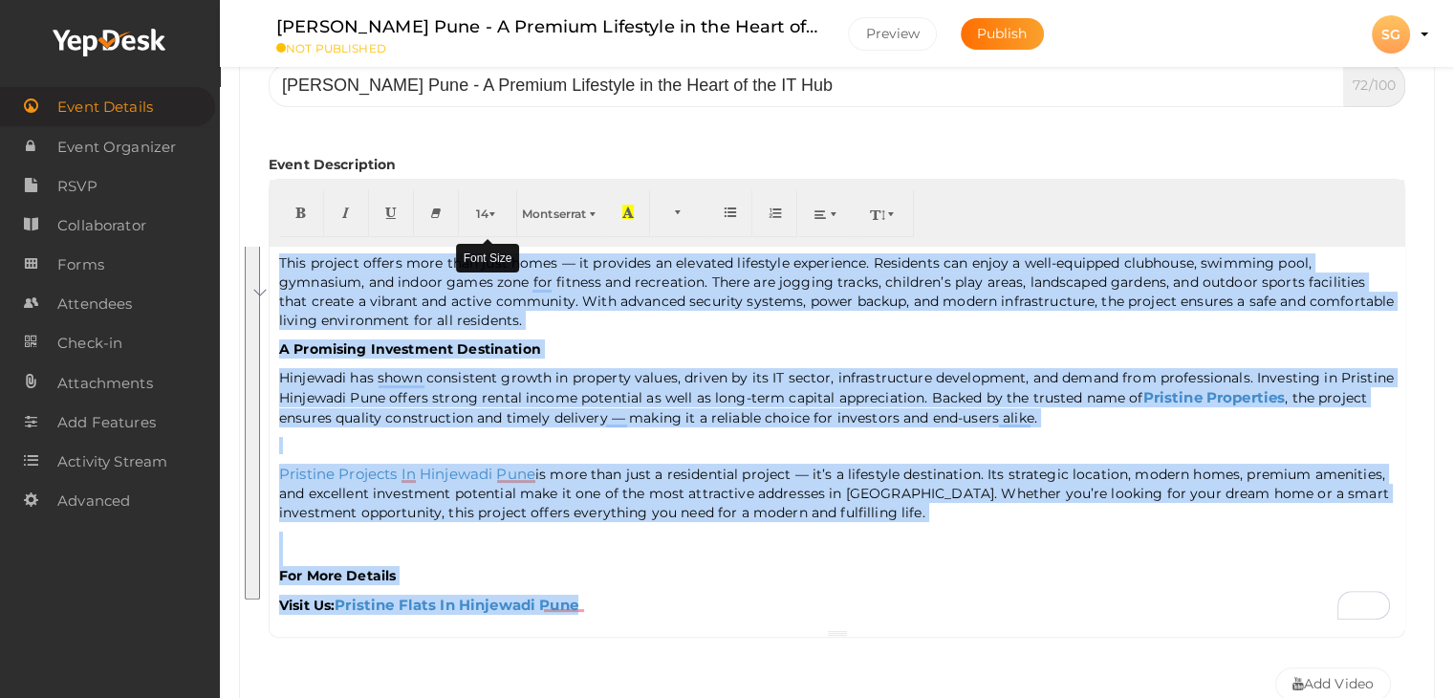
click at [485, 213] on span "14" at bounding box center [482, 213] width 12 height 14
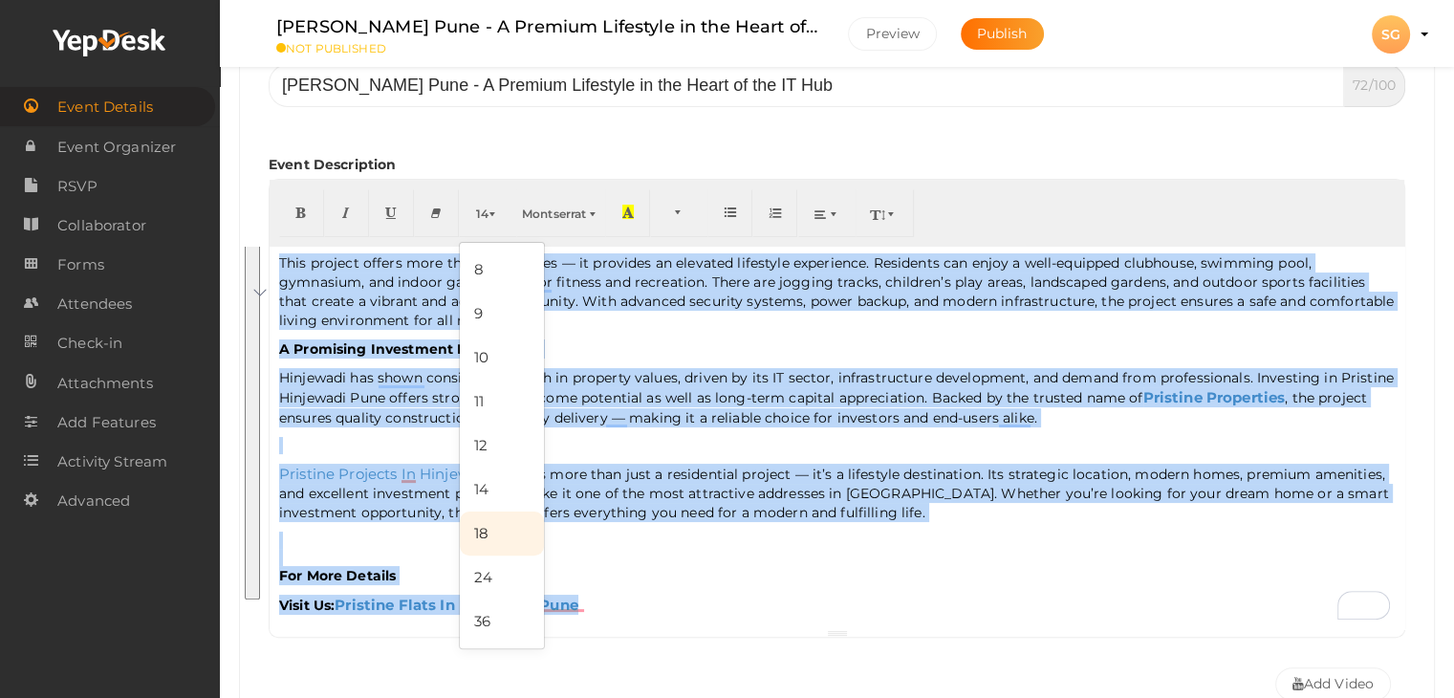
drag, startPoint x: 480, startPoint y: 532, endPoint x: 495, endPoint y: 525, distance: 17.1
click at [480, 532] on link "18" at bounding box center [502, 533] width 84 height 44
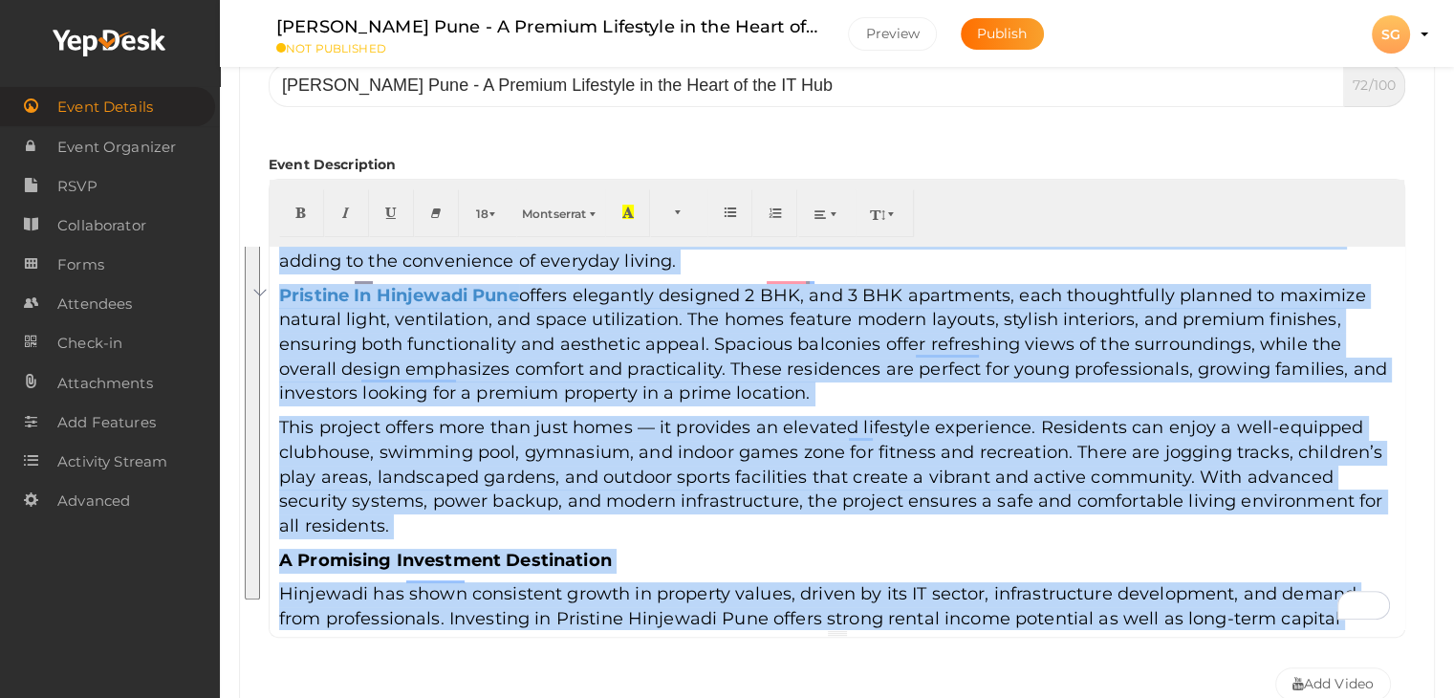
scroll to position [400, 0]
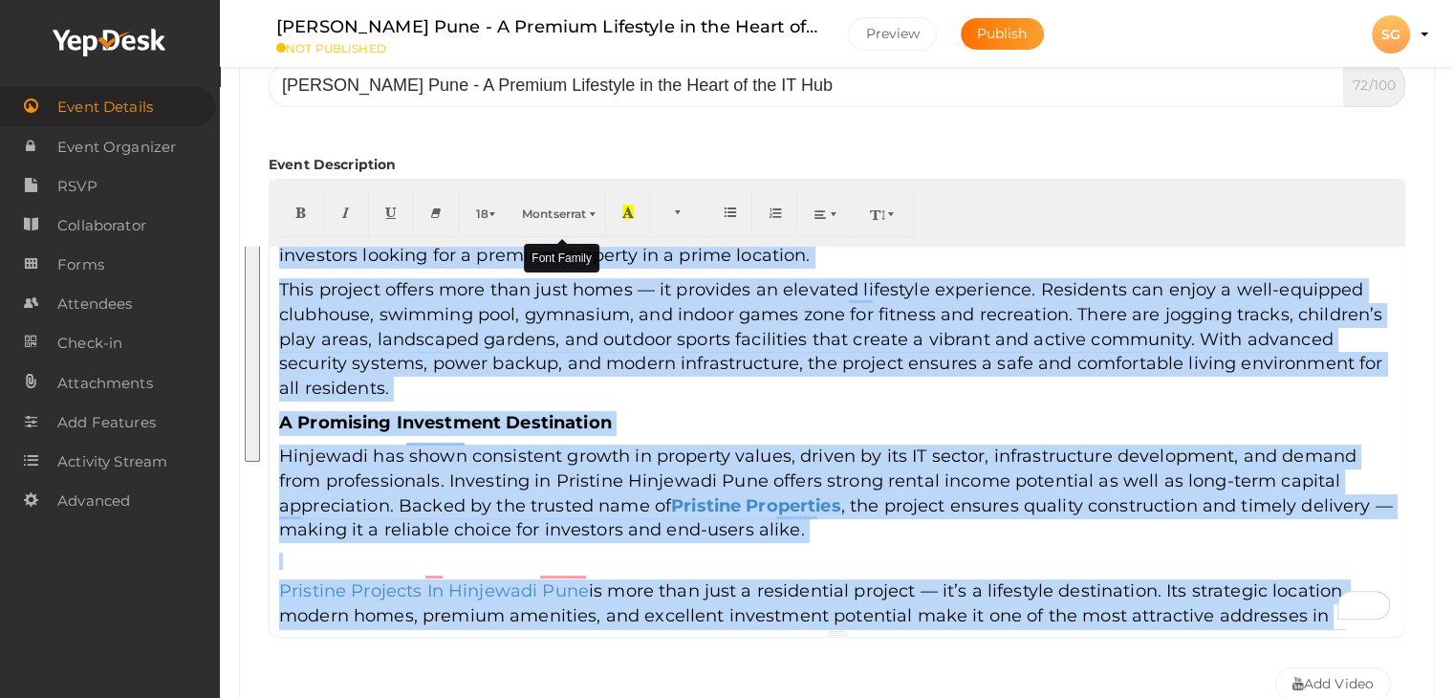
click at [581, 219] on span "Montserrat" at bounding box center [554, 213] width 64 height 14
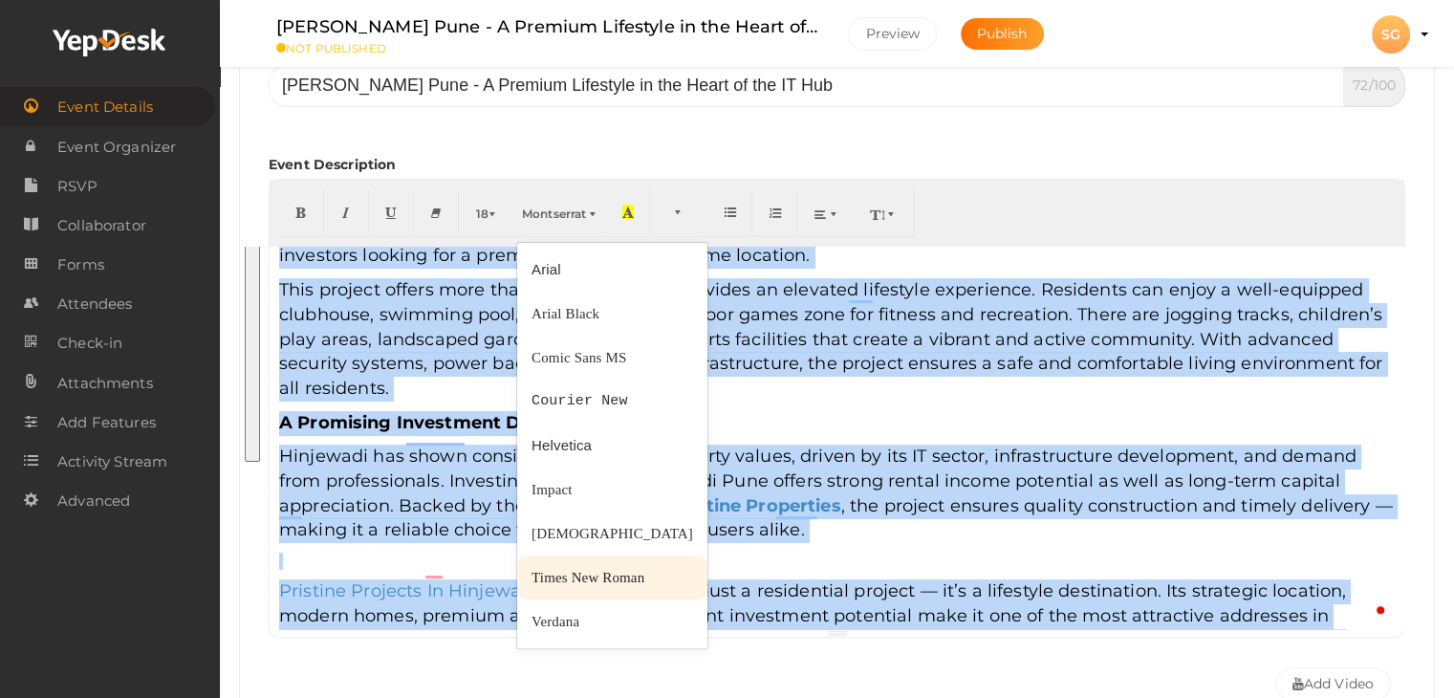
click at [547, 570] on span "Times New Roman" at bounding box center [587, 577] width 113 height 15
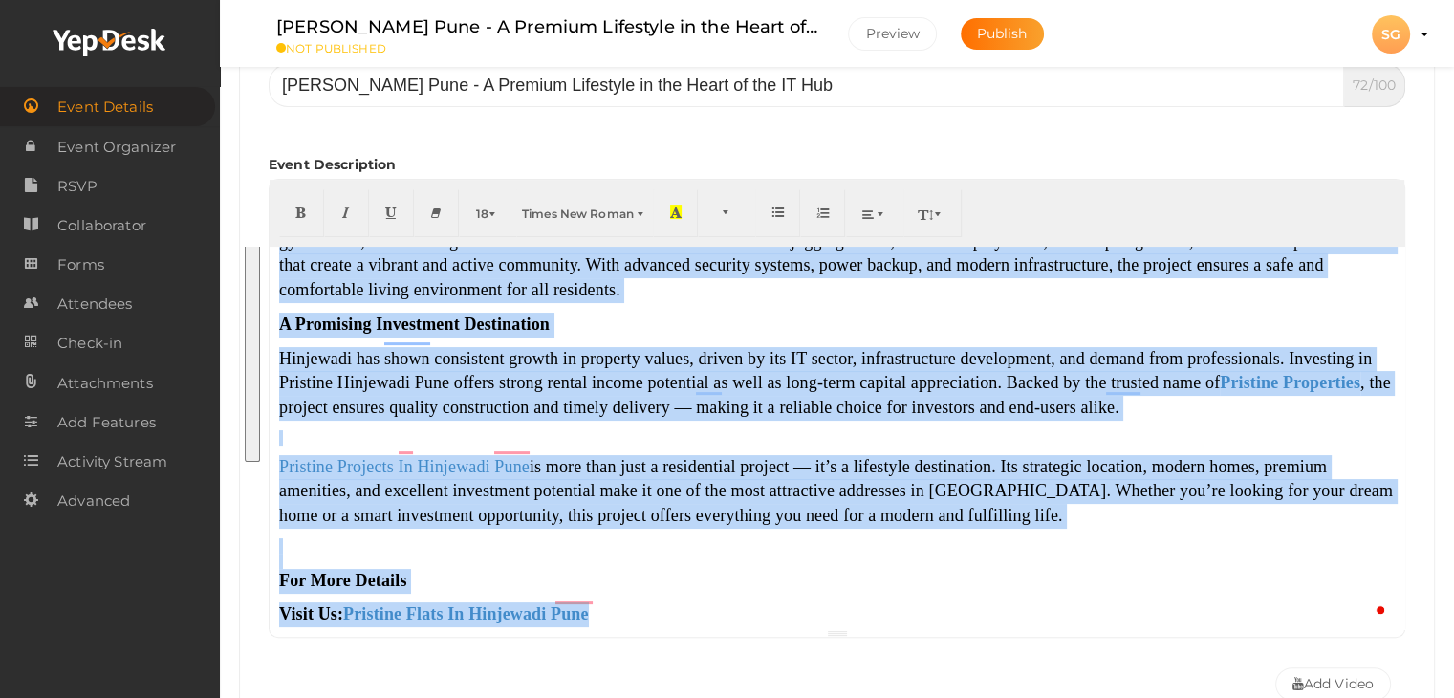
scroll to position [326, 0]
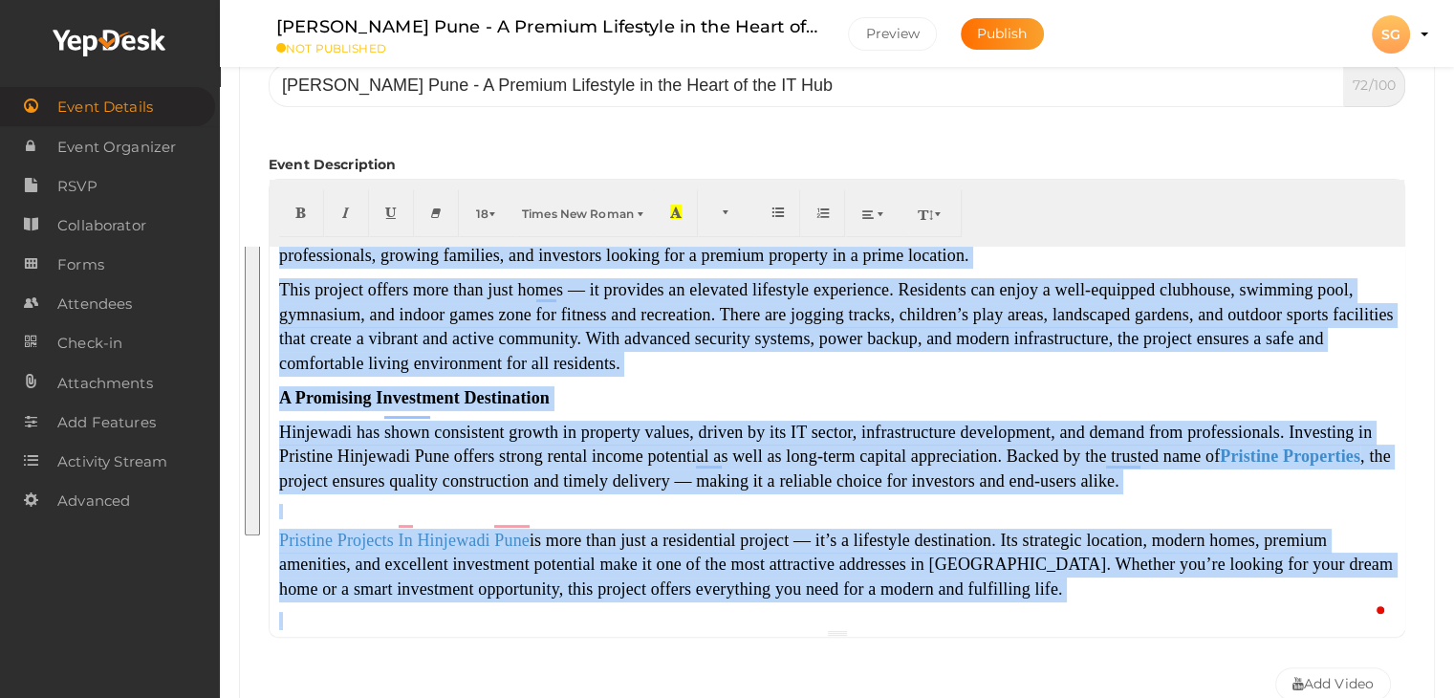
click at [431, 504] on p "To enrich screen reader interactions, please activate Accessibility in Grammarl…" at bounding box center [836, 511] width 1115 height 15
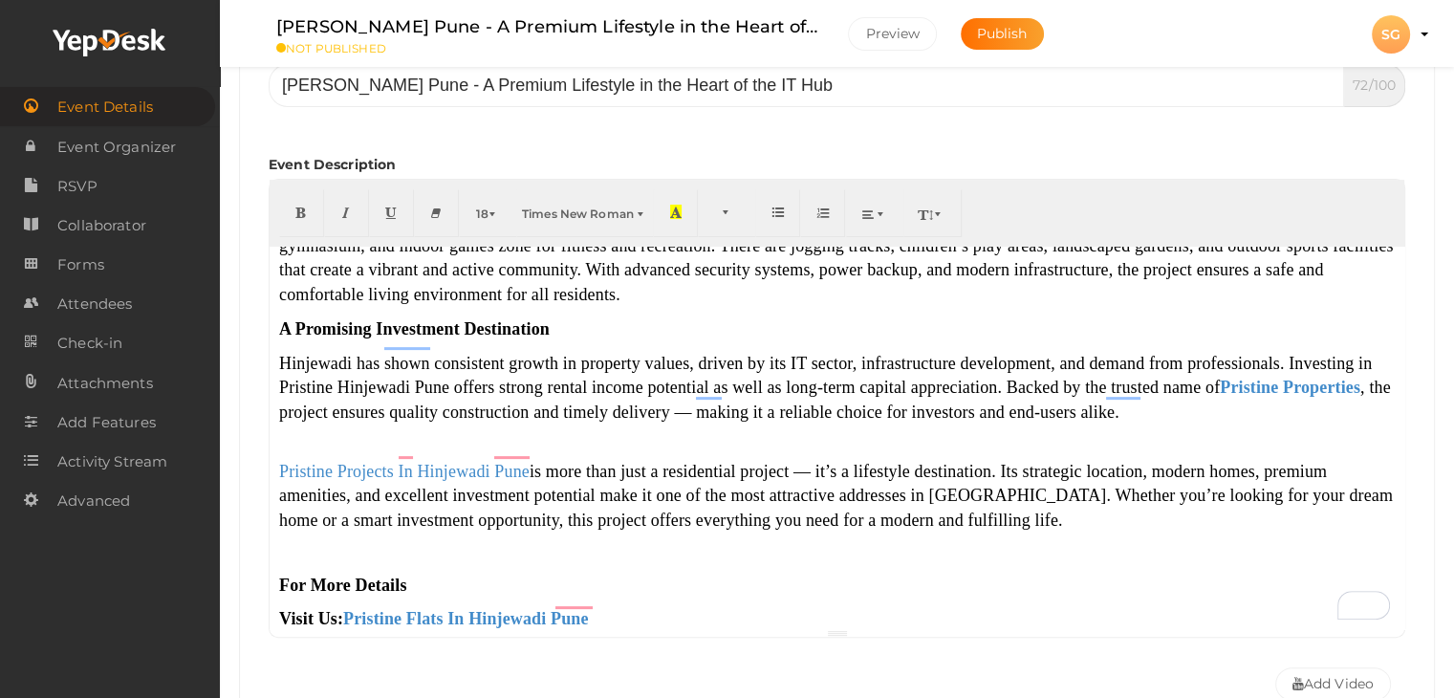
scroll to position [478, 0]
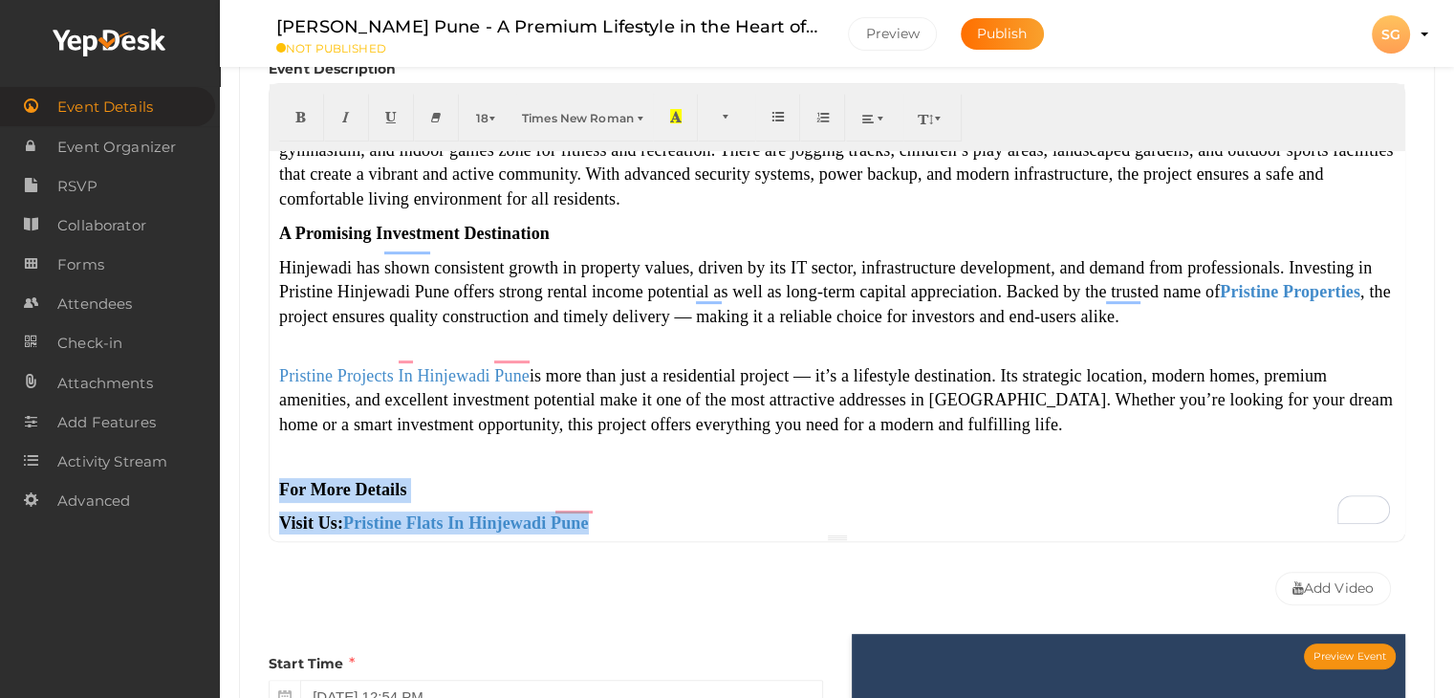
drag, startPoint x: 647, startPoint y: 508, endPoint x: 280, endPoint y: 466, distance: 369.4
click at [280, 466] on div "Pune has evolved into one of India’s fastest-growing cities, with Hinjewadi sta…" at bounding box center [837, 342] width 1135 height 382
click at [494, 111] on span "button" at bounding box center [493, 118] width 11 height 14
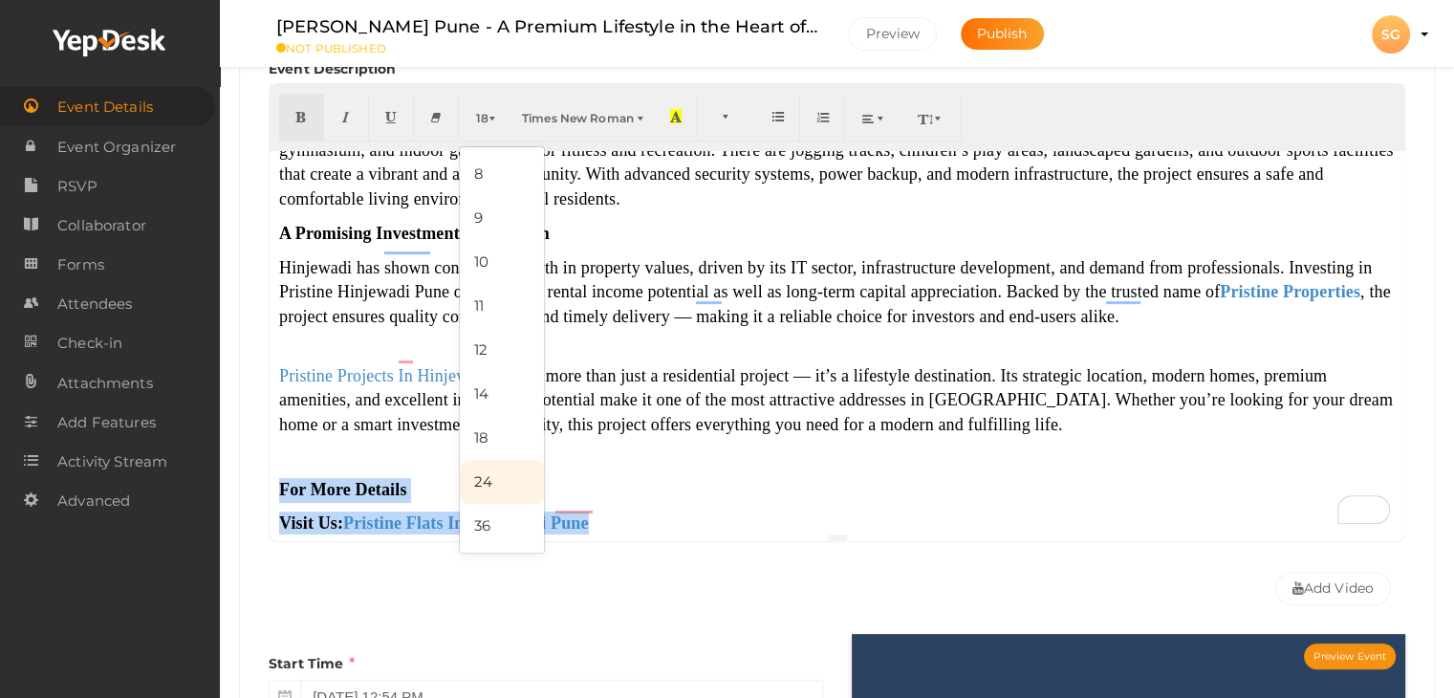
click at [483, 479] on link "24" at bounding box center [502, 482] width 84 height 44
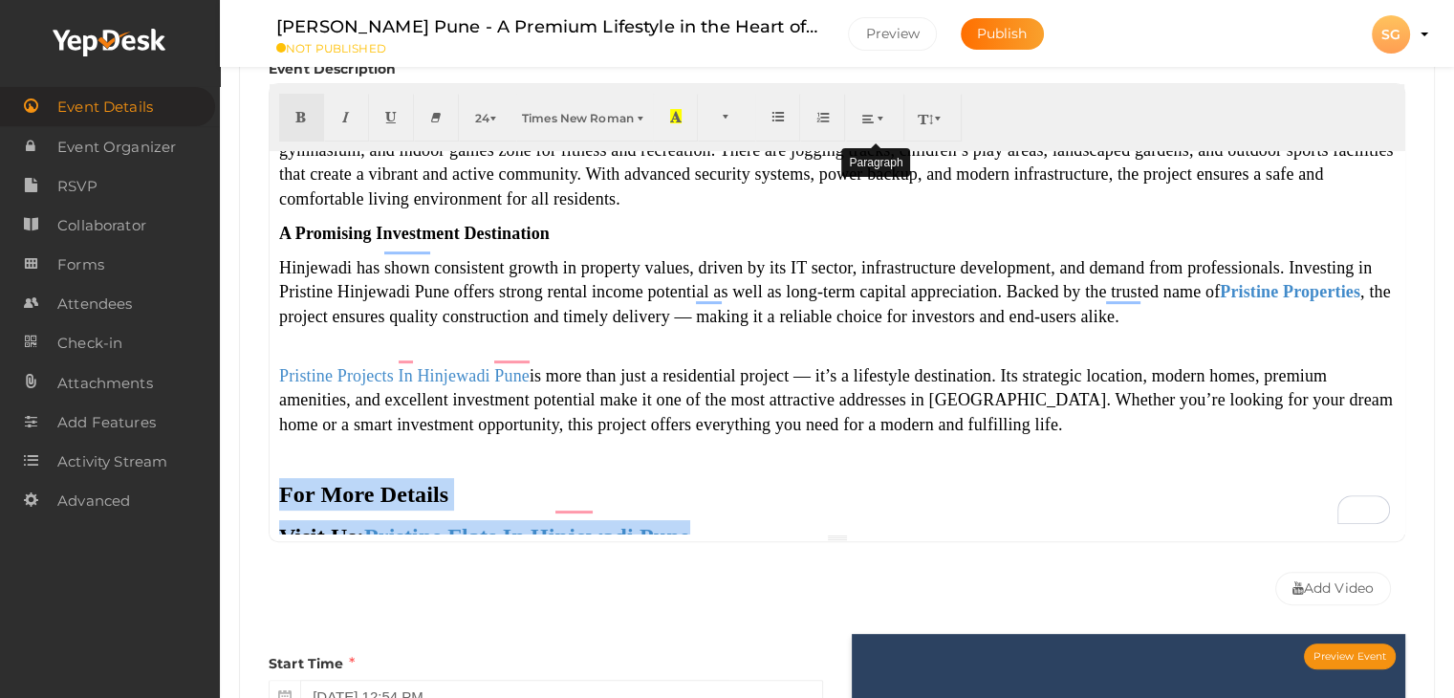
click at [855, 117] on button "button" at bounding box center [875, 118] width 58 height 48
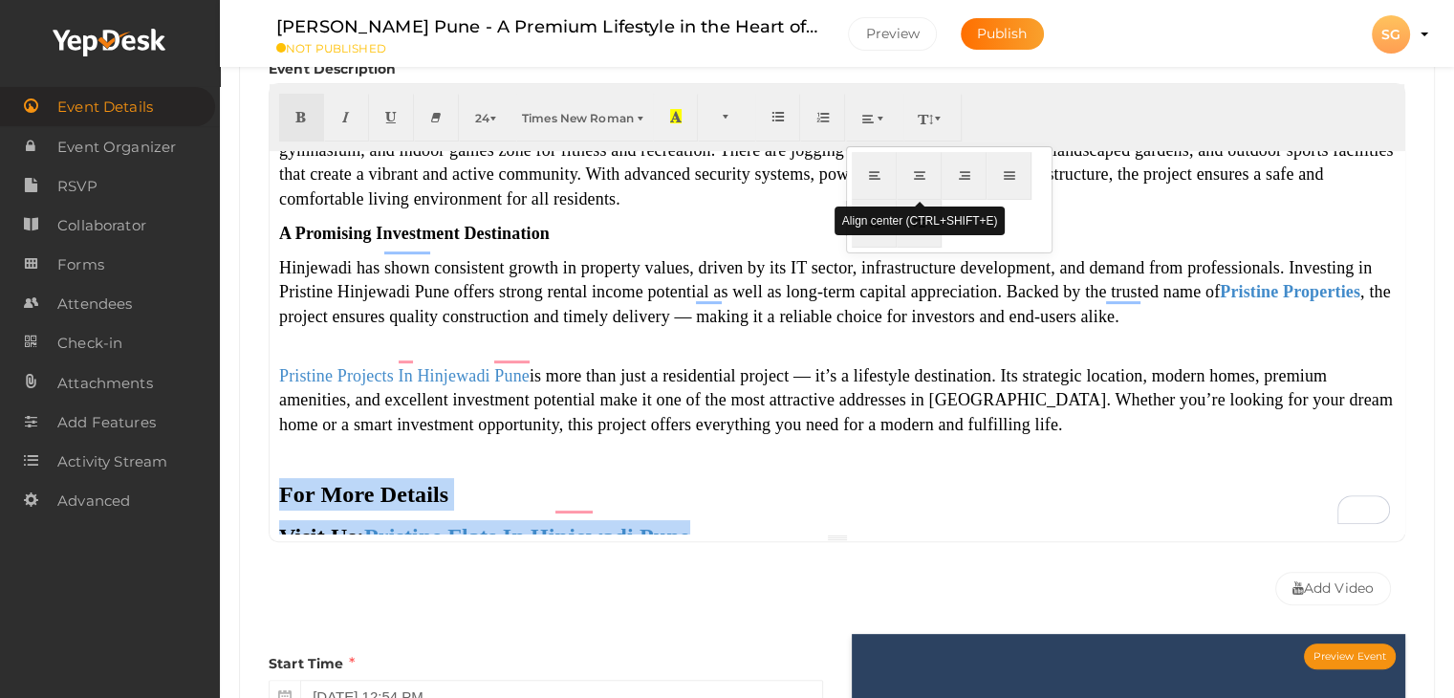
click at [927, 179] on button "button" at bounding box center [919, 176] width 45 height 48
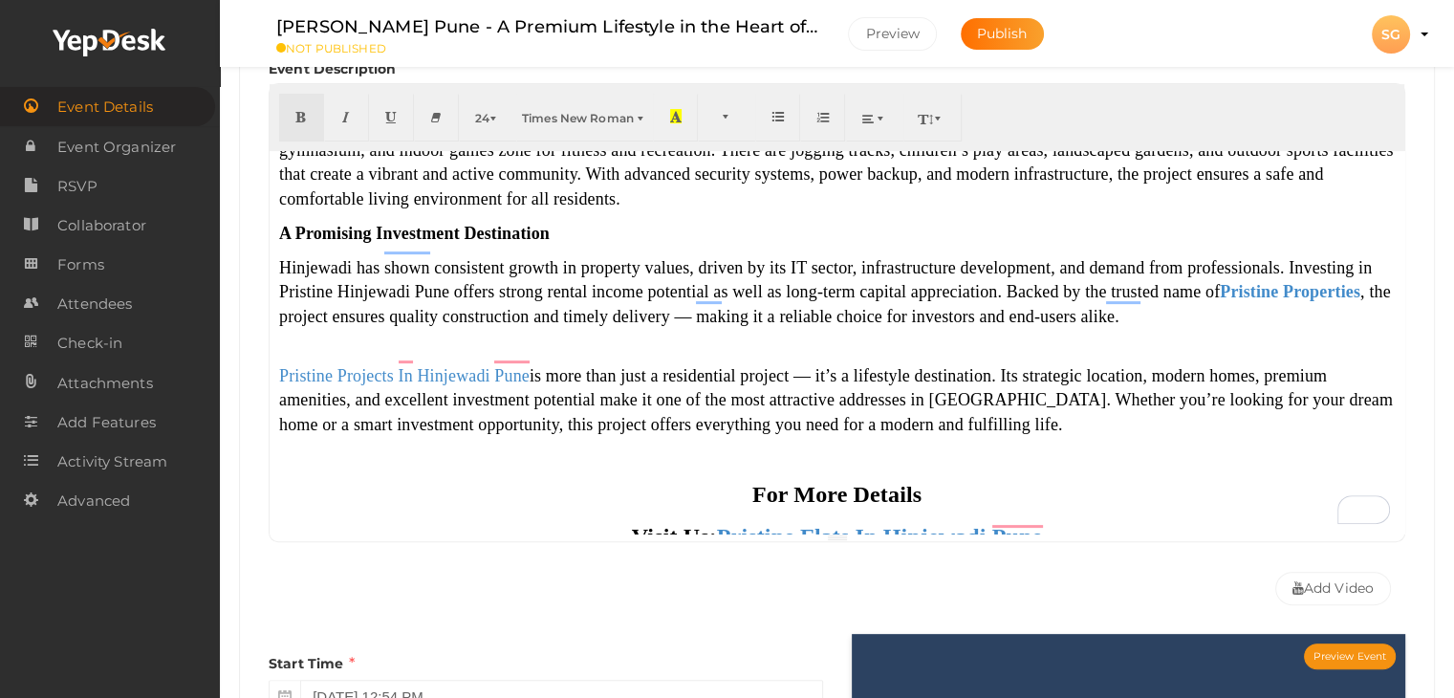
click at [900, 399] on span "is more than just a residential project — it’s a lifestyle destination. Its str…" at bounding box center [836, 400] width 1114 height 68
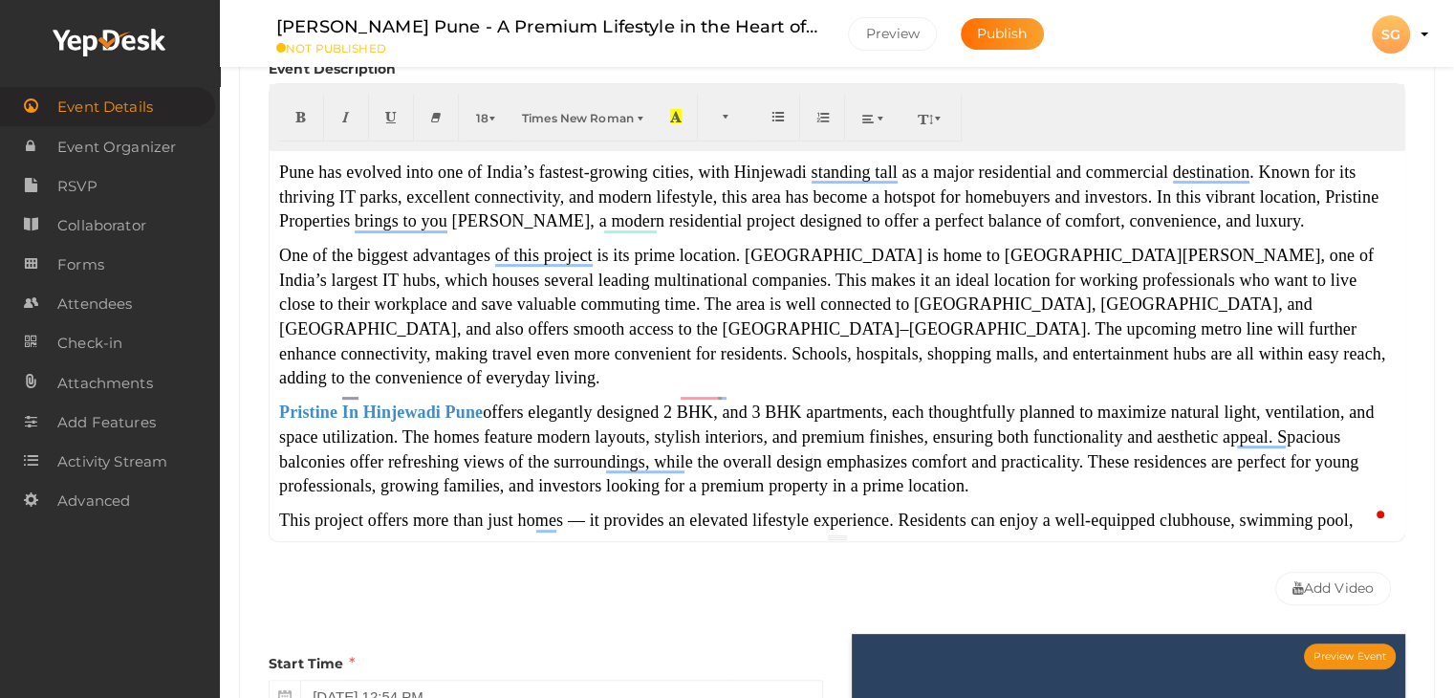
scroll to position [176, 0]
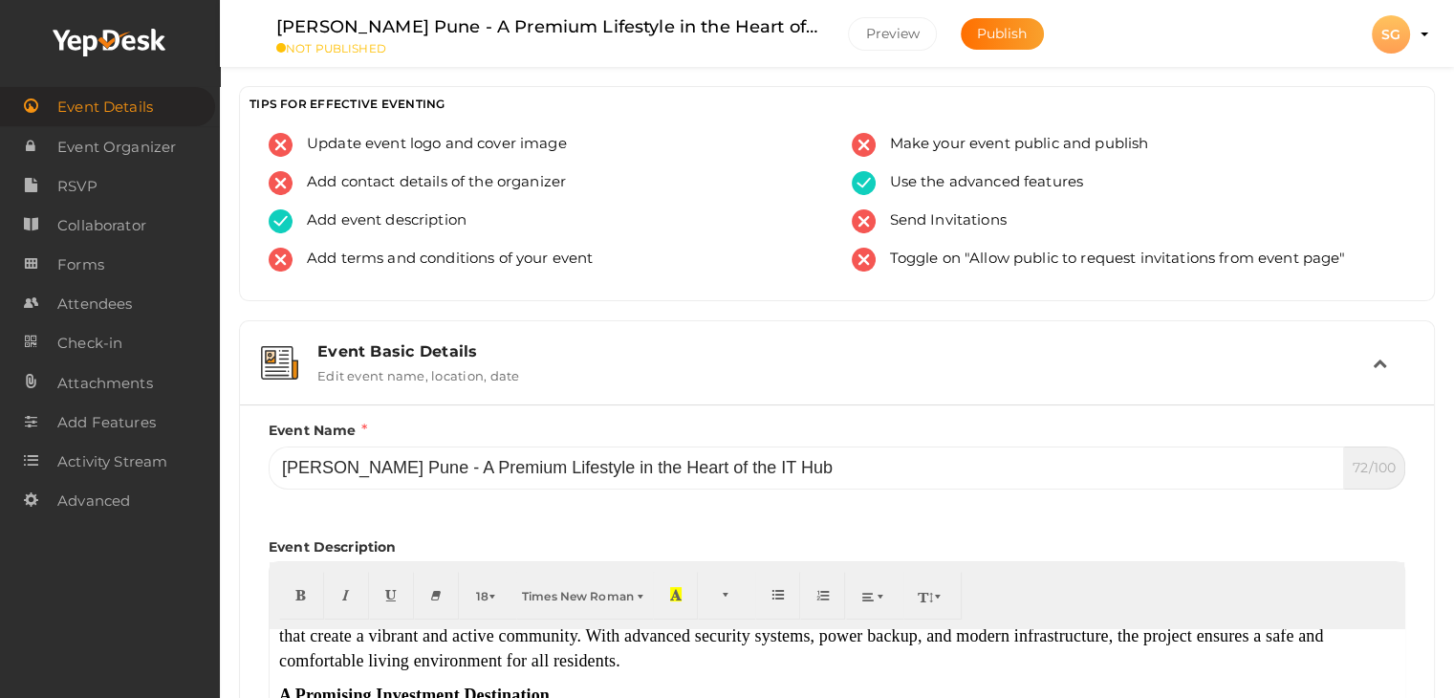
click at [390, 358] on div "Event Basic Details" at bounding box center [844, 351] width 1055 height 18
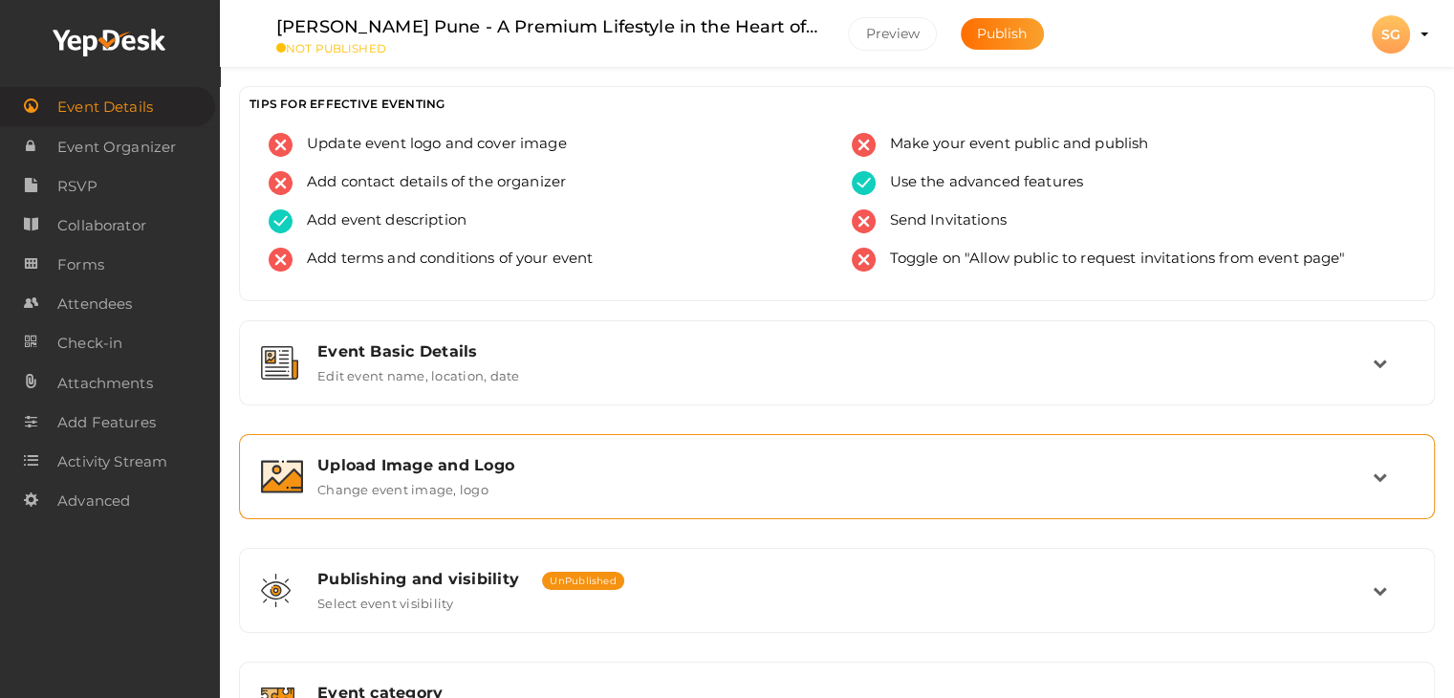
click at [459, 474] on label "Change event image, logo" at bounding box center [402, 485] width 171 height 23
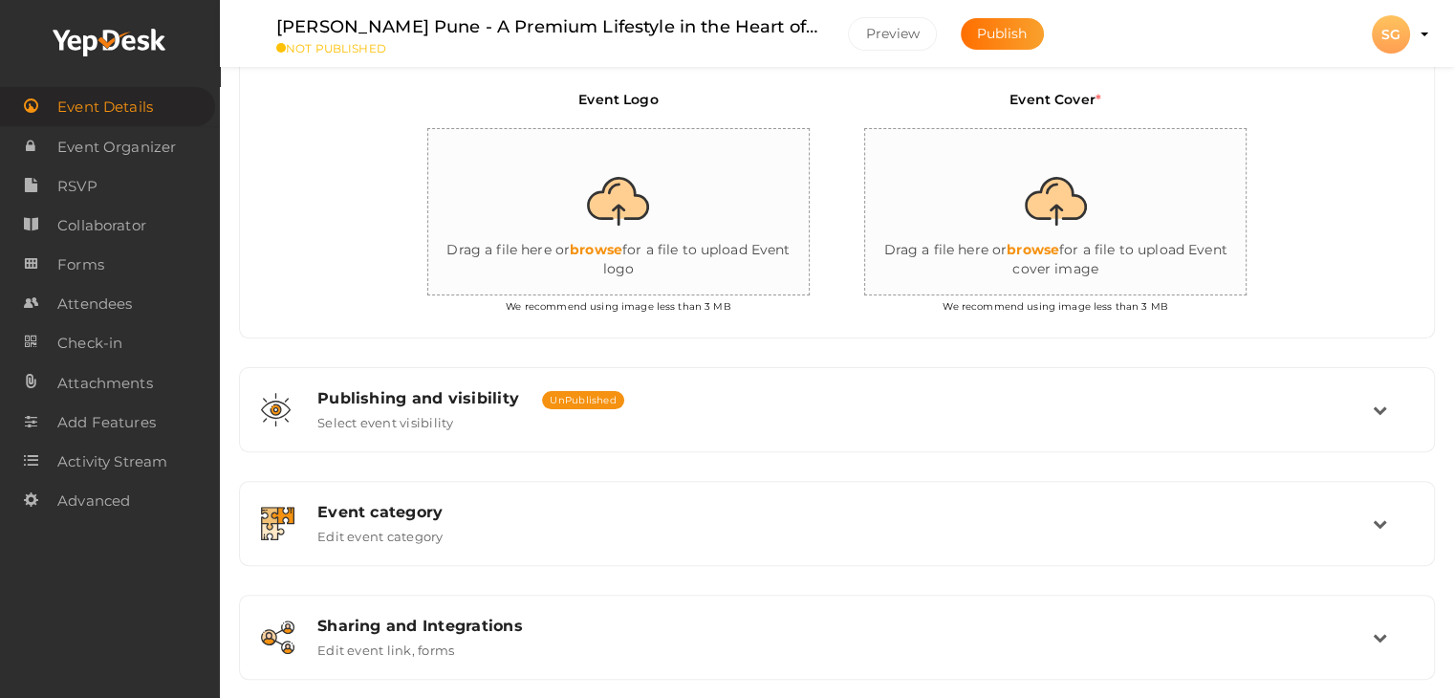
click at [1030, 239] on input "file" at bounding box center [1056, 212] width 382 height 167
type input "C:\fakepath\1.jpg"
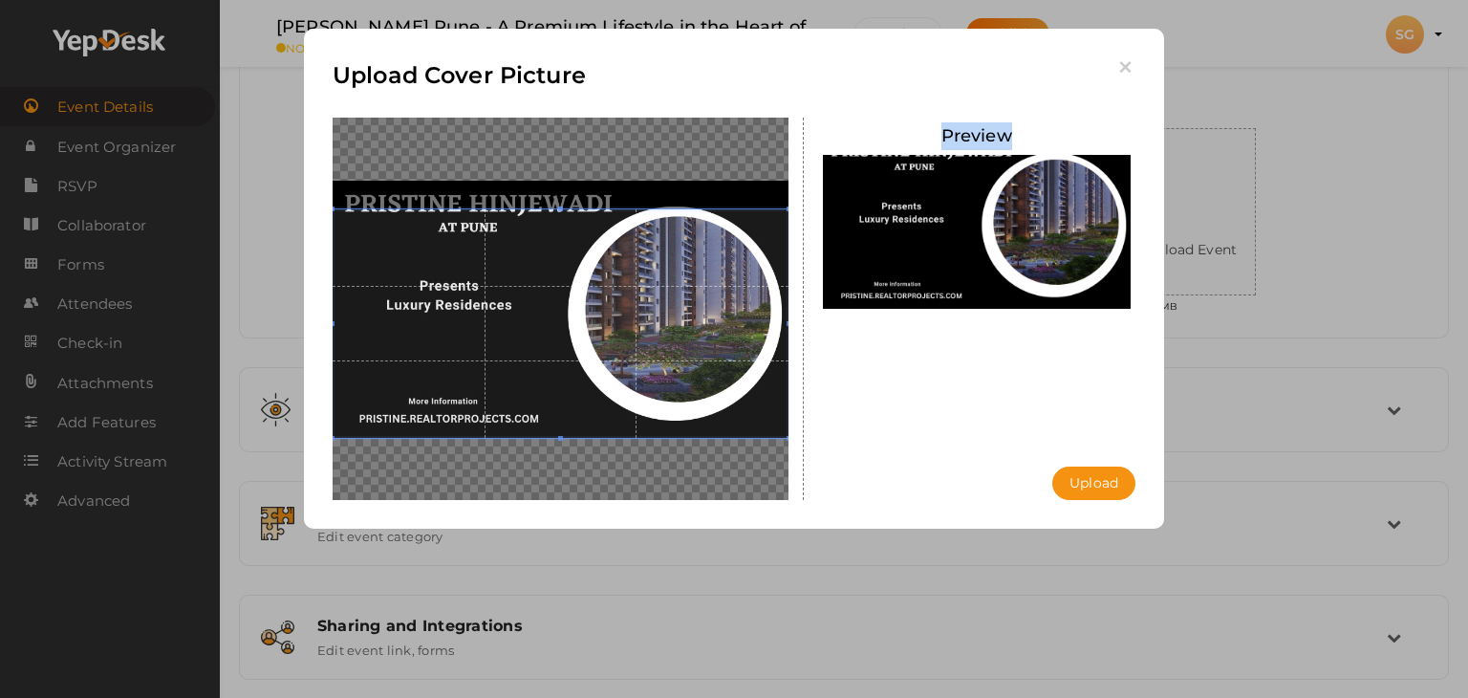
drag, startPoint x: 801, startPoint y: 357, endPoint x: 808, endPoint y: 332, distance: 25.7
click at [808, 118] on div "Preview Upload Uploading..." at bounding box center [734, 118] width 832 height 0
click at [1130, 71] on icon "button" at bounding box center [1125, 67] width 20 height 20
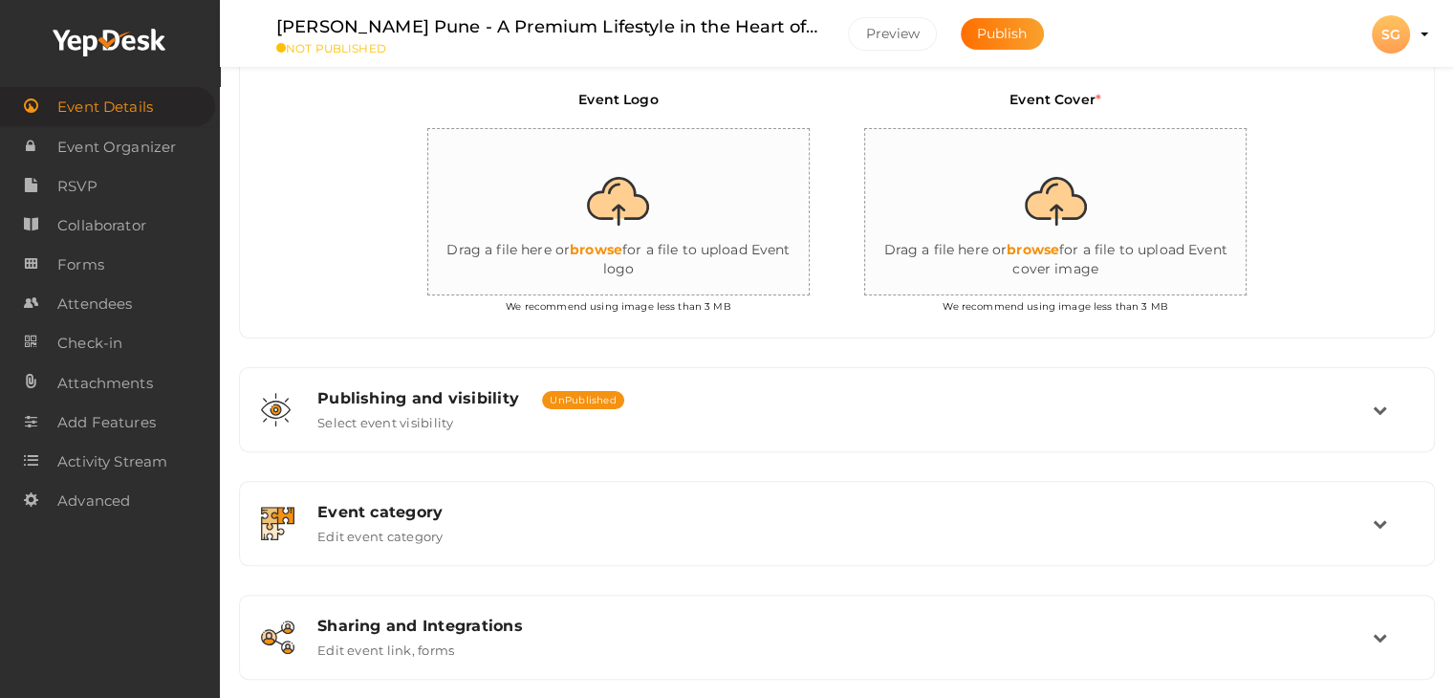
click at [1055, 181] on input "file" at bounding box center [1056, 212] width 382 height 167
type input "C:\fakepath\5.jpg"
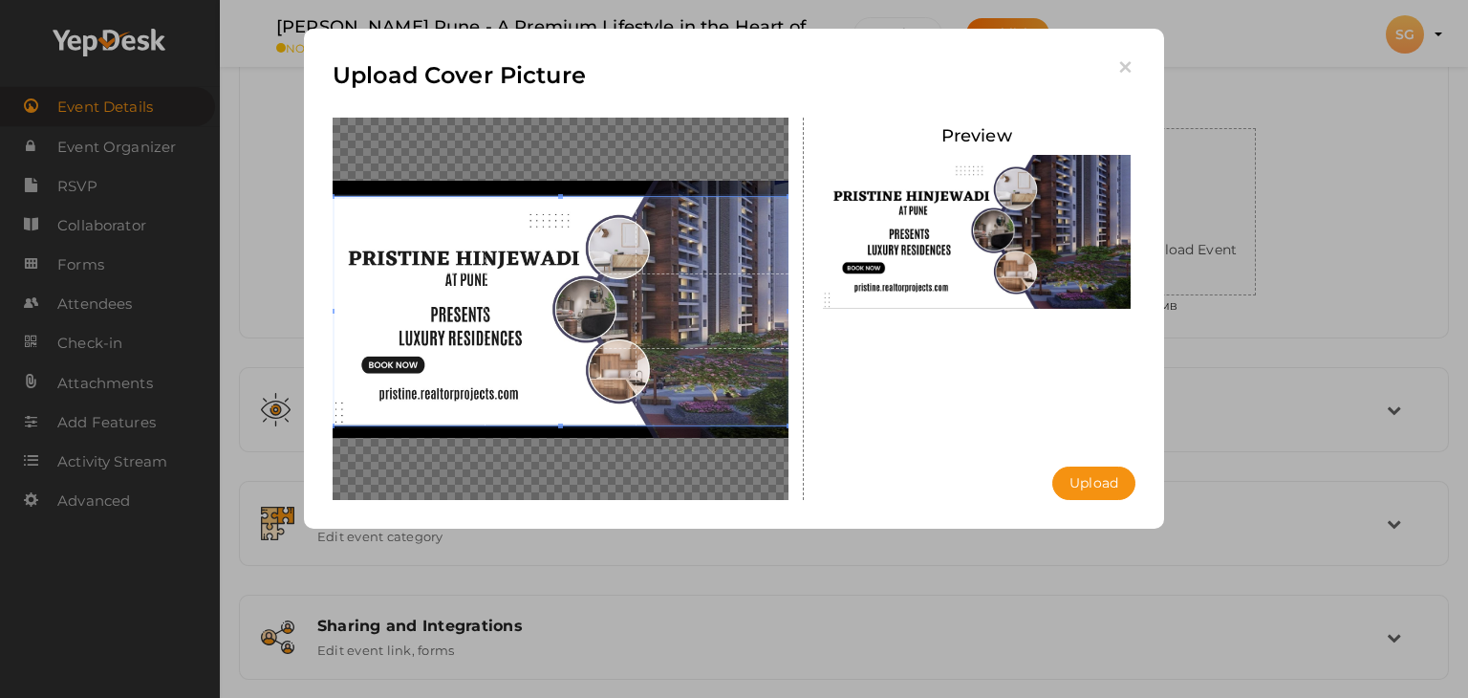
drag, startPoint x: 749, startPoint y: 373, endPoint x: 759, endPoint y: 360, distance: 15.7
click at [759, 360] on span at bounding box center [561, 311] width 456 height 228
click at [1104, 488] on button "Upload" at bounding box center [1093, 482] width 83 height 33
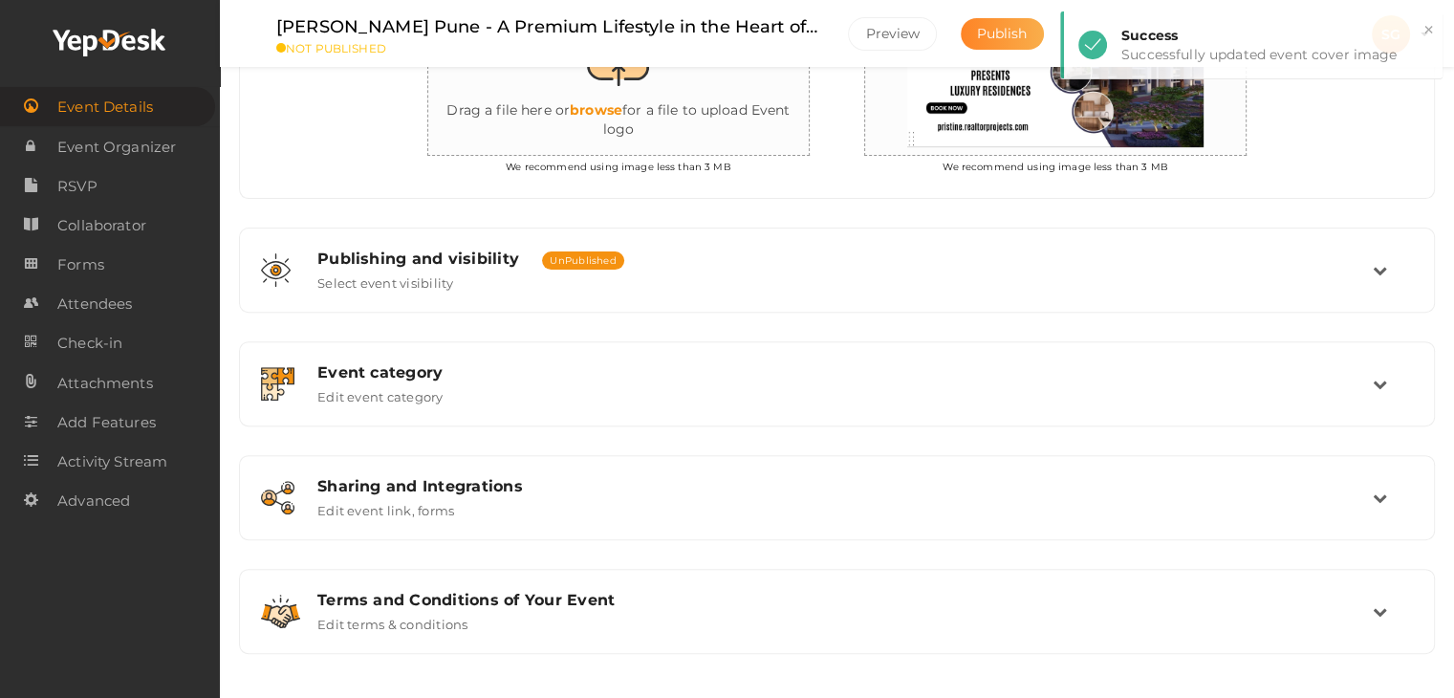
click at [1008, 28] on span "Publish" at bounding box center [1002, 33] width 51 height 17
